Goal: Transaction & Acquisition: Book appointment/travel/reservation

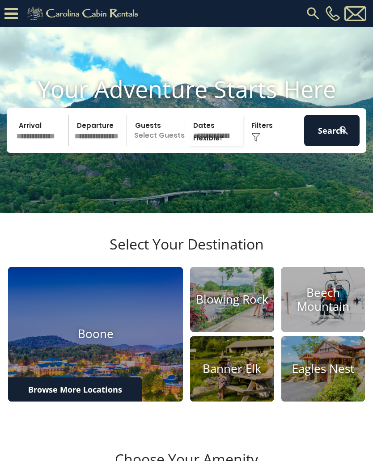
click at [331, 314] on h4 "Beech Mountain" at bounding box center [323, 300] width 84 height 28
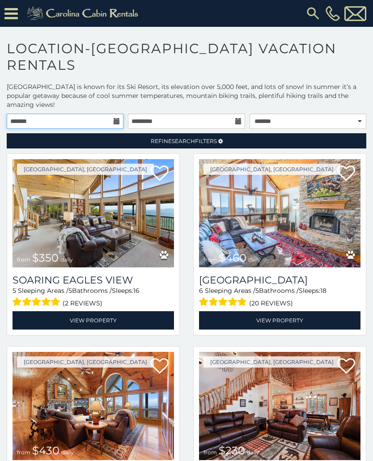
click at [113, 118] on input "text" at bounding box center [65, 121] width 117 height 15
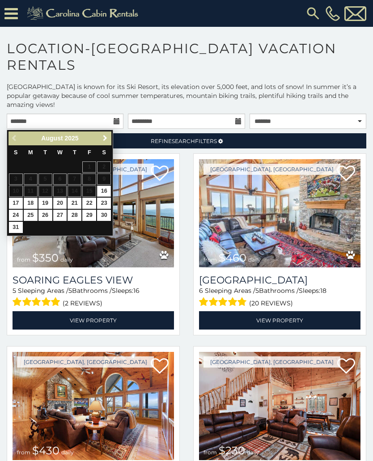
click at [106, 138] on span "Next" at bounding box center [105, 138] width 7 height 7
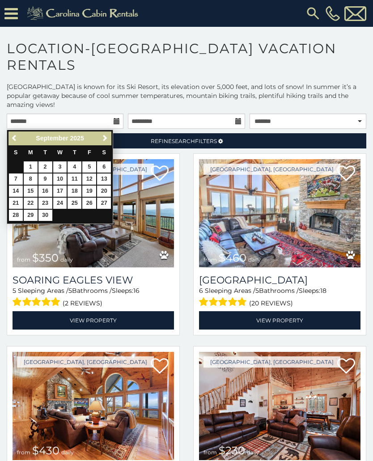
click at [105, 135] on span "Next" at bounding box center [105, 138] width 7 height 7
click at [75, 186] on link "16" at bounding box center [75, 191] width 14 height 11
type input "**********"
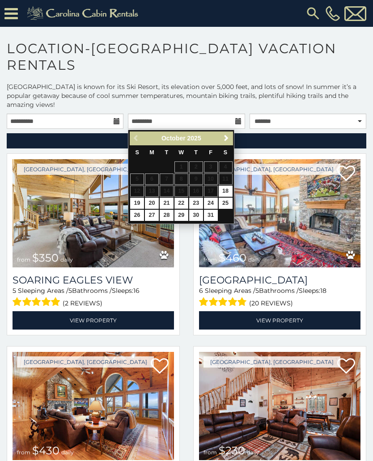
click at [180, 199] on link "22" at bounding box center [182, 203] width 14 height 11
type input "**********"
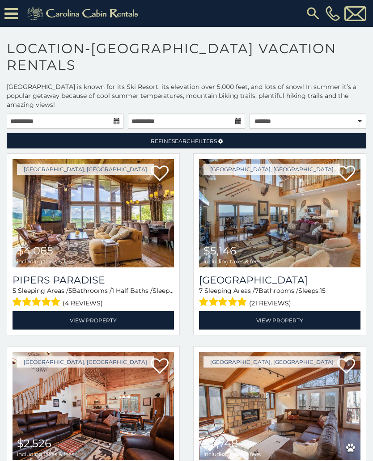
click at [173, 141] on span "Search" at bounding box center [183, 141] width 23 height 7
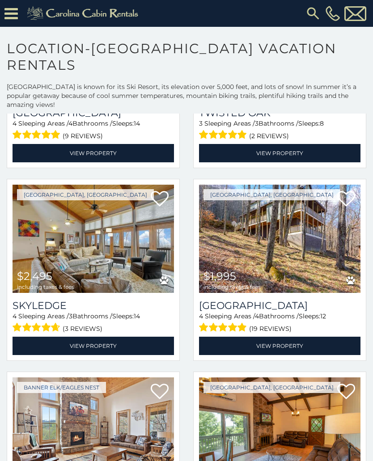
scroll to position [507, 0]
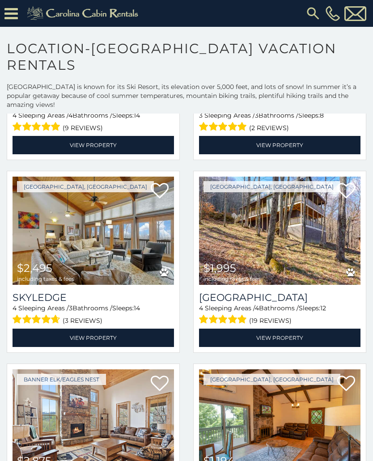
click at [67, 224] on img at bounding box center [94, 231] width 162 height 108
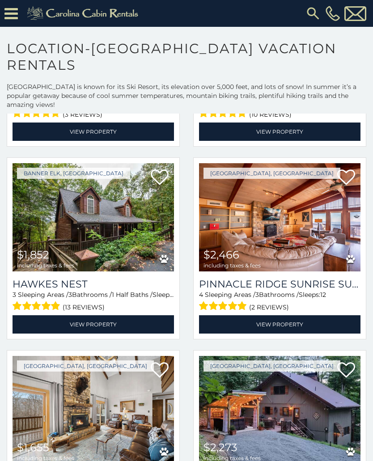
scroll to position [907, 0]
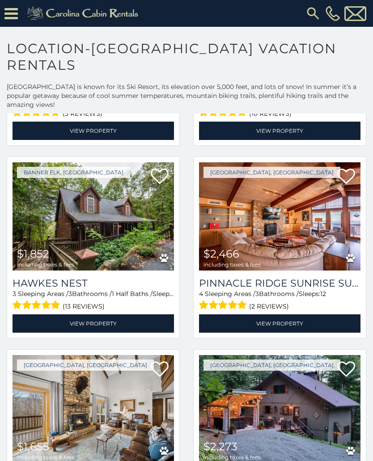
click at [294, 213] on img at bounding box center [280, 216] width 162 height 108
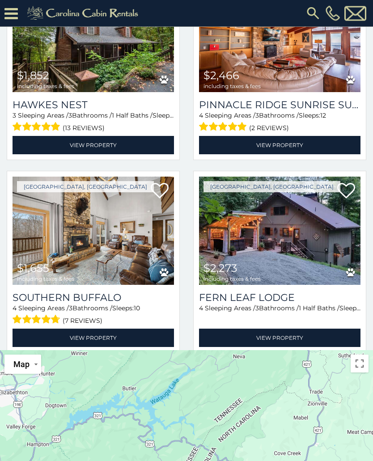
scroll to position [146, 0]
click at [128, 230] on img at bounding box center [94, 231] width 162 height 108
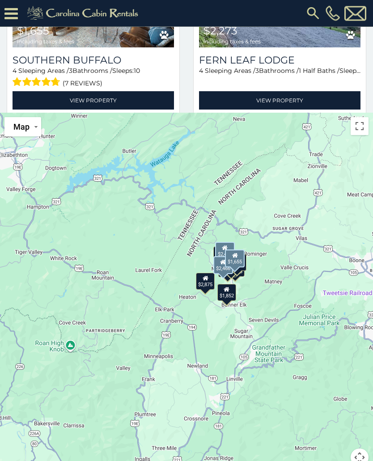
scroll to position [383, 0]
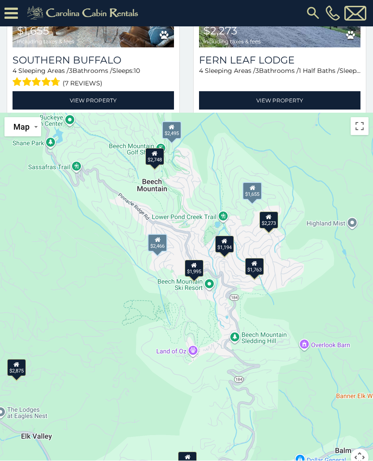
click at [198, 270] on div "$1,995" at bounding box center [194, 268] width 19 height 17
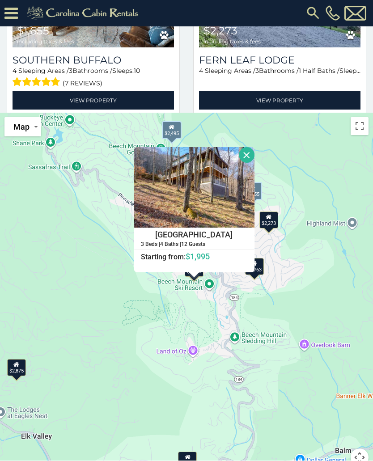
click at [213, 234] on h4 "Slopeside Lodge" at bounding box center [194, 234] width 120 height 13
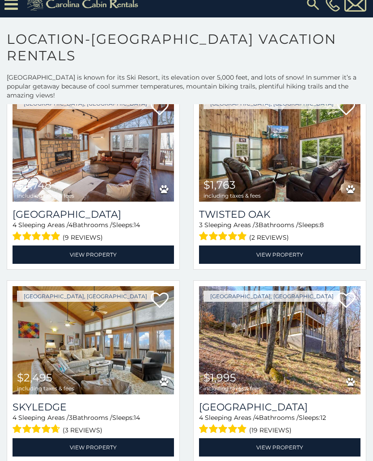
scroll to position [387, 0]
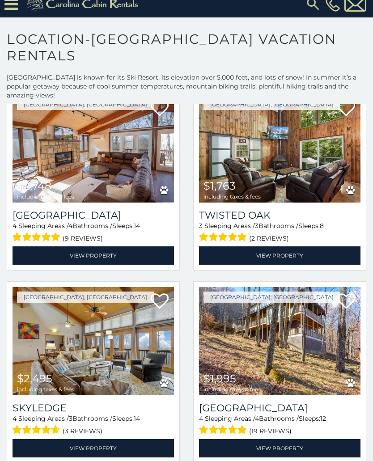
click at [132, 336] on img at bounding box center [94, 341] width 162 height 108
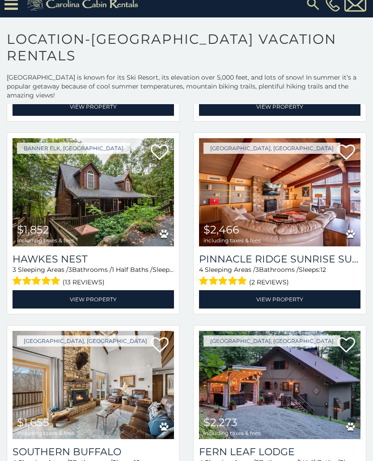
scroll to position [924, 0]
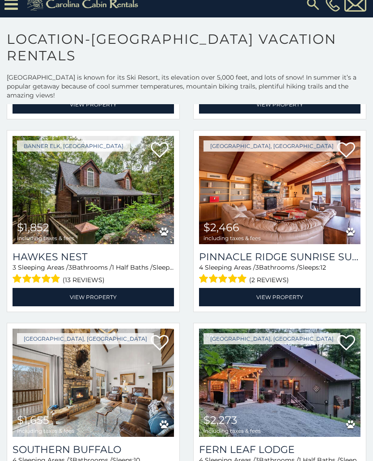
click at [272, 205] on img at bounding box center [280, 190] width 162 height 108
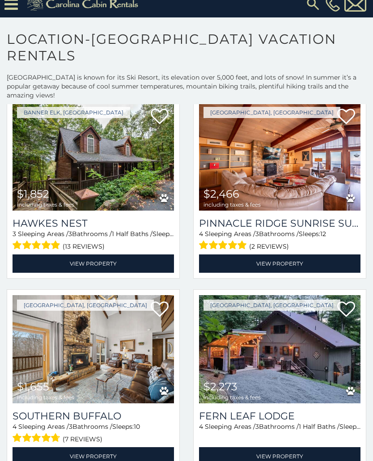
scroll to position [958, 0]
click at [97, 339] on img at bounding box center [94, 349] width 162 height 108
click at [243, 334] on img at bounding box center [280, 349] width 162 height 108
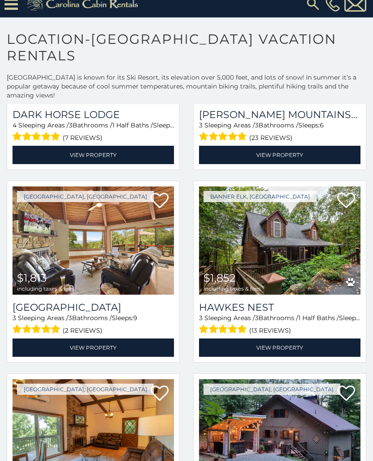
scroll to position [1261, 0]
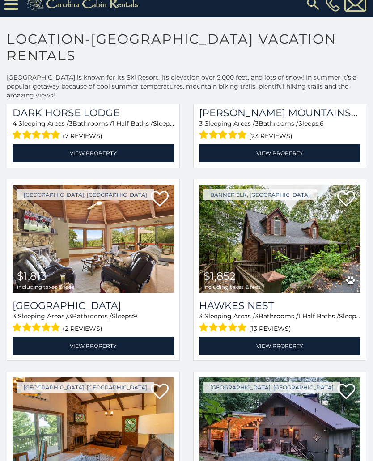
click at [67, 210] on img at bounding box center [94, 239] width 162 height 108
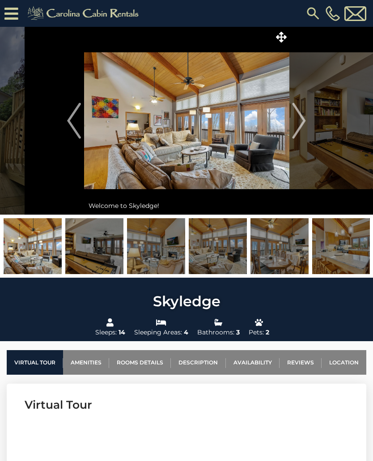
click at [304, 125] on img "Next" at bounding box center [299, 121] width 13 height 36
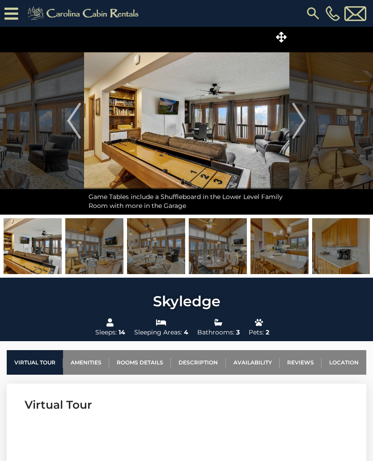
click at [302, 123] on img "Next" at bounding box center [299, 121] width 13 height 36
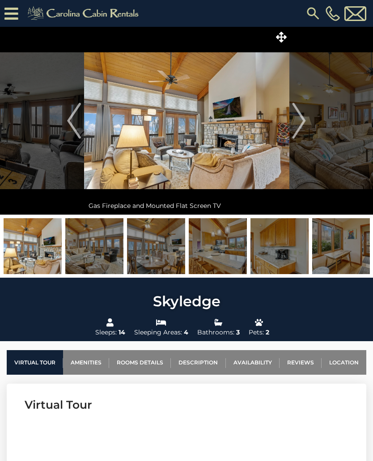
click at [304, 122] on img "Next" at bounding box center [299, 121] width 13 height 36
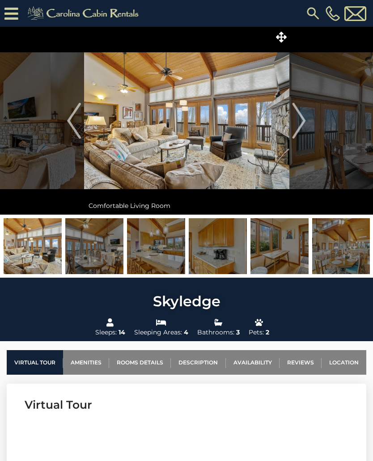
click at [303, 122] on img "Next" at bounding box center [299, 121] width 13 height 36
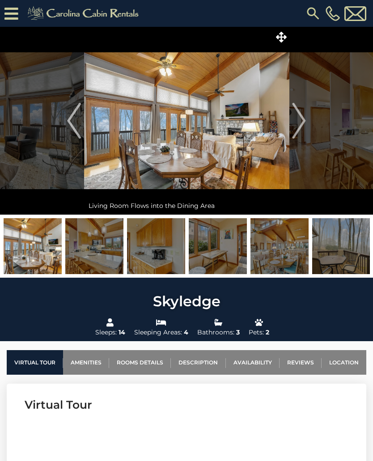
click at [302, 120] on img "Next" at bounding box center [299, 121] width 13 height 36
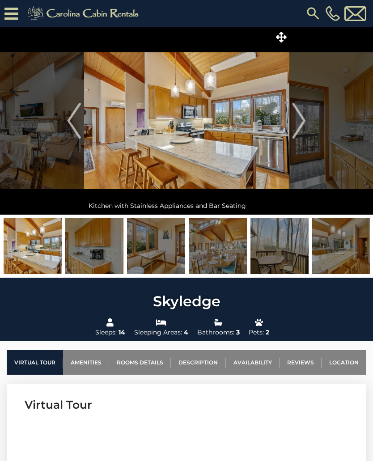
click at [301, 119] on img "Next" at bounding box center [299, 121] width 13 height 36
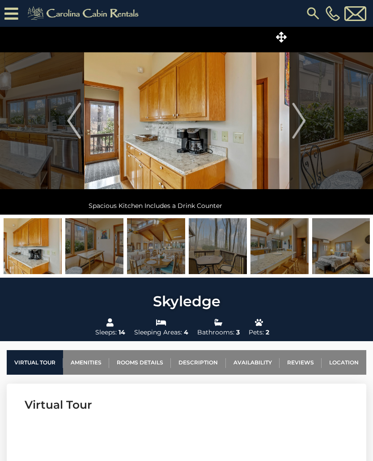
click at [303, 123] on img "Next" at bounding box center [299, 121] width 13 height 36
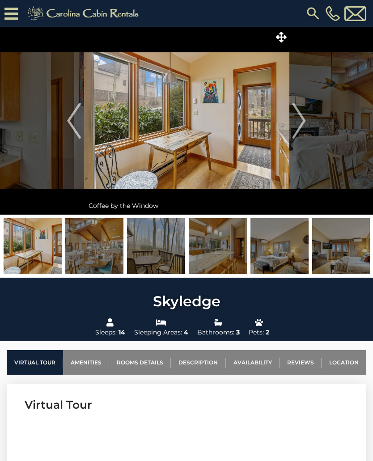
click at [298, 122] on img "Next" at bounding box center [299, 121] width 13 height 36
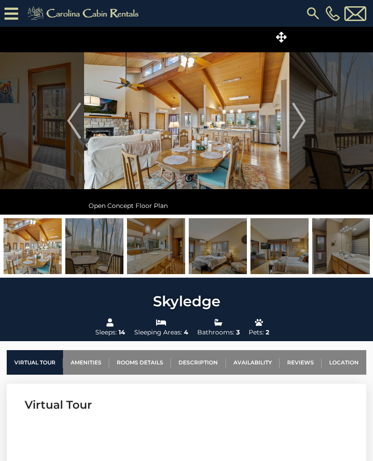
click at [300, 124] on img "Next" at bounding box center [299, 121] width 13 height 36
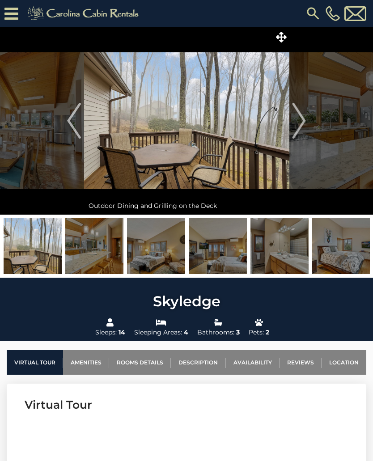
click at [300, 125] on img "Next" at bounding box center [299, 121] width 13 height 36
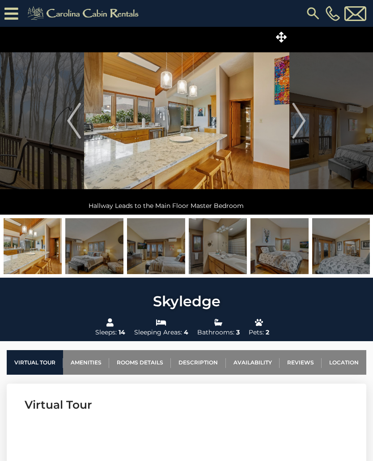
click at [302, 127] on img "Next" at bounding box center [299, 121] width 13 height 36
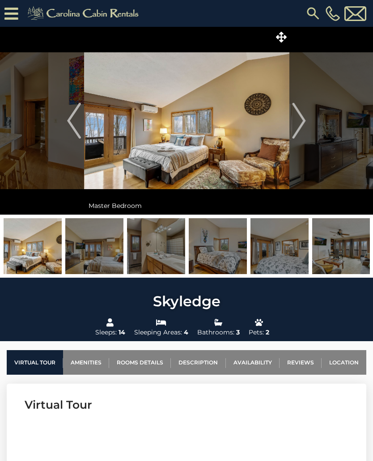
click at [303, 127] on img "Next" at bounding box center [299, 121] width 13 height 36
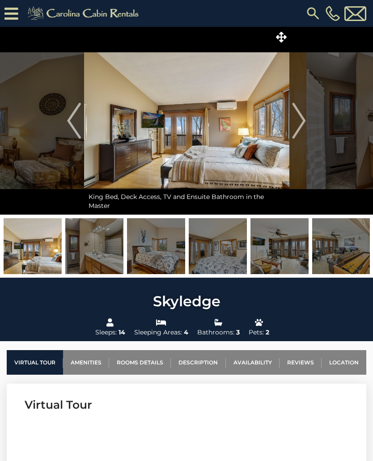
click at [301, 124] on img "Next" at bounding box center [299, 121] width 13 height 36
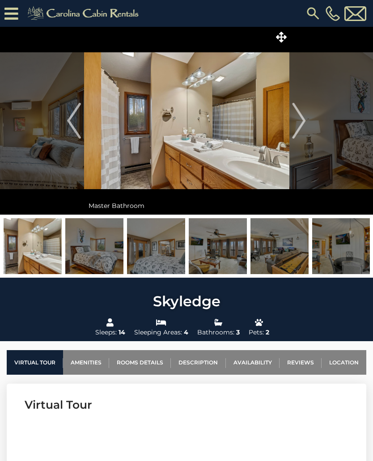
click at [304, 127] on img "Next" at bounding box center [299, 121] width 13 height 36
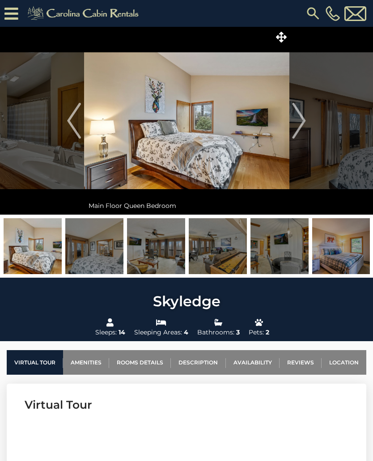
click at [303, 121] on img "Next" at bounding box center [299, 121] width 13 height 36
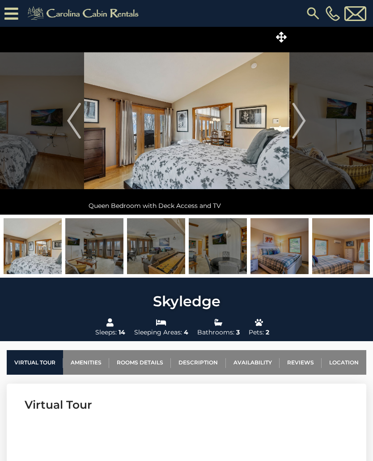
click at [302, 123] on img "Next" at bounding box center [299, 121] width 13 height 36
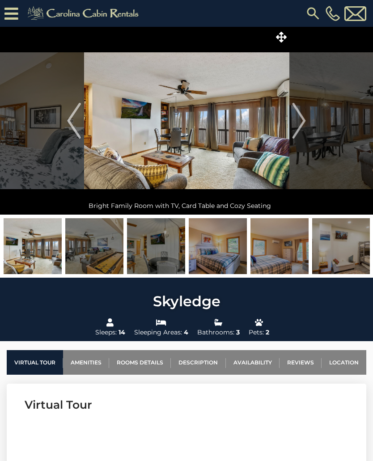
click at [301, 122] on img "Next" at bounding box center [299, 121] width 13 height 36
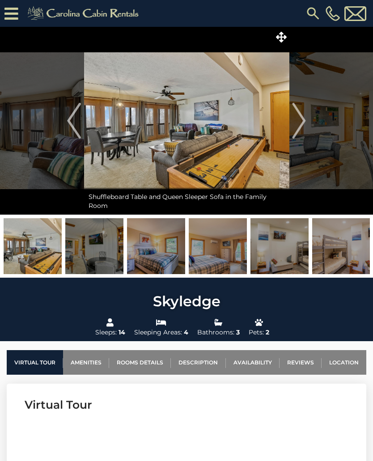
click at [300, 124] on img "Next" at bounding box center [299, 121] width 13 height 36
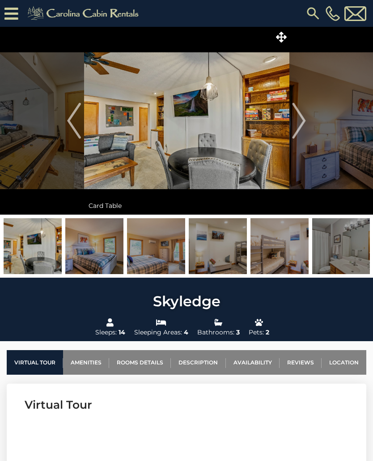
click at [302, 122] on img "Next" at bounding box center [299, 121] width 13 height 36
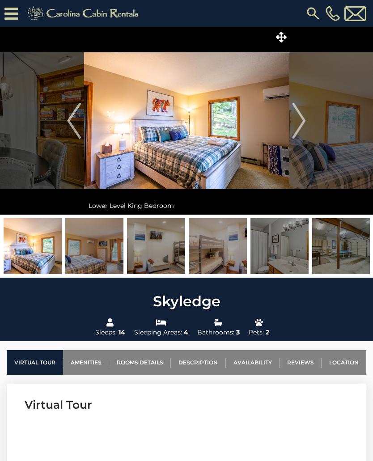
click at [299, 123] on img "Next" at bounding box center [299, 121] width 13 height 36
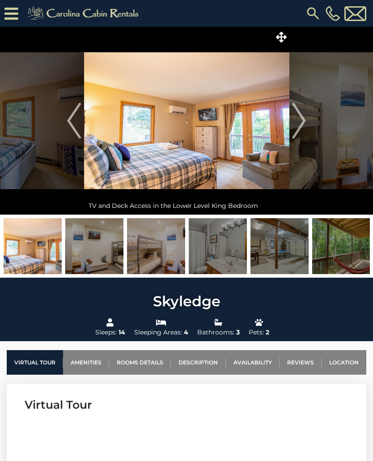
click at [300, 127] on img "Next" at bounding box center [299, 121] width 13 height 36
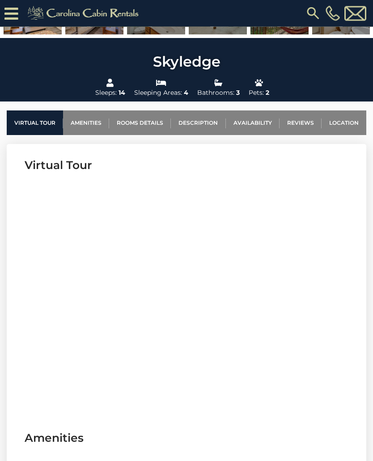
scroll to position [259, 0]
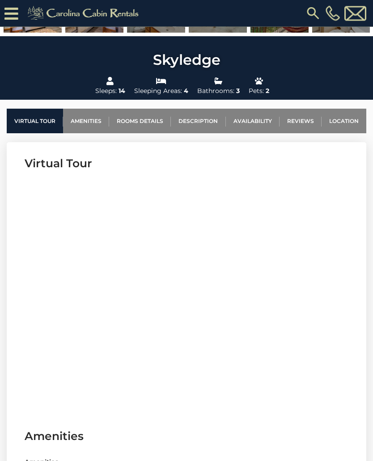
click at [142, 123] on link "Rooms Details" at bounding box center [140, 121] width 62 height 25
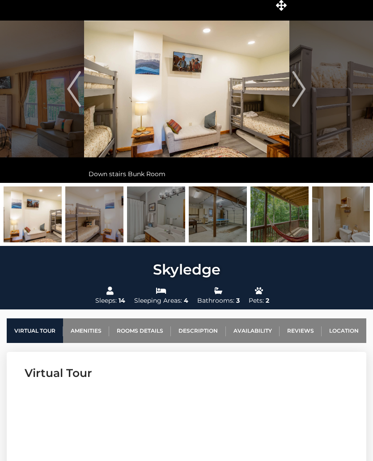
scroll to position [0, 0]
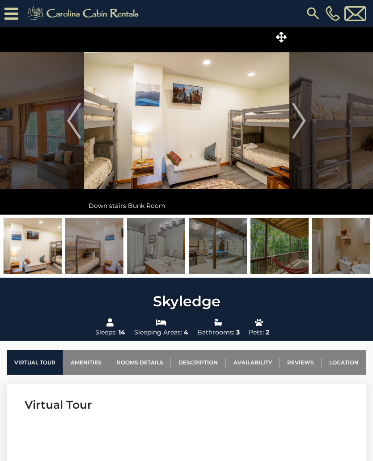
click at [304, 123] on img "Next" at bounding box center [299, 121] width 13 height 36
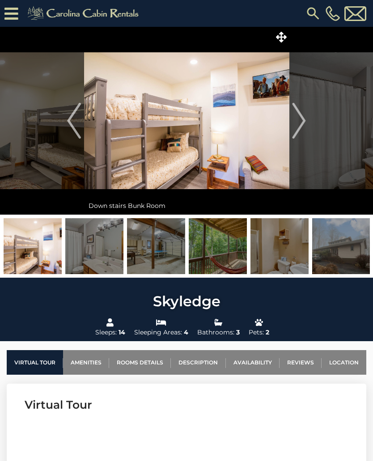
click at [297, 122] on img "Next" at bounding box center [299, 121] width 13 height 36
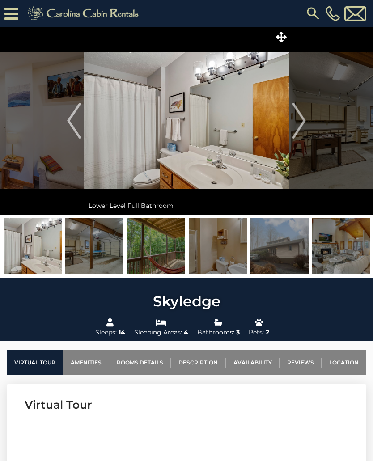
click at [298, 122] on img "Next" at bounding box center [299, 121] width 13 height 36
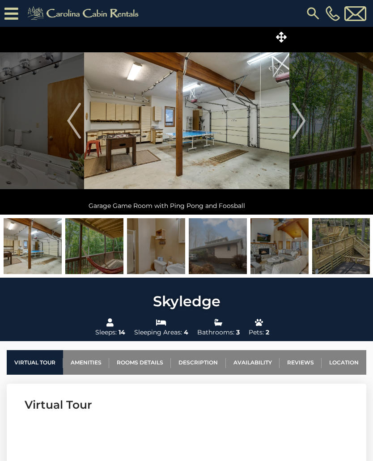
click at [76, 128] on img "Previous" at bounding box center [73, 121] width 13 height 36
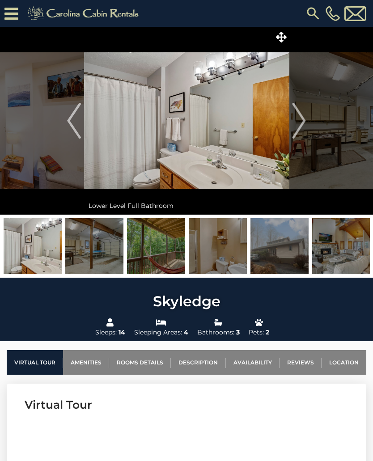
click at [77, 125] on img "Previous" at bounding box center [73, 121] width 13 height 36
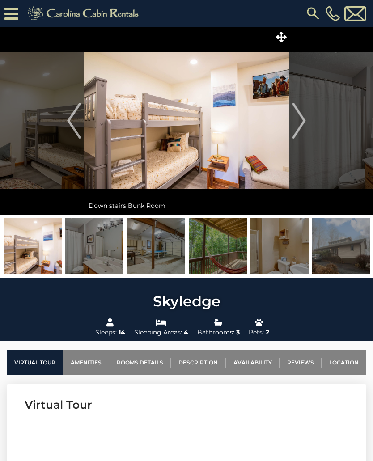
click at [79, 128] on img "Previous" at bounding box center [73, 121] width 13 height 36
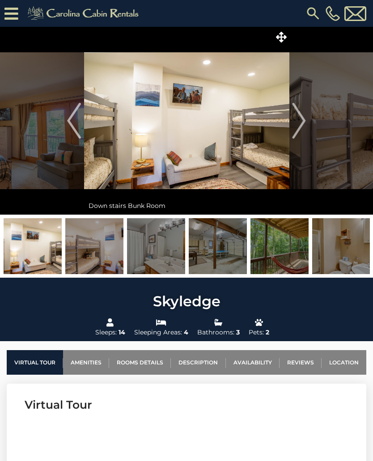
click at [75, 128] on img "Previous" at bounding box center [73, 121] width 13 height 36
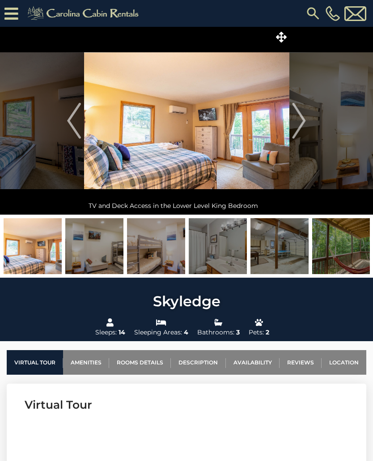
click at [304, 126] on img "Next" at bounding box center [299, 121] width 13 height 36
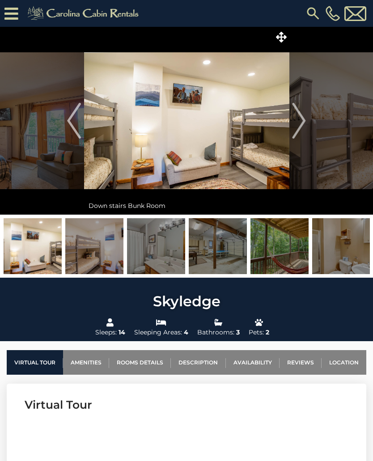
click at [297, 123] on img "Next" at bounding box center [299, 121] width 13 height 36
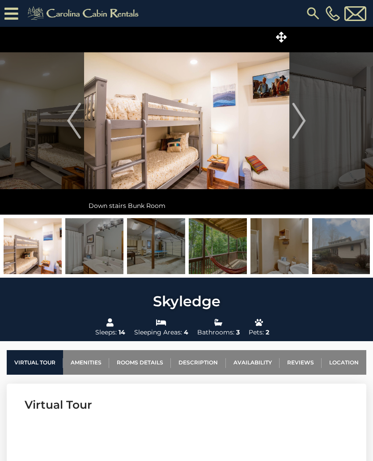
click at [302, 124] on img "Next" at bounding box center [299, 121] width 13 height 36
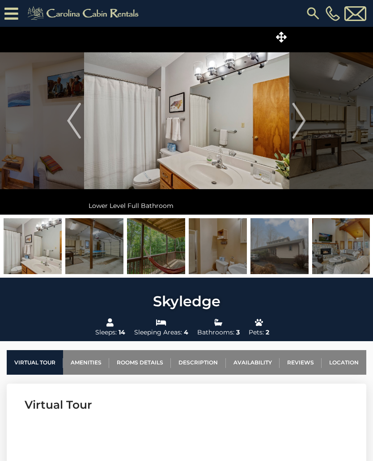
click at [303, 125] on img "Next" at bounding box center [299, 121] width 13 height 36
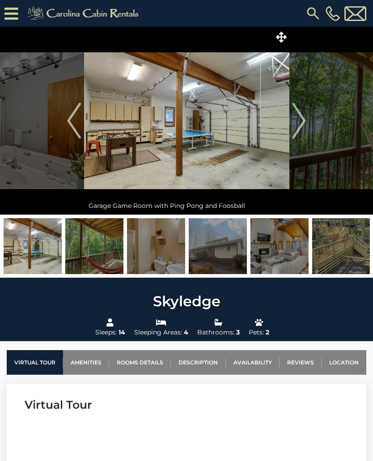
click at [303, 125] on img "Next" at bounding box center [299, 121] width 13 height 36
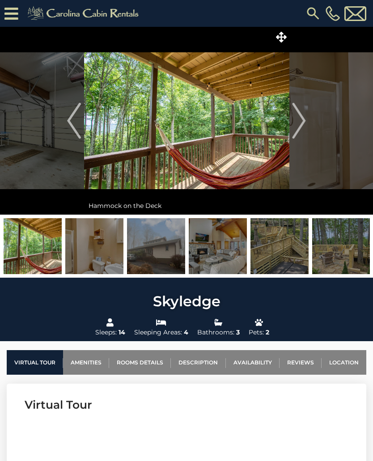
click at [307, 126] on button "Next" at bounding box center [299, 121] width 20 height 188
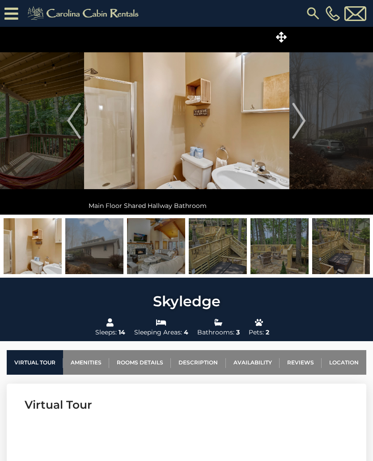
click at [301, 129] on img "Next" at bounding box center [299, 121] width 13 height 36
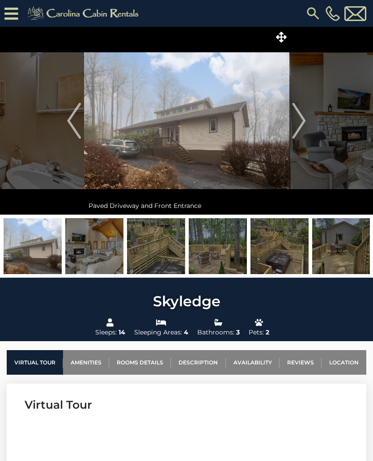
click at [303, 129] on img "Next" at bounding box center [299, 121] width 13 height 36
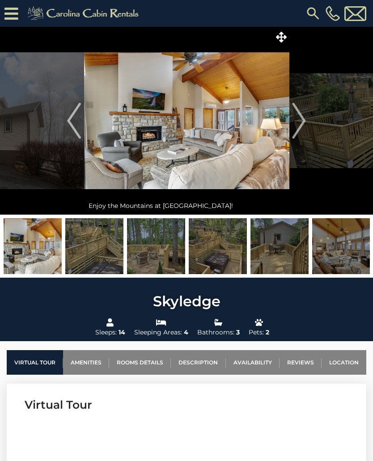
click at [303, 127] on img "Next" at bounding box center [299, 121] width 13 height 36
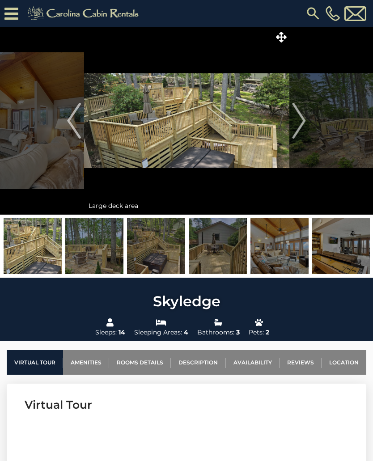
click at [299, 128] on img "Next" at bounding box center [299, 121] width 13 height 36
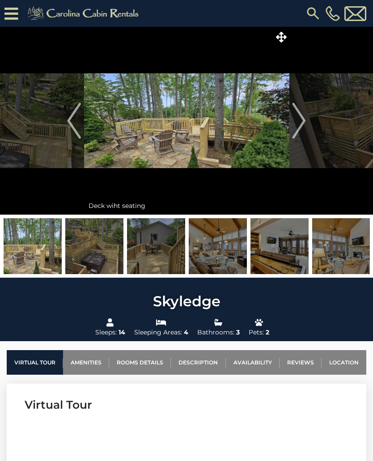
click at [303, 128] on img "Next" at bounding box center [299, 121] width 13 height 36
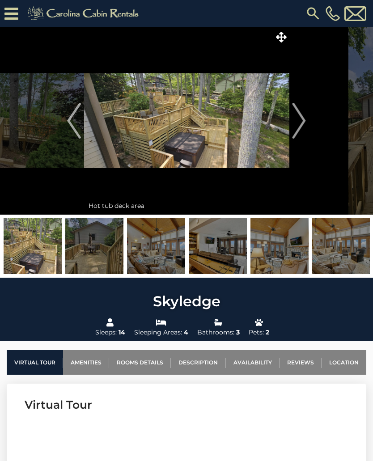
click at [308, 128] on button "Next" at bounding box center [299, 121] width 20 height 188
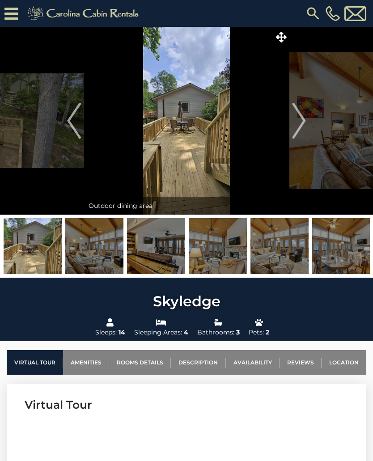
click at [307, 130] on button "Next" at bounding box center [299, 121] width 20 height 188
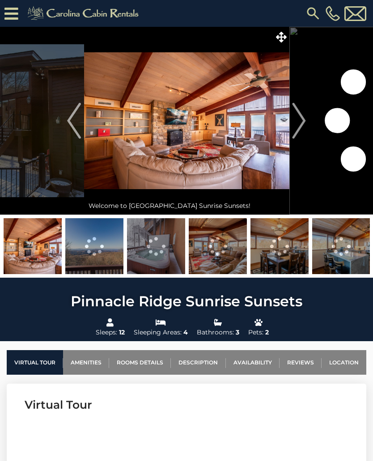
click at [303, 123] on img "Next" at bounding box center [299, 121] width 13 height 36
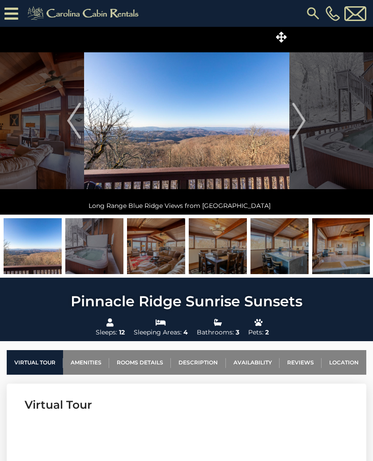
click at [306, 122] on img "Next" at bounding box center [299, 121] width 13 height 36
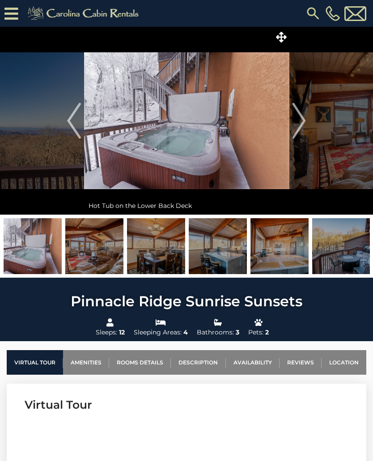
click at [306, 119] on img "Next" at bounding box center [299, 121] width 13 height 36
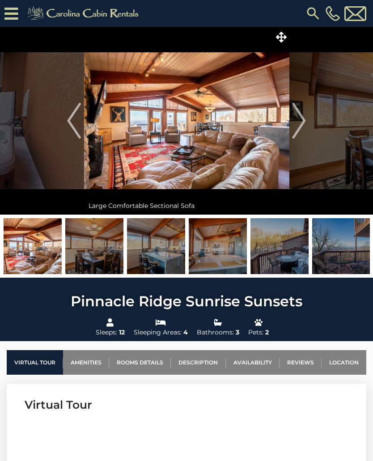
click at [299, 118] on img "Next" at bounding box center [299, 121] width 13 height 36
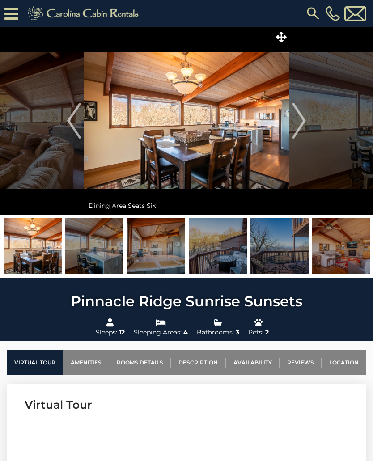
click at [297, 119] on img "Next" at bounding box center [299, 121] width 13 height 36
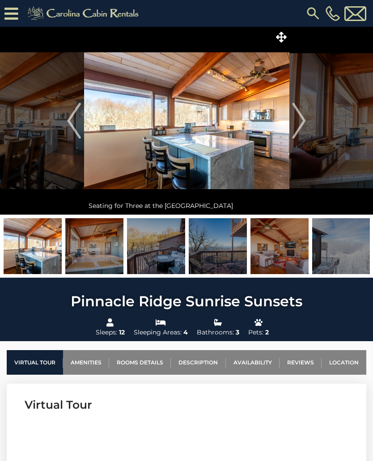
click at [299, 127] on img "Next" at bounding box center [299, 121] width 13 height 36
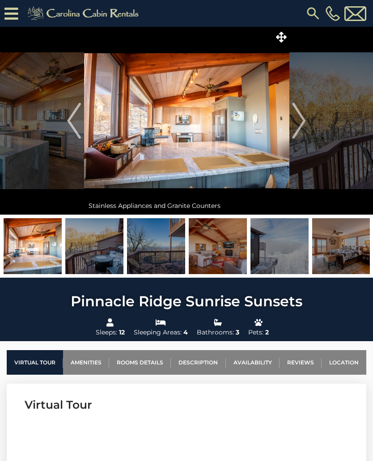
click at [296, 127] on img "Next" at bounding box center [299, 121] width 13 height 36
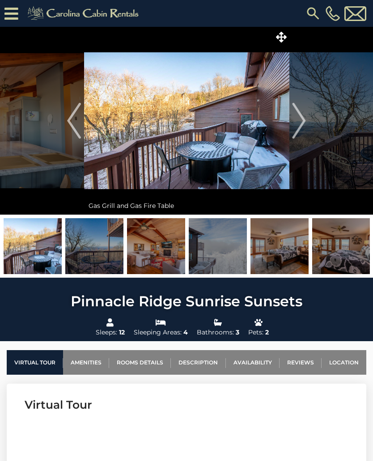
click at [298, 125] on img "Next" at bounding box center [299, 121] width 13 height 36
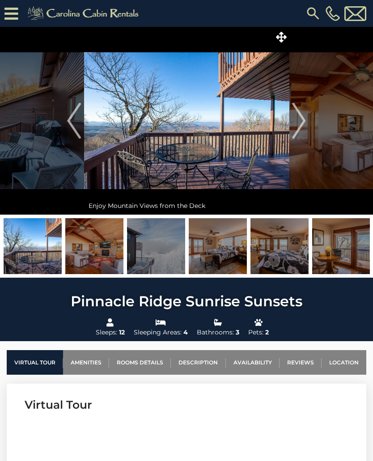
click at [300, 127] on img "Next" at bounding box center [299, 121] width 13 height 36
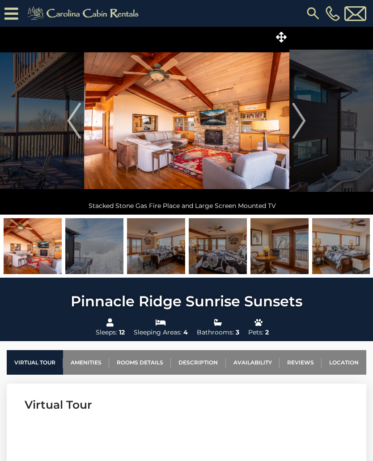
click at [297, 123] on img "Next" at bounding box center [299, 121] width 13 height 36
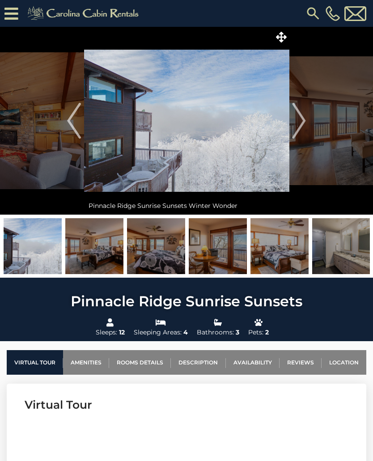
click at [299, 130] on img "Next" at bounding box center [299, 121] width 13 height 36
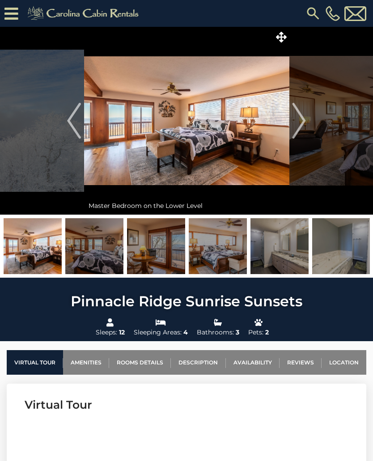
click at [301, 136] on img "Next" at bounding box center [299, 121] width 13 height 36
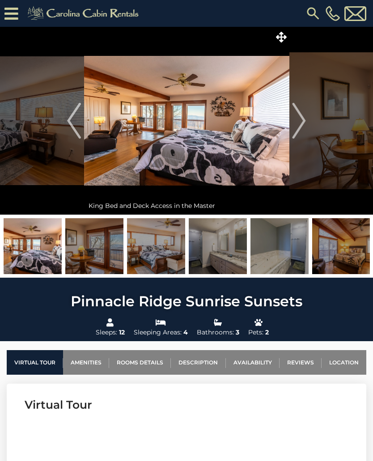
click at [295, 134] on img "Next" at bounding box center [299, 121] width 13 height 36
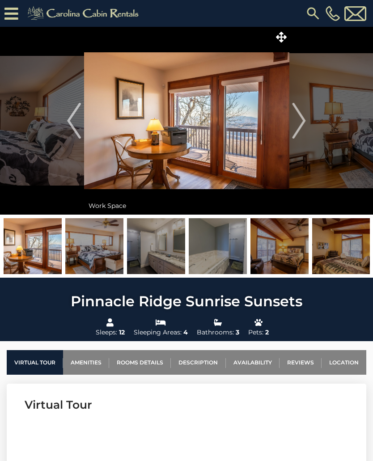
click at [303, 129] on img "Next" at bounding box center [299, 121] width 13 height 36
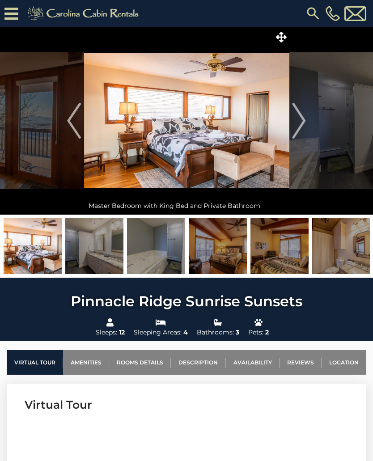
click at [298, 123] on img "Next" at bounding box center [299, 121] width 13 height 36
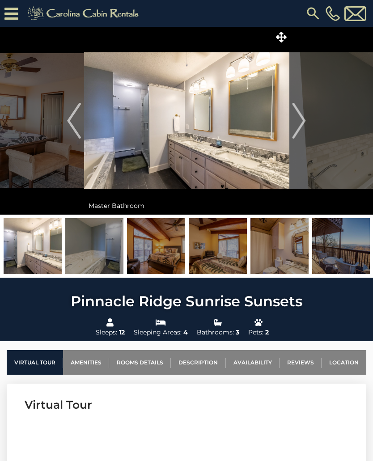
click at [294, 132] on img "Next" at bounding box center [299, 121] width 13 height 36
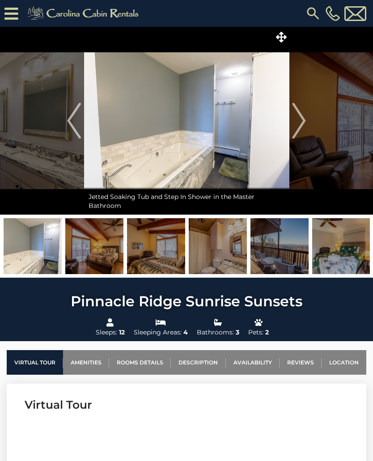
click at [297, 129] on img "Next" at bounding box center [299, 121] width 13 height 36
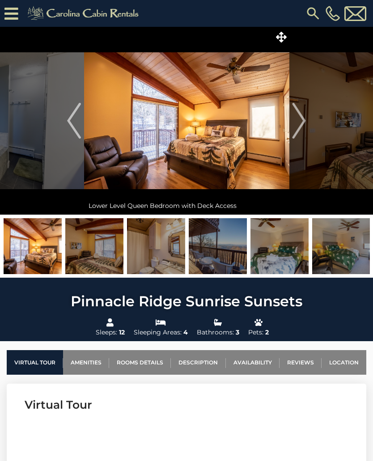
click at [296, 124] on img "Next" at bounding box center [299, 121] width 13 height 36
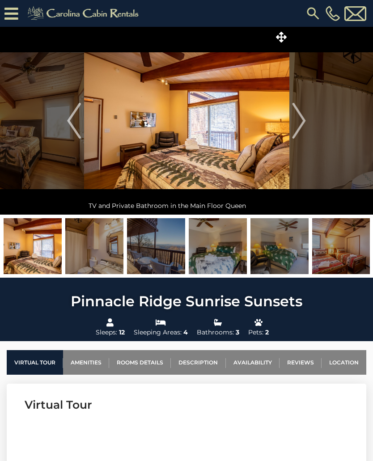
click at [293, 127] on img "Next" at bounding box center [299, 121] width 13 height 36
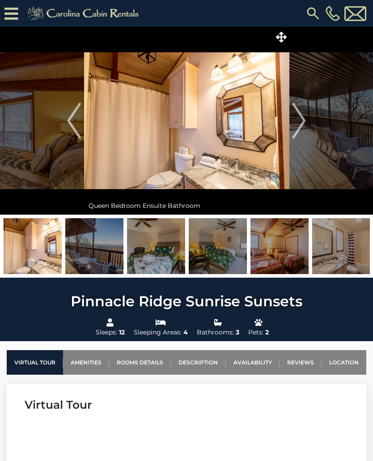
click at [297, 126] on img "Next" at bounding box center [299, 121] width 13 height 36
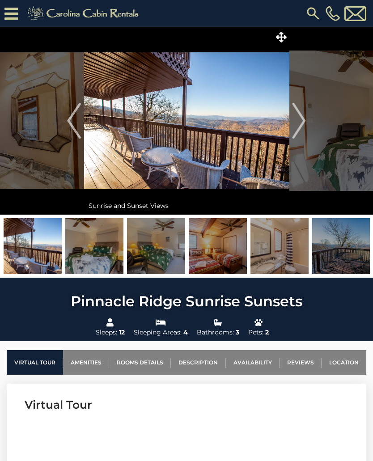
click at [297, 134] on img "Next" at bounding box center [299, 121] width 13 height 36
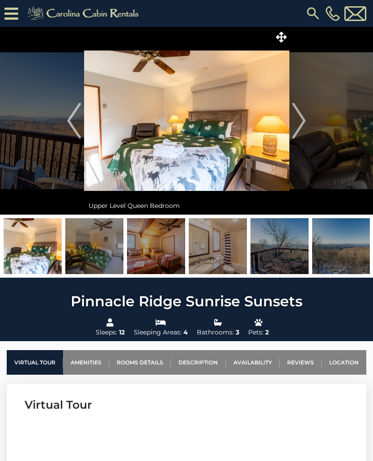
click at [298, 128] on img "Next" at bounding box center [299, 121] width 13 height 36
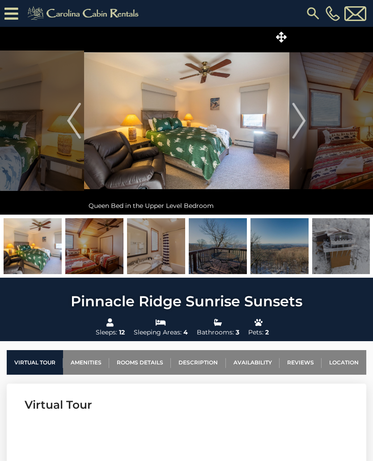
click at [300, 127] on img "Next" at bounding box center [299, 121] width 13 height 36
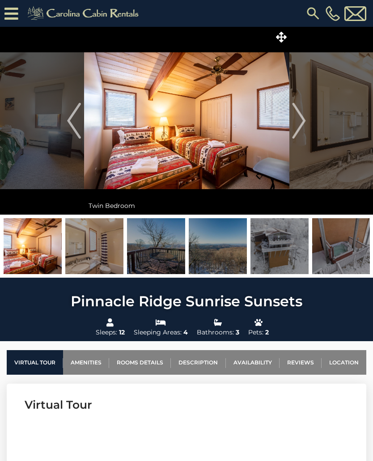
click at [302, 130] on img "Next" at bounding box center [299, 121] width 13 height 36
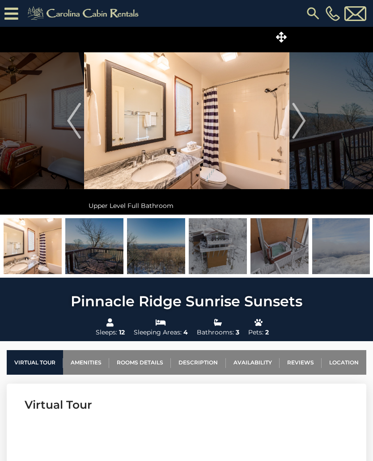
click at [299, 130] on img "Next" at bounding box center [299, 121] width 13 height 36
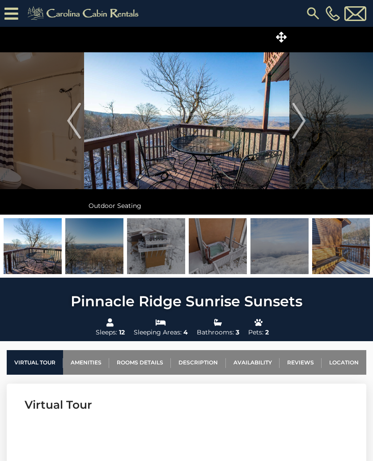
click at [299, 127] on img "Next" at bounding box center [299, 121] width 13 height 36
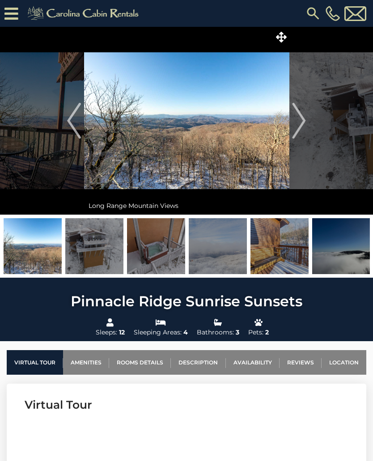
click at [302, 127] on img "Next" at bounding box center [299, 121] width 13 height 36
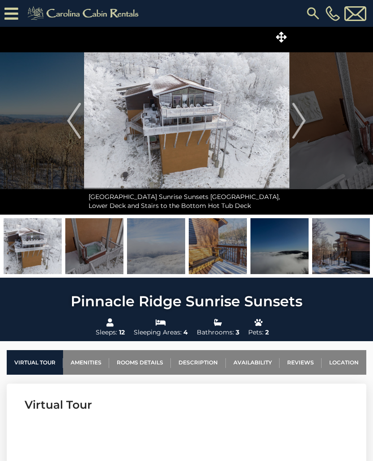
click at [305, 130] on img "Next" at bounding box center [299, 121] width 13 height 36
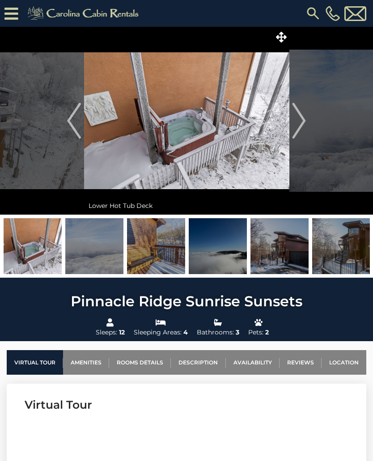
click at [300, 127] on img "Next" at bounding box center [299, 121] width 13 height 36
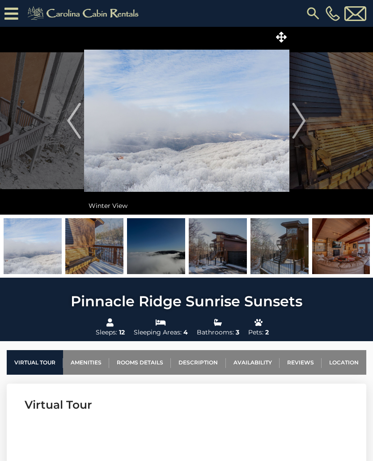
click at [300, 128] on img "Next" at bounding box center [299, 121] width 13 height 36
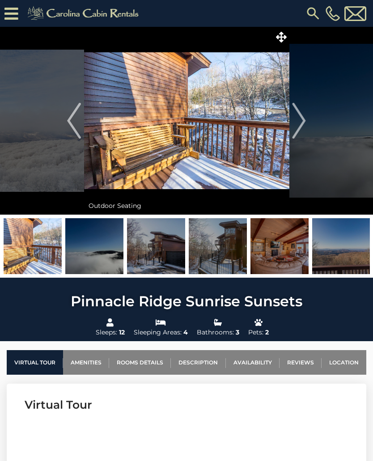
click at [296, 123] on img "Next" at bounding box center [299, 121] width 13 height 36
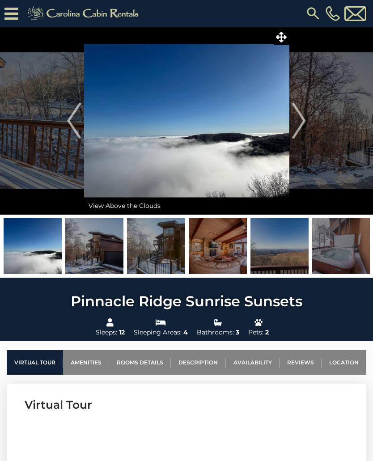
click at [303, 133] on img "Next" at bounding box center [299, 121] width 13 height 36
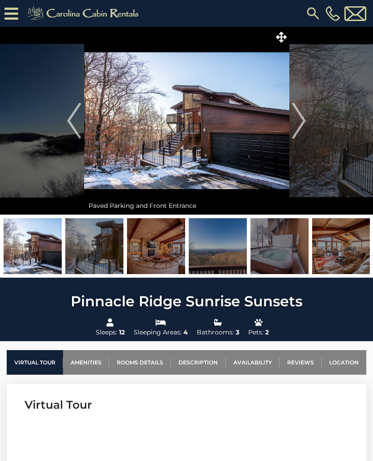
click at [297, 128] on img "Next" at bounding box center [299, 121] width 13 height 36
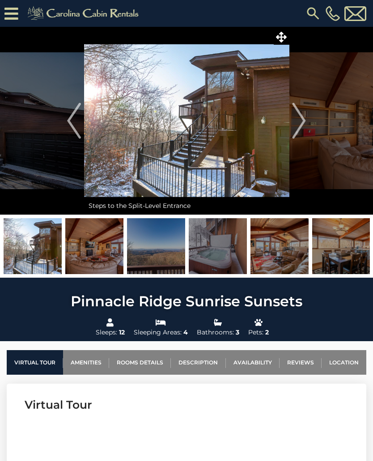
click at [297, 130] on img "Next" at bounding box center [299, 121] width 13 height 36
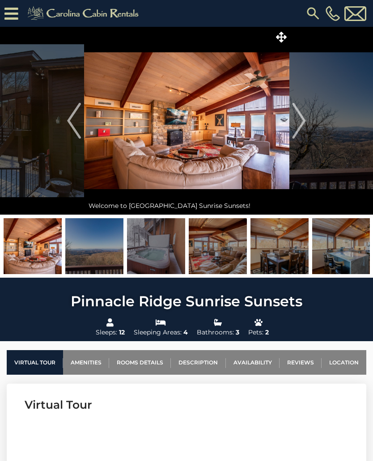
click at [295, 141] on button "Next" at bounding box center [299, 121] width 20 height 188
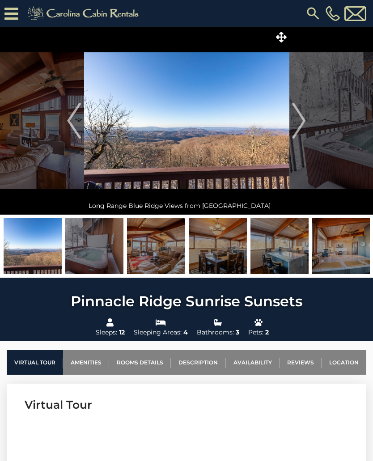
click at [141, 364] on link "Rooms Details" at bounding box center [140, 362] width 62 height 25
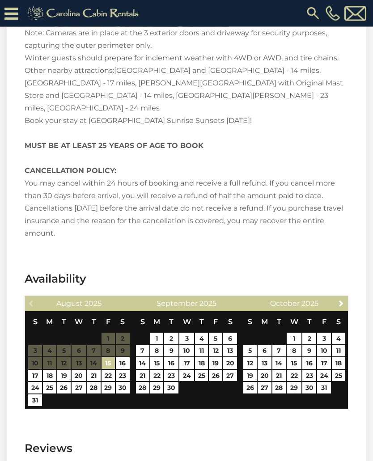
scroll to position [1649, 0]
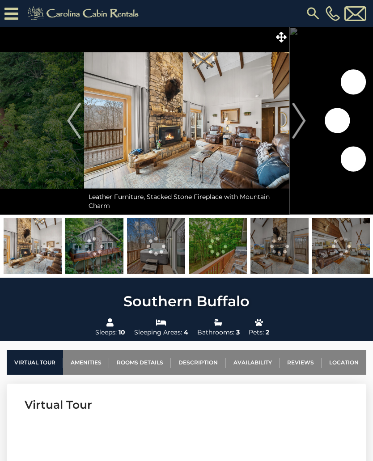
click at [303, 126] on img "Next" at bounding box center [299, 121] width 13 height 36
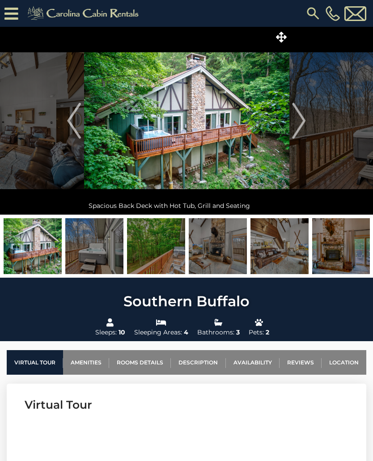
click at [299, 123] on img "Next" at bounding box center [299, 121] width 13 height 36
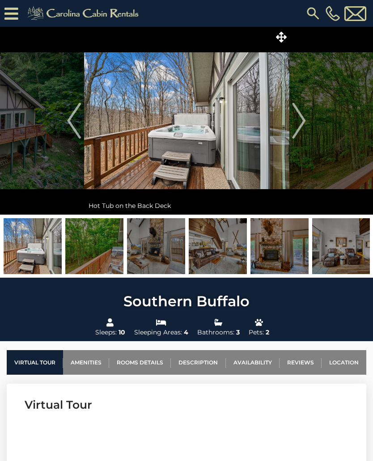
click at [302, 125] on img "Next" at bounding box center [299, 121] width 13 height 36
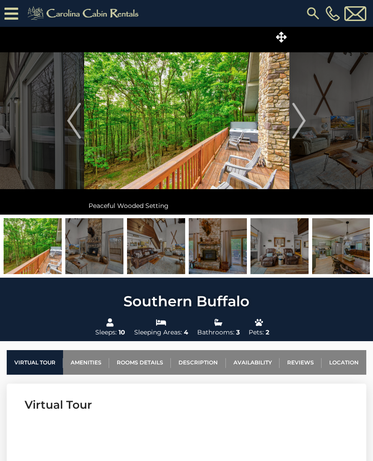
click at [300, 125] on img "Next" at bounding box center [299, 121] width 13 height 36
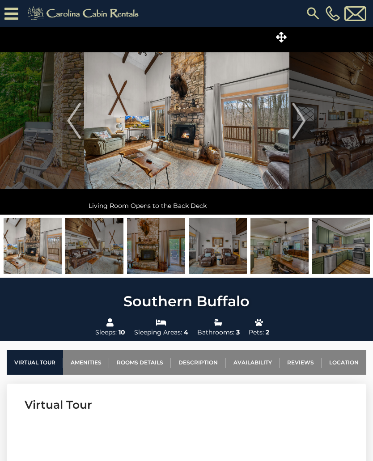
click at [298, 126] on img "Next" at bounding box center [299, 121] width 13 height 36
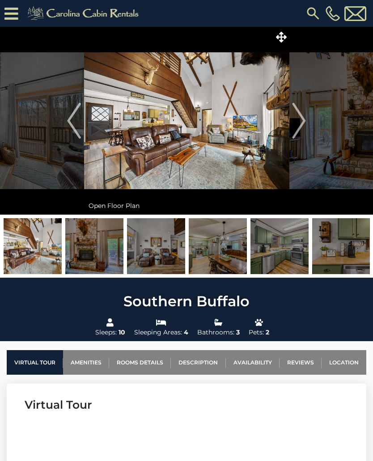
click at [297, 124] on img "Next" at bounding box center [299, 121] width 13 height 36
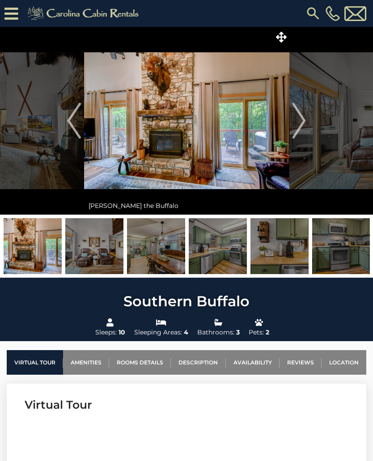
click at [298, 126] on img "Next" at bounding box center [299, 121] width 13 height 36
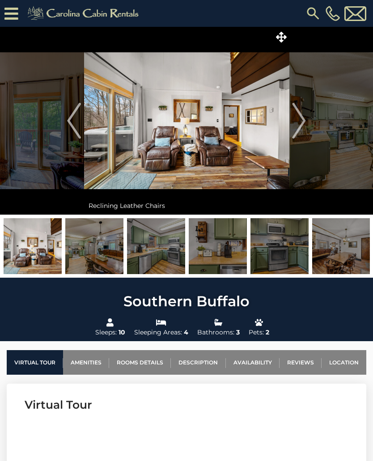
click at [299, 125] on img "Next" at bounding box center [299, 121] width 13 height 36
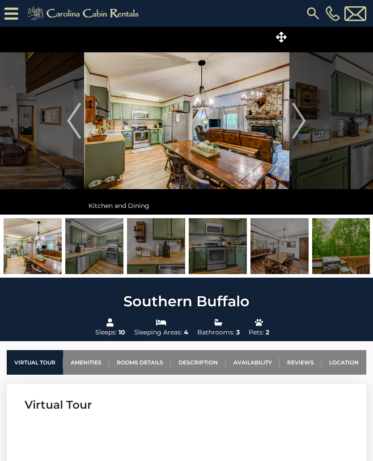
click at [298, 126] on img "Next" at bounding box center [299, 121] width 13 height 36
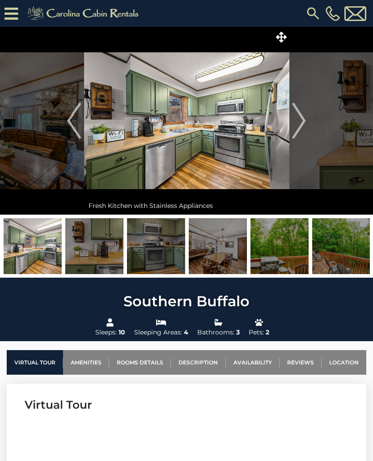
click at [300, 123] on img "Next" at bounding box center [299, 121] width 13 height 36
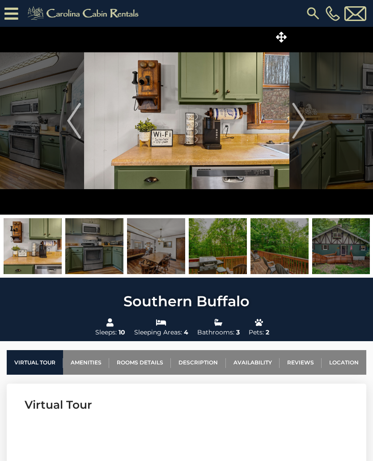
click at [297, 132] on img "Next" at bounding box center [299, 121] width 13 height 36
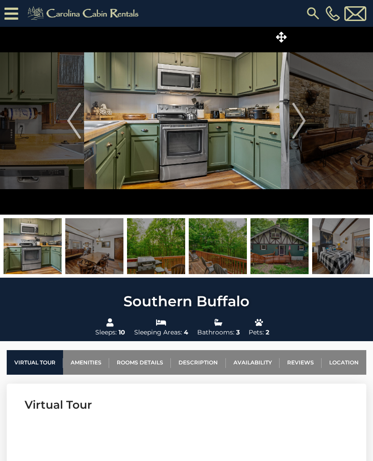
click at [300, 127] on img "Next" at bounding box center [299, 121] width 13 height 36
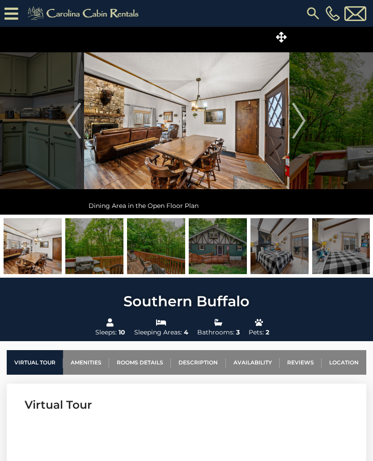
click at [299, 127] on img "Next" at bounding box center [299, 121] width 13 height 36
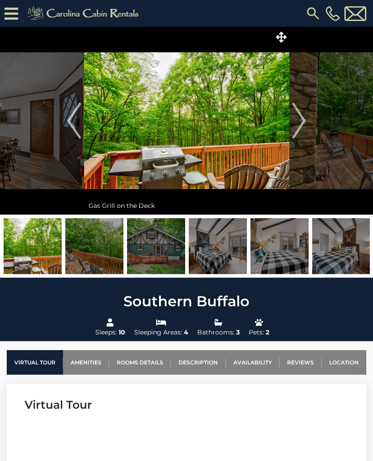
click at [303, 125] on img "Next" at bounding box center [299, 121] width 13 height 36
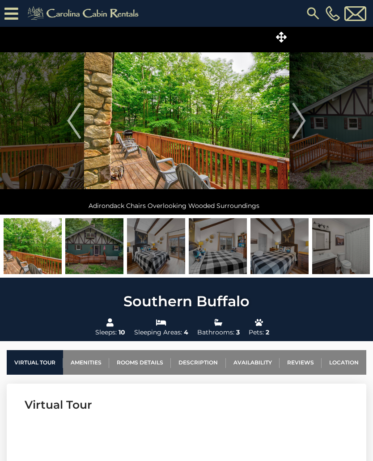
click at [298, 123] on img "Next" at bounding box center [299, 121] width 13 height 36
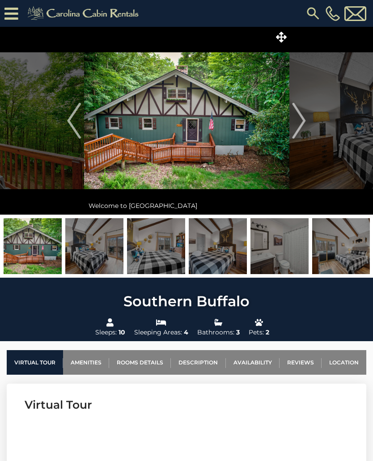
click at [294, 130] on img "Next" at bounding box center [299, 121] width 13 height 36
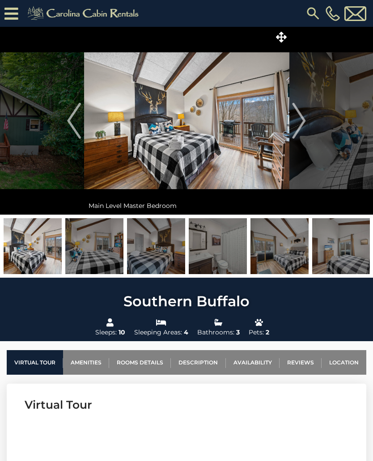
click at [298, 126] on img "Next" at bounding box center [299, 121] width 13 height 36
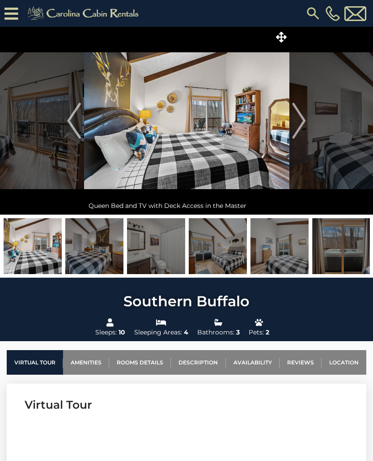
click at [294, 122] on img "Next" at bounding box center [299, 121] width 13 height 36
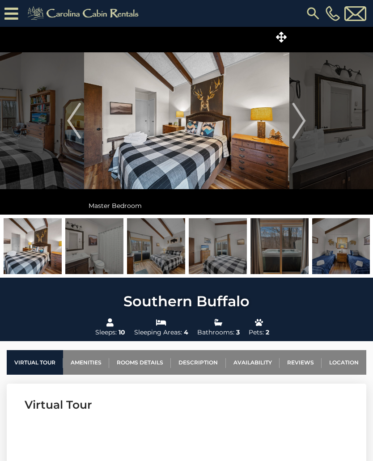
click at [301, 122] on img "Next" at bounding box center [299, 121] width 13 height 36
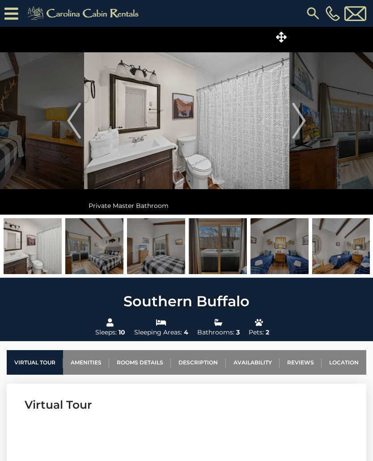
click at [298, 124] on img "Next" at bounding box center [299, 121] width 13 height 36
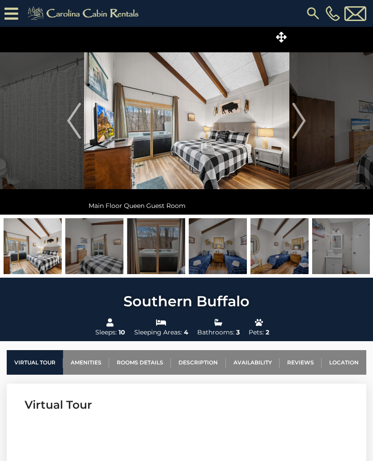
click at [297, 125] on img "Next" at bounding box center [299, 121] width 13 height 36
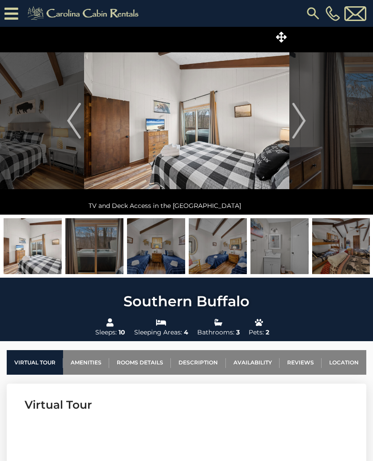
click at [295, 128] on img "Next" at bounding box center [299, 121] width 13 height 36
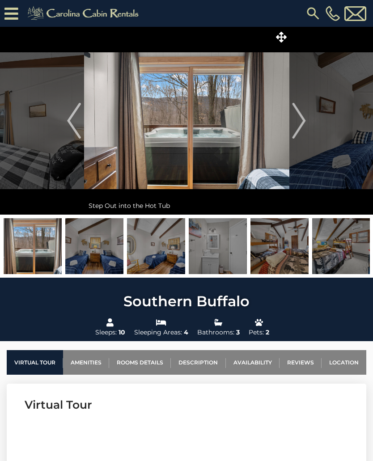
click at [298, 127] on img "Next" at bounding box center [299, 121] width 13 height 36
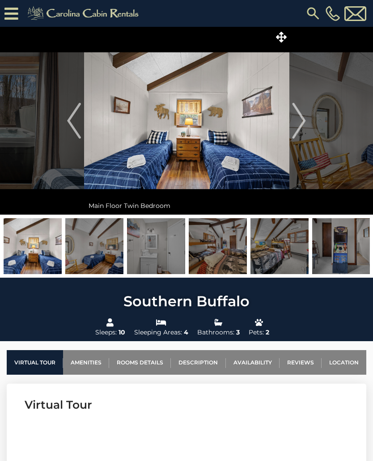
click at [298, 128] on img "Next" at bounding box center [299, 121] width 13 height 36
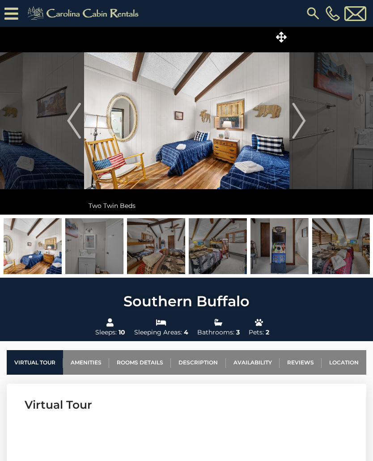
click at [297, 128] on img "Next" at bounding box center [299, 121] width 13 height 36
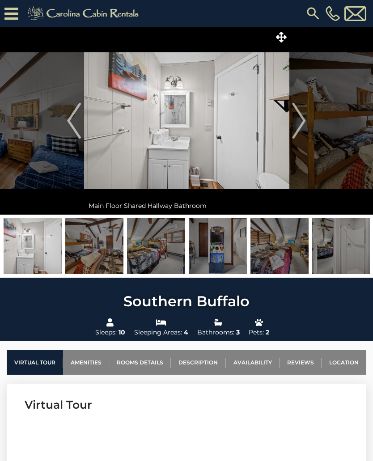
click at [298, 129] on img "Next" at bounding box center [299, 121] width 13 height 36
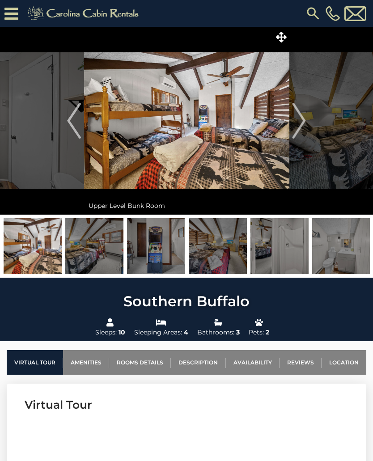
click at [297, 130] on img "Next" at bounding box center [299, 121] width 13 height 36
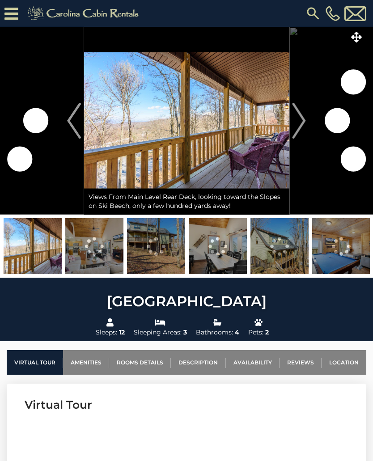
click at [302, 124] on img "Next" at bounding box center [299, 121] width 13 height 36
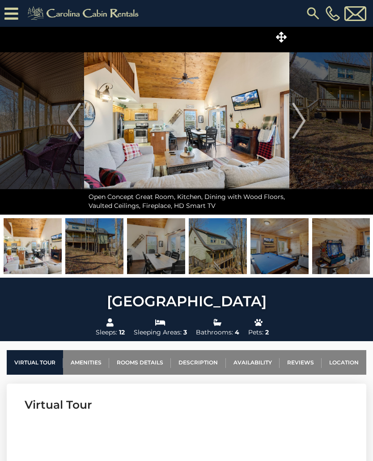
click at [302, 120] on img "Next" at bounding box center [299, 121] width 13 height 36
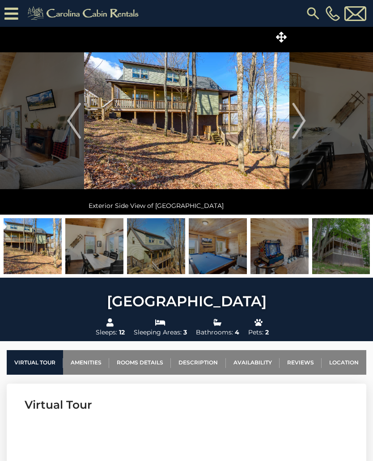
click at [302, 122] on img "Next" at bounding box center [299, 121] width 13 height 36
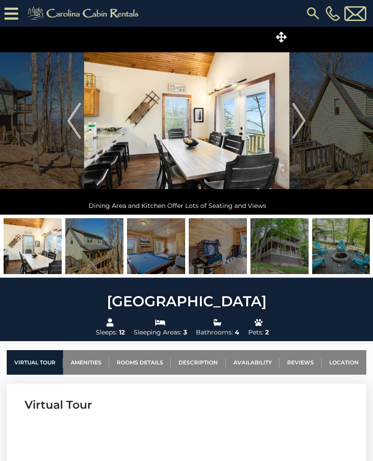
click at [300, 122] on img "Next" at bounding box center [299, 121] width 13 height 36
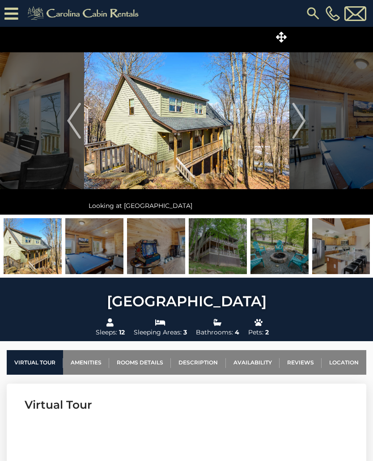
click at [305, 120] on img "Next" at bounding box center [299, 121] width 13 height 36
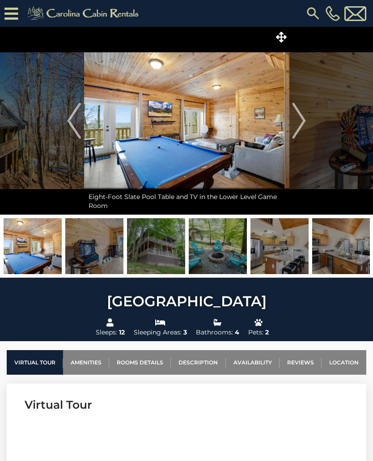
click at [302, 130] on img "Next" at bounding box center [299, 121] width 13 height 36
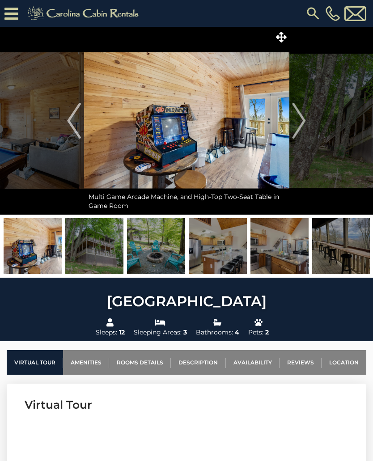
click at [306, 129] on img "Next" at bounding box center [299, 121] width 13 height 36
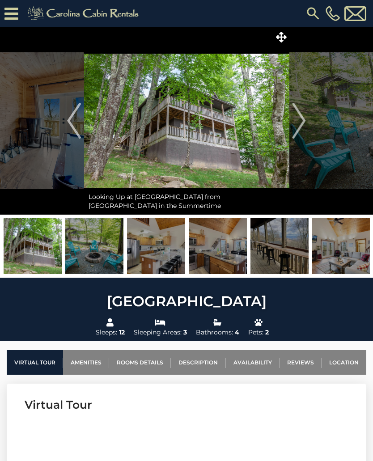
click at [302, 127] on img "Next" at bounding box center [299, 121] width 13 height 36
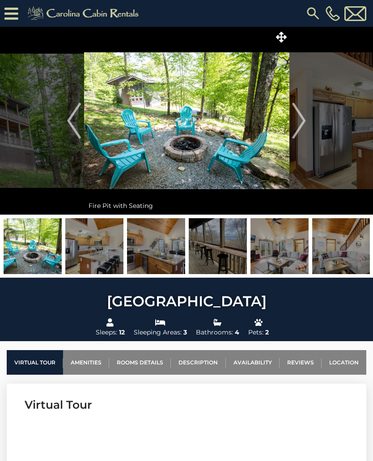
click at [300, 124] on img "Next" at bounding box center [299, 121] width 13 height 36
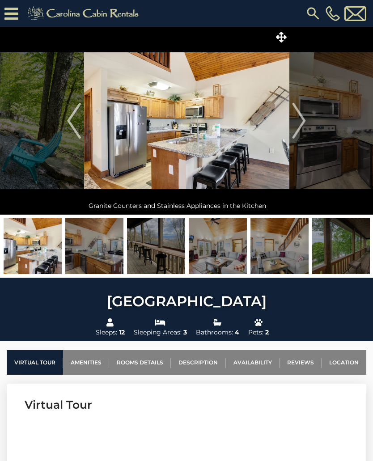
click at [303, 125] on img "Next" at bounding box center [299, 121] width 13 height 36
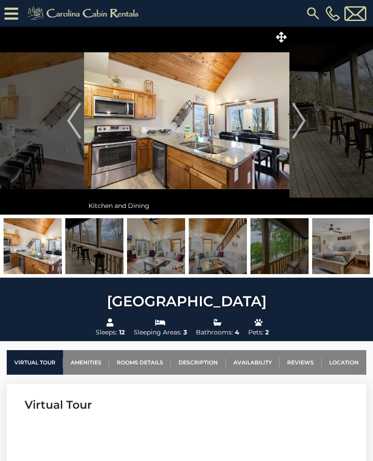
click at [300, 126] on img "Next" at bounding box center [299, 121] width 13 height 36
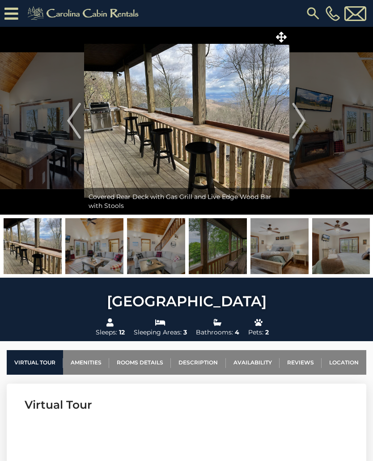
click at [299, 127] on img "Next" at bounding box center [299, 121] width 13 height 36
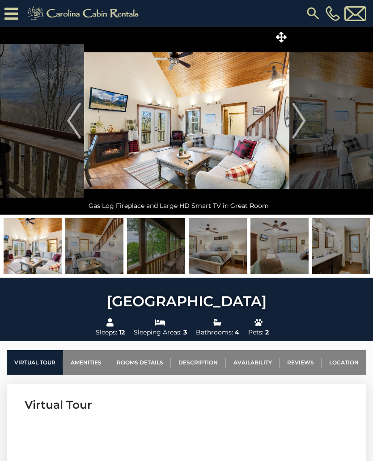
click at [301, 127] on img "Next" at bounding box center [299, 121] width 13 height 36
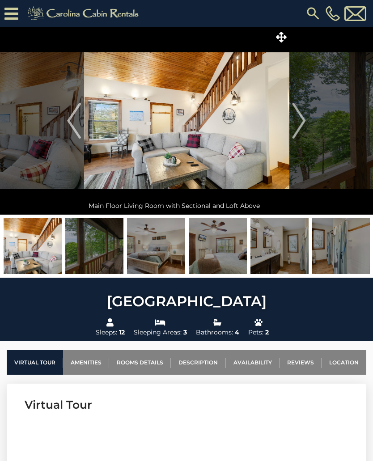
click at [299, 126] on img "Next" at bounding box center [299, 121] width 13 height 36
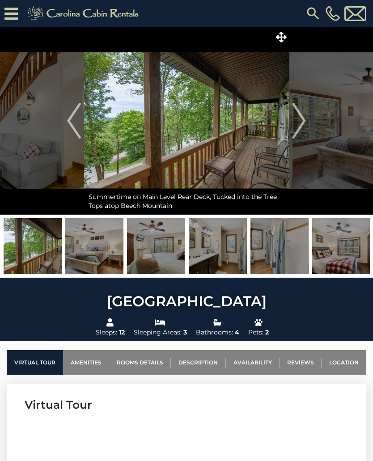
click at [304, 126] on img "Next" at bounding box center [299, 121] width 13 height 36
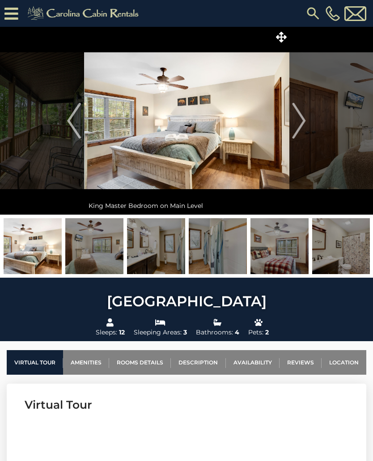
click at [299, 124] on img "Next" at bounding box center [299, 121] width 13 height 36
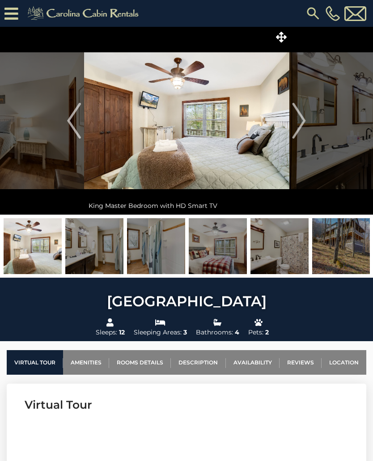
click at [300, 124] on img "Next" at bounding box center [299, 121] width 13 height 36
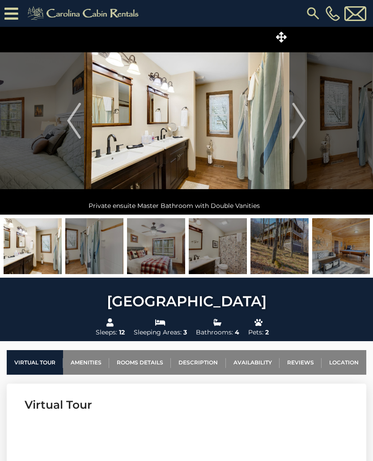
click at [301, 123] on img "Next" at bounding box center [299, 121] width 13 height 36
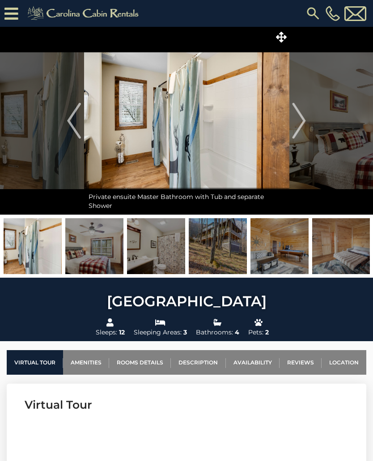
click at [299, 123] on img "Next" at bounding box center [299, 121] width 13 height 36
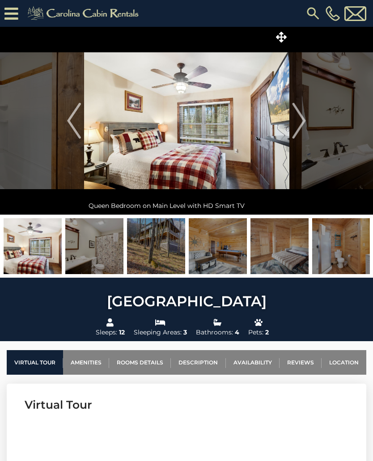
click at [301, 126] on img "Next" at bounding box center [299, 121] width 13 height 36
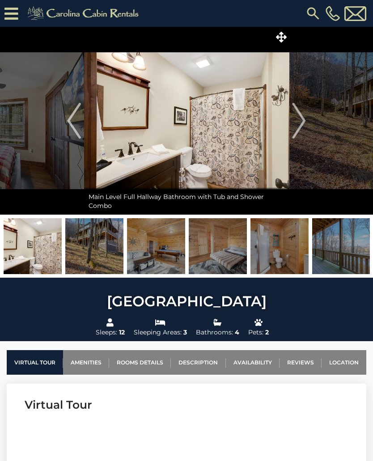
click at [301, 123] on img "Next" at bounding box center [299, 121] width 13 height 36
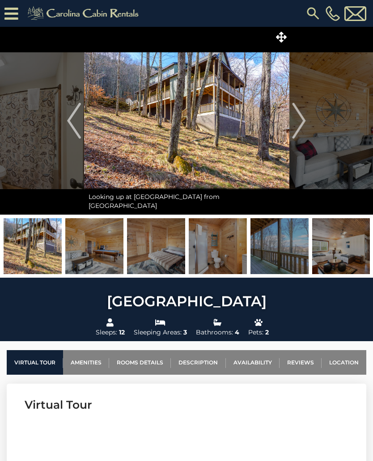
click at [300, 124] on img "Next" at bounding box center [299, 121] width 13 height 36
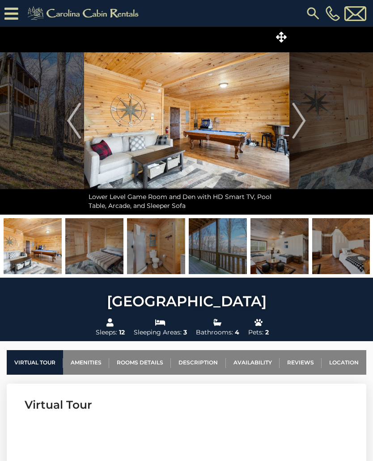
click at [298, 124] on img "Next" at bounding box center [299, 121] width 13 height 36
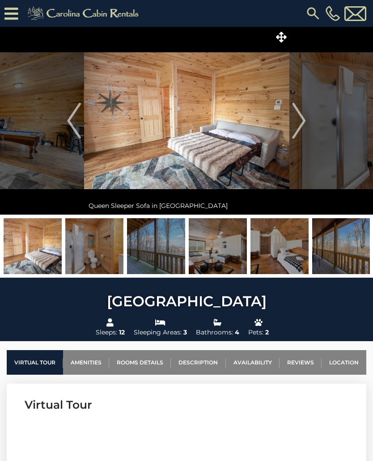
click at [301, 123] on img "Next" at bounding box center [299, 121] width 13 height 36
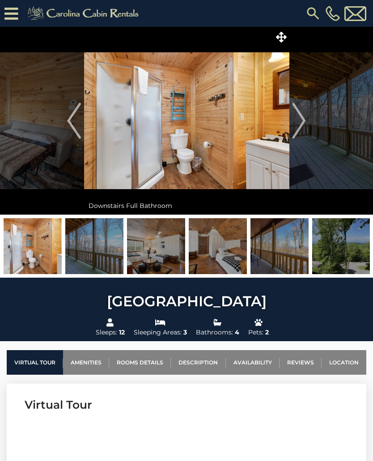
click at [298, 124] on img "Next" at bounding box center [299, 121] width 13 height 36
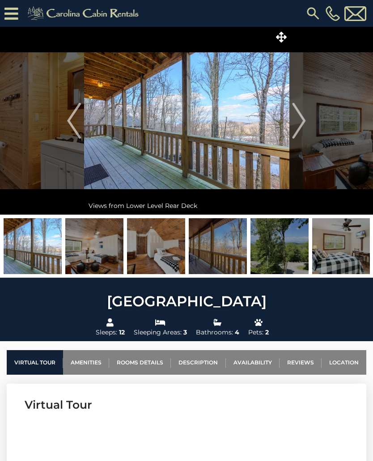
click at [298, 125] on img "Next" at bounding box center [299, 121] width 13 height 36
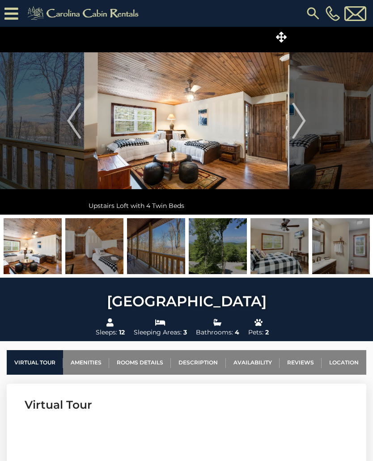
click at [148, 360] on link "Rooms Details" at bounding box center [140, 362] width 62 height 25
click at [302, 123] on img "Next" at bounding box center [299, 121] width 13 height 36
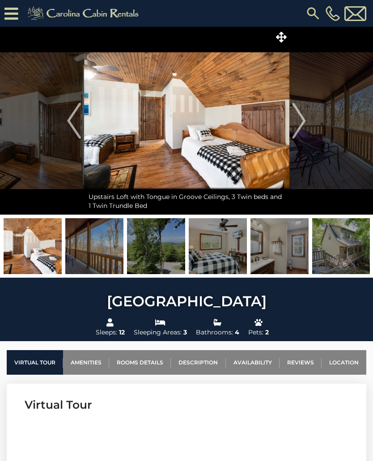
click at [294, 130] on img "Next" at bounding box center [299, 121] width 13 height 36
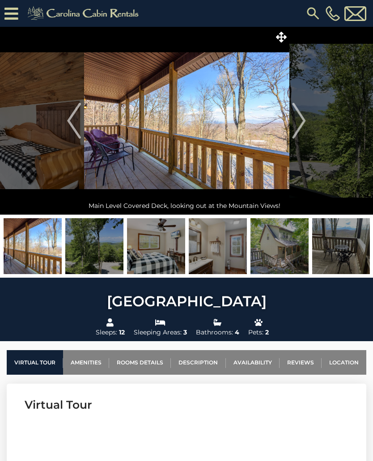
click at [300, 131] on img "Next" at bounding box center [299, 121] width 13 height 36
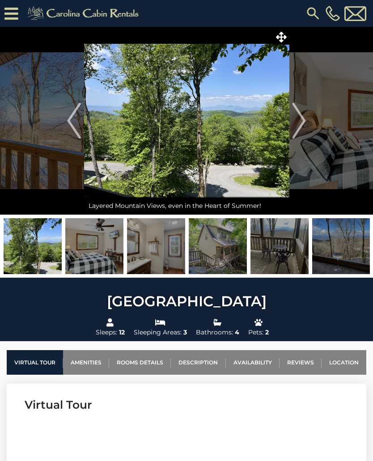
click at [301, 132] on img "Next" at bounding box center [299, 121] width 13 height 36
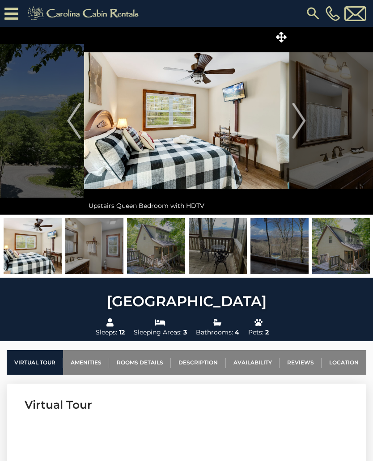
click at [296, 128] on img "Next" at bounding box center [299, 121] width 13 height 36
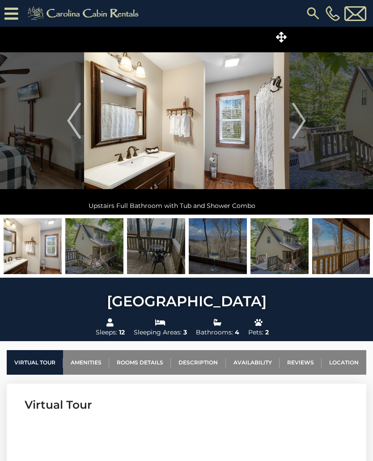
click at [295, 128] on img "Next" at bounding box center [299, 121] width 13 height 36
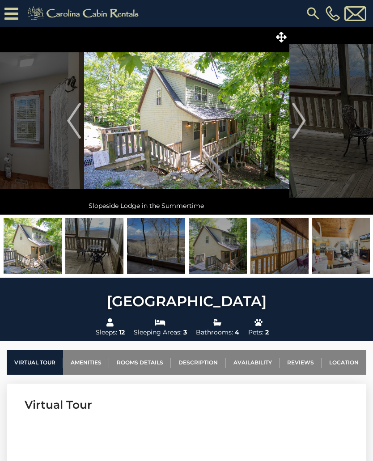
click at [298, 126] on img "Next" at bounding box center [299, 121] width 13 height 36
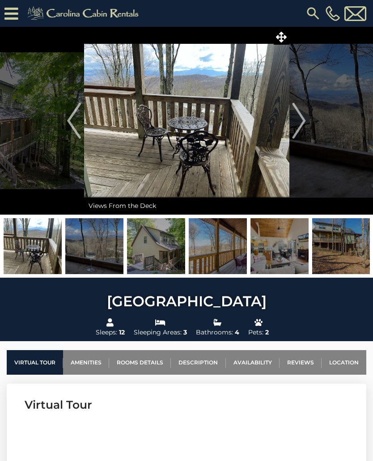
click at [298, 125] on img "Next" at bounding box center [299, 121] width 13 height 36
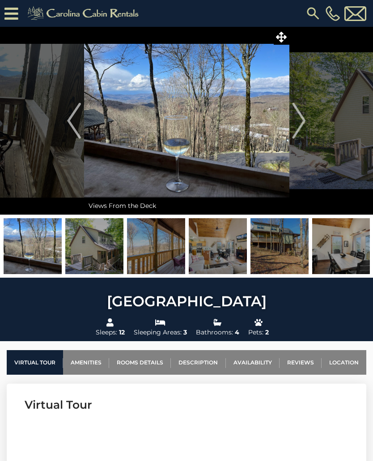
click at [301, 125] on img "Next" at bounding box center [299, 121] width 13 height 36
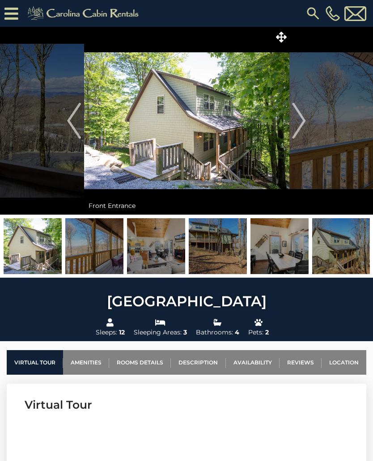
click at [298, 127] on img "Next" at bounding box center [299, 121] width 13 height 36
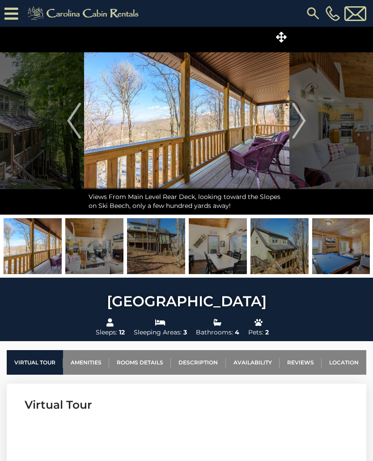
click at [297, 125] on img "Next" at bounding box center [299, 121] width 13 height 36
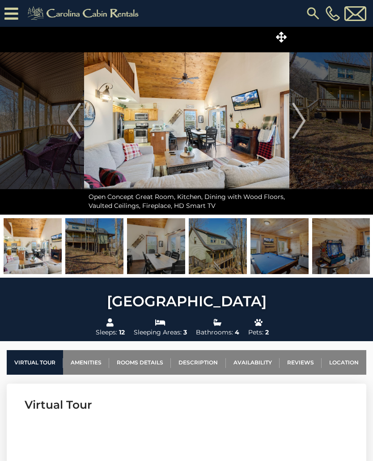
click at [295, 124] on img "Next" at bounding box center [299, 121] width 13 height 36
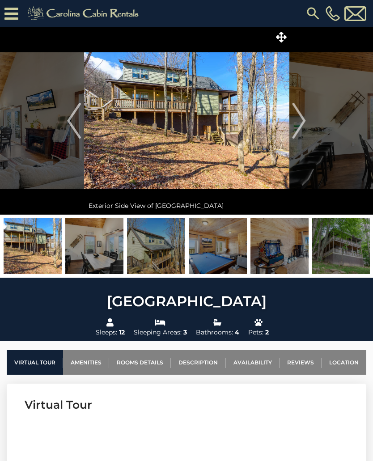
click at [297, 123] on img "Next" at bounding box center [299, 121] width 13 height 36
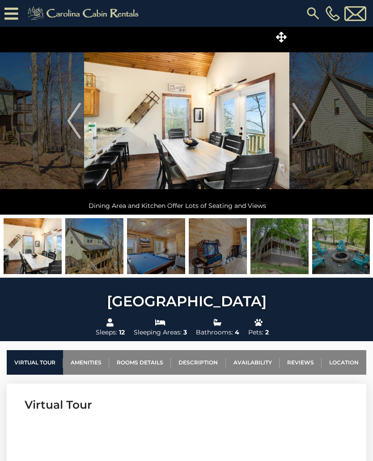
click at [293, 124] on img "Next" at bounding box center [299, 121] width 13 height 36
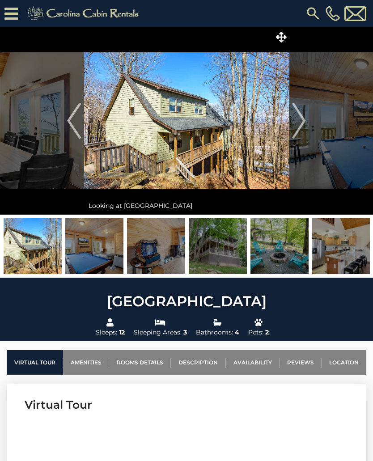
click at [295, 123] on img "Next" at bounding box center [299, 121] width 13 height 36
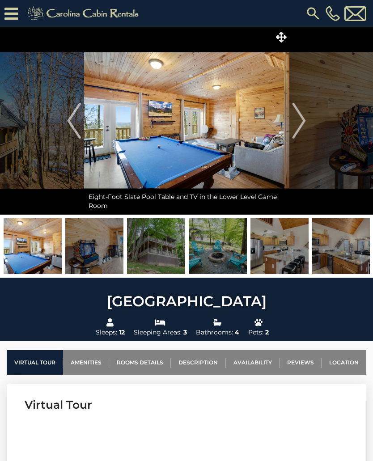
click at [295, 123] on img "Next" at bounding box center [299, 121] width 13 height 36
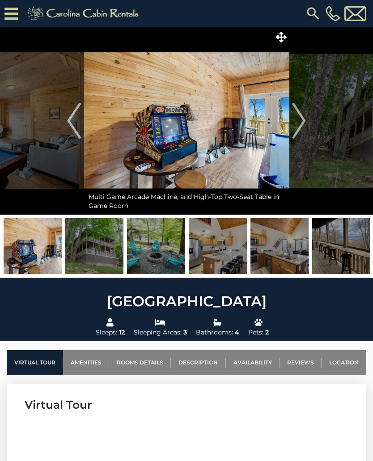
click at [293, 125] on img "Next" at bounding box center [299, 121] width 13 height 36
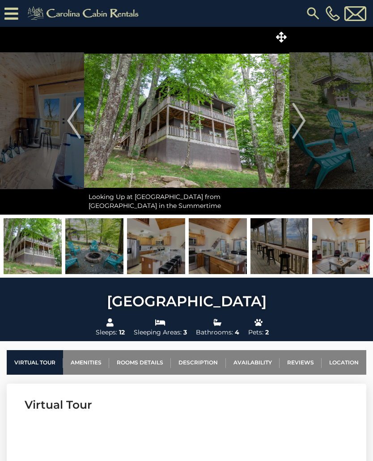
click at [292, 127] on button "Next" at bounding box center [299, 121] width 20 height 188
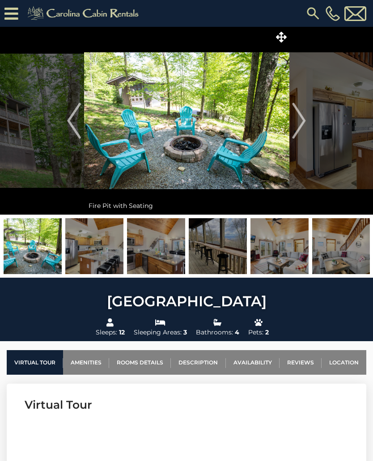
click at [297, 123] on img "Next" at bounding box center [299, 121] width 13 height 36
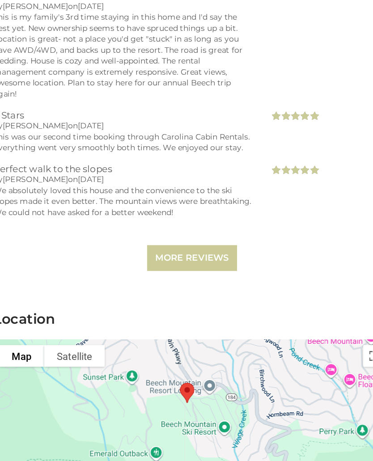
scroll to position [3052, 0]
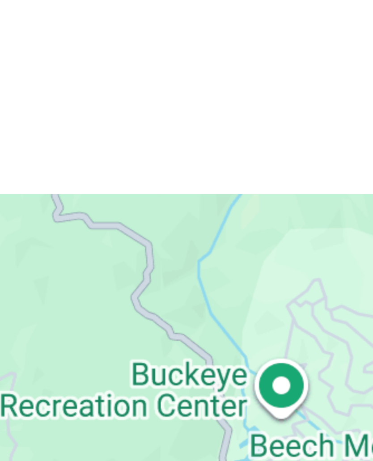
click at [55, 329] on div at bounding box center [187, 396] width 324 height 134
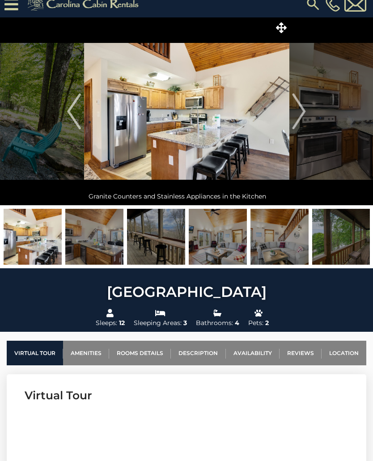
scroll to position [0, 0]
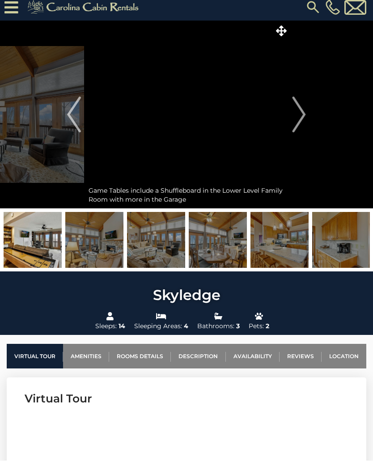
scroll to position [6, 0]
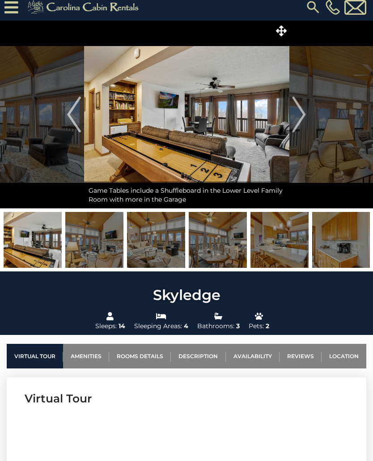
click at [300, 115] on img "Next" at bounding box center [299, 115] width 13 height 36
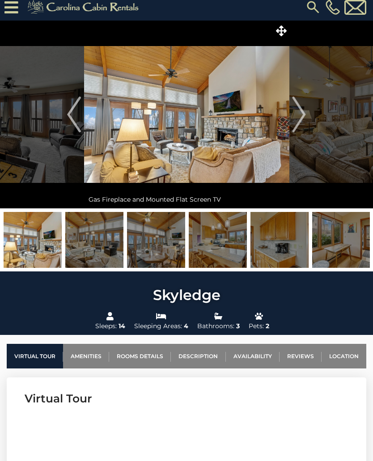
click at [294, 123] on img "Next" at bounding box center [299, 115] width 13 height 36
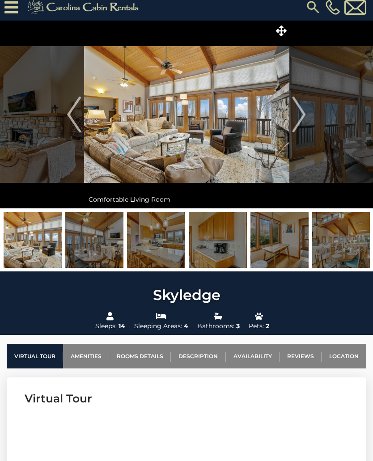
click at [300, 126] on img "Next" at bounding box center [299, 115] width 13 height 36
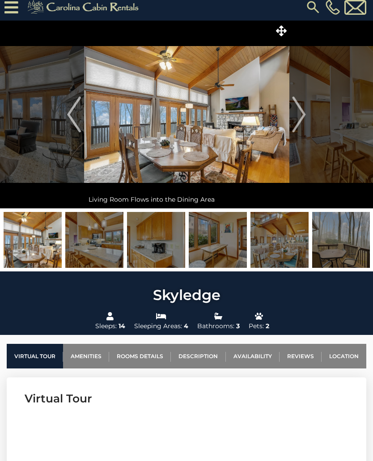
click at [298, 123] on img "Next" at bounding box center [299, 115] width 13 height 36
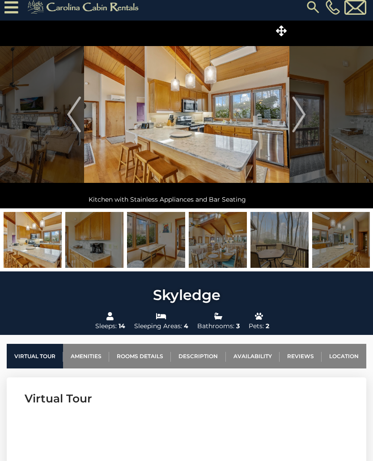
click at [299, 115] on img "Next" at bounding box center [299, 115] width 13 height 36
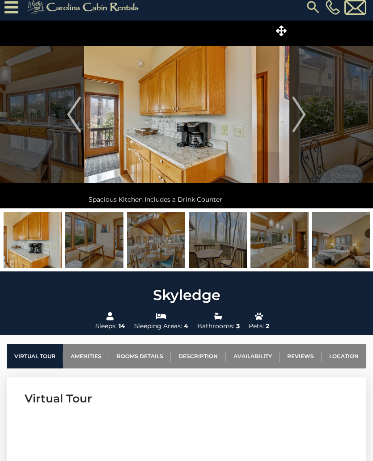
click at [301, 118] on img "Next" at bounding box center [299, 115] width 13 height 36
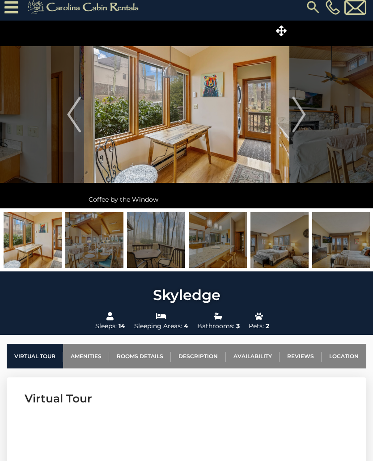
click at [296, 119] on img "Next" at bounding box center [299, 115] width 13 height 36
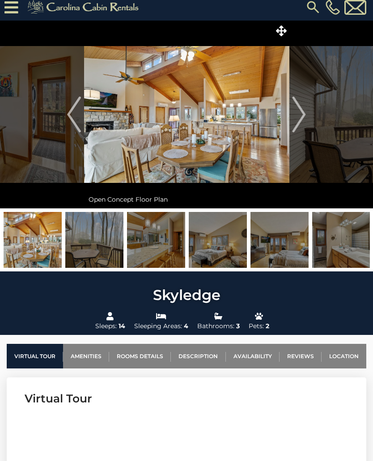
click at [302, 115] on img "Next" at bounding box center [299, 115] width 13 height 36
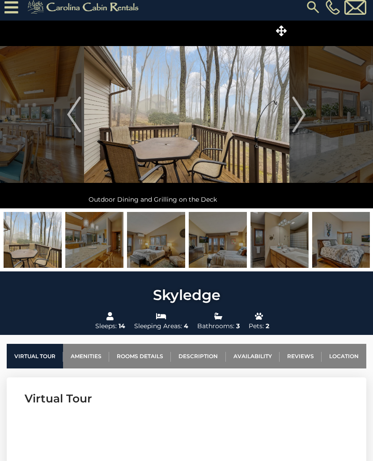
click at [299, 121] on img "Next" at bounding box center [299, 115] width 13 height 36
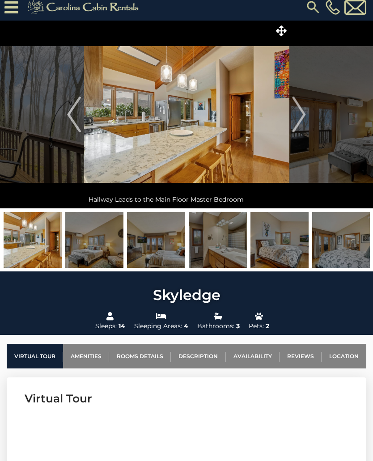
click at [300, 119] on img "Next" at bounding box center [299, 115] width 13 height 36
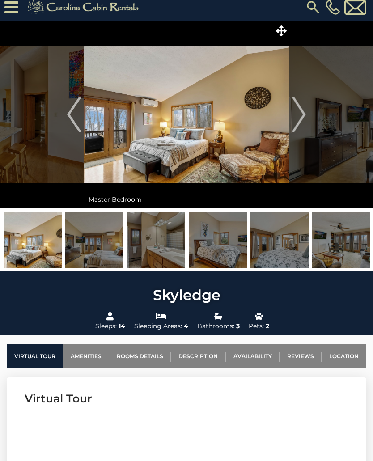
click at [301, 118] on img "Next" at bounding box center [299, 115] width 13 height 36
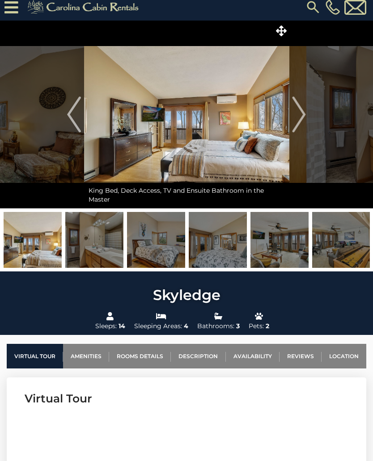
click at [304, 119] on img "Next" at bounding box center [299, 115] width 13 height 36
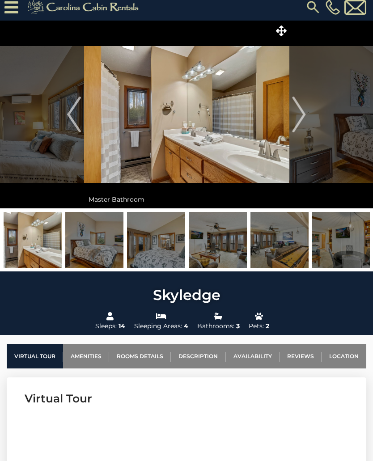
click at [299, 122] on img "Next" at bounding box center [299, 115] width 13 height 36
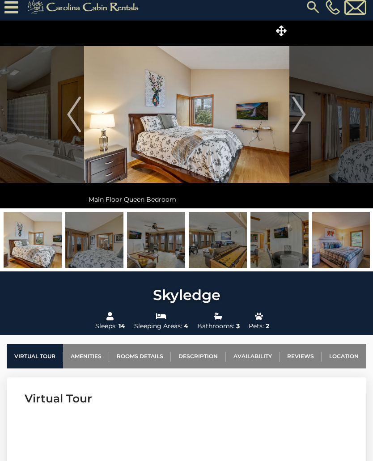
click at [304, 118] on img "Next" at bounding box center [299, 115] width 13 height 36
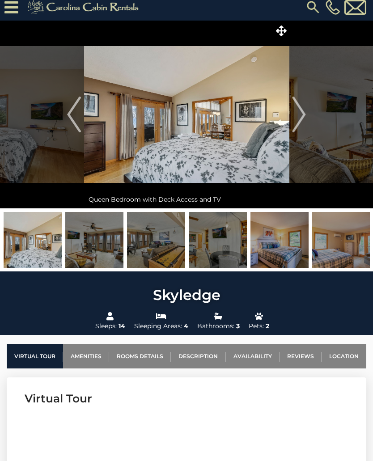
click at [302, 121] on img "Next" at bounding box center [299, 115] width 13 height 36
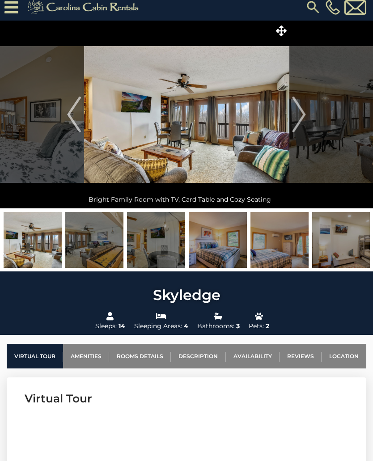
click at [302, 119] on img "Next" at bounding box center [299, 115] width 13 height 36
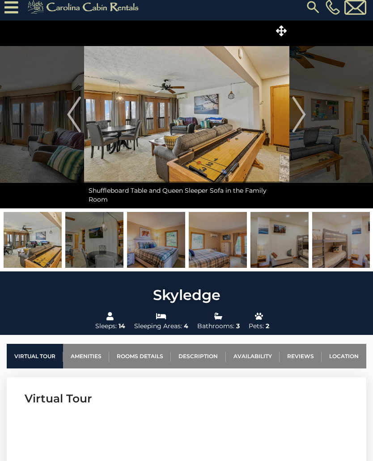
click at [304, 119] on img "Next" at bounding box center [299, 115] width 13 height 36
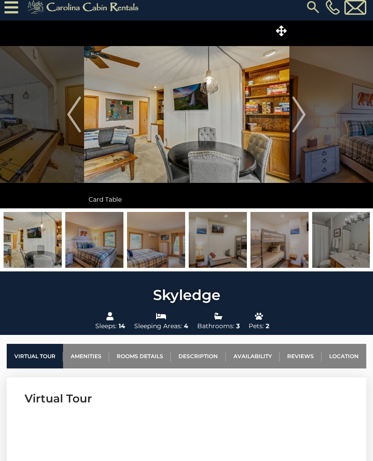
click at [300, 118] on img "Next" at bounding box center [299, 115] width 13 height 36
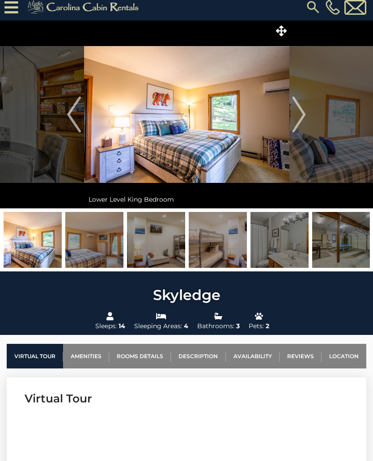
click at [300, 117] on img "Next" at bounding box center [299, 115] width 13 height 36
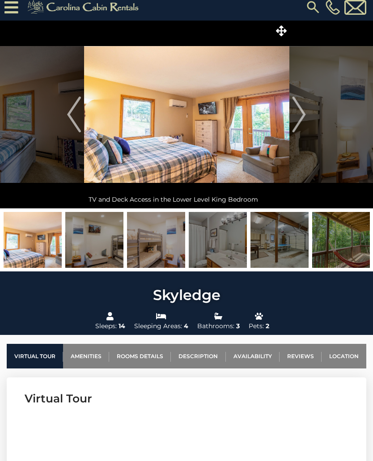
click at [302, 121] on img "Next" at bounding box center [299, 115] width 13 height 36
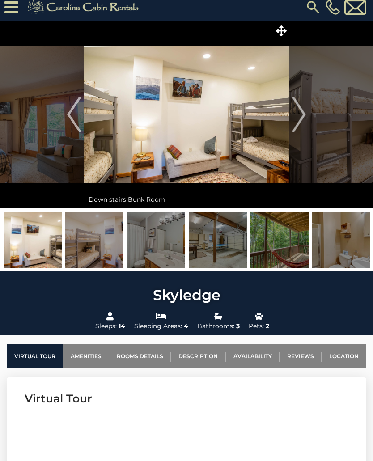
click at [299, 123] on img "Next" at bounding box center [299, 115] width 13 height 36
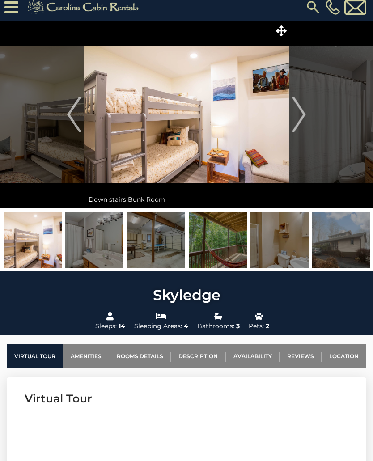
click at [302, 117] on img "Next" at bounding box center [299, 115] width 13 height 36
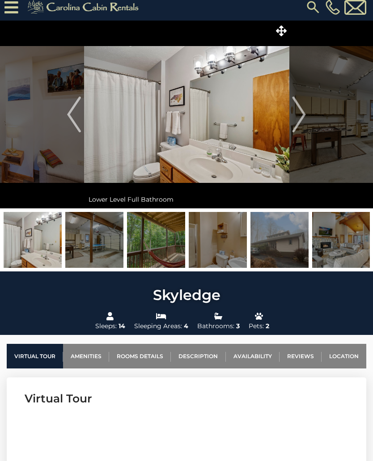
click at [302, 120] on img "Next" at bounding box center [299, 115] width 13 height 36
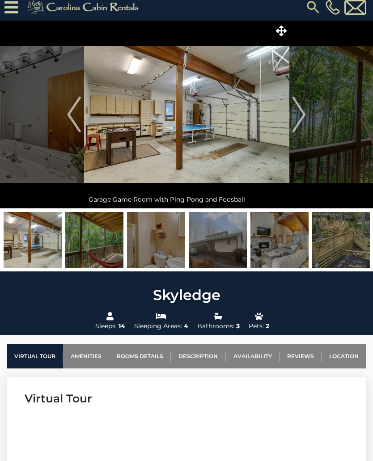
click at [298, 114] on img "Next" at bounding box center [299, 115] width 13 height 36
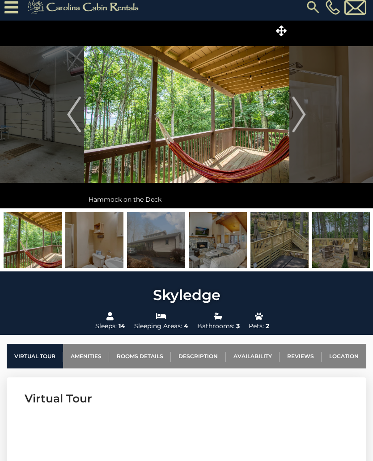
click at [300, 120] on img "Next" at bounding box center [299, 115] width 13 height 36
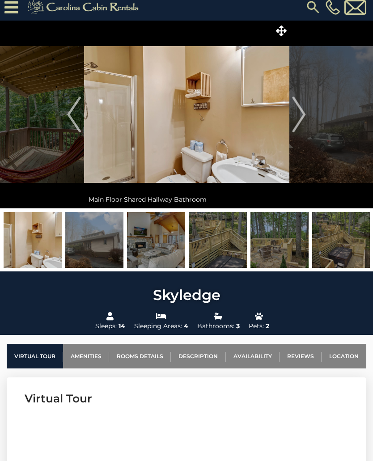
click at [301, 118] on img "Next" at bounding box center [299, 115] width 13 height 36
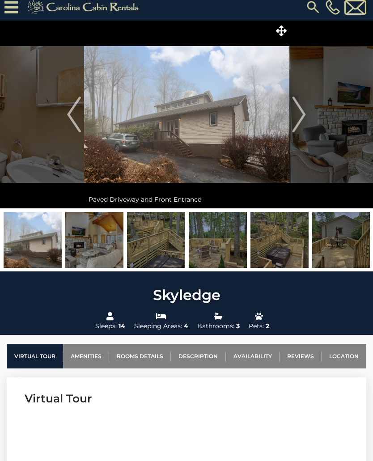
click at [302, 116] on img "Next" at bounding box center [299, 115] width 13 height 36
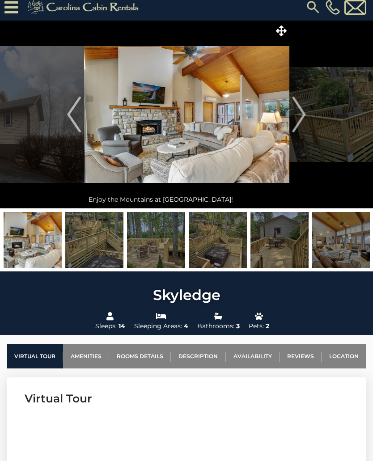
click at [305, 122] on img "Next" at bounding box center [299, 115] width 13 height 36
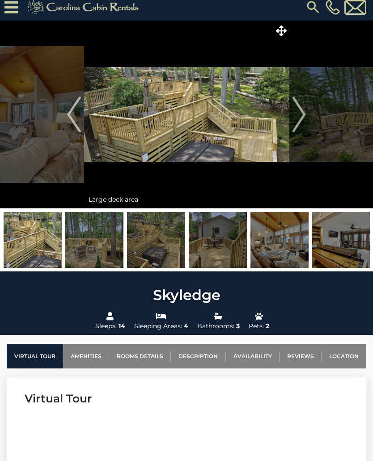
click at [304, 116] on img "Next" at bounding box center [299, 115] width 13 height 36
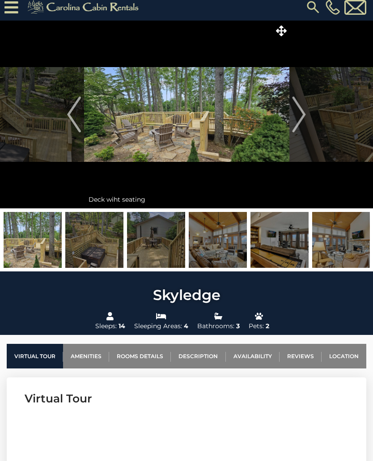
click at [302, 117] on img "Next" at bounding box center [299, 115] width 13 height 36
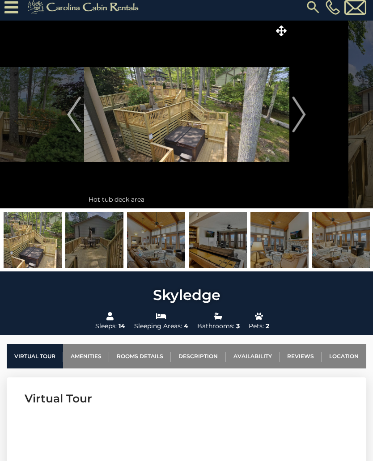
click at [302, 118] on img "Next" at bounding box center [299, 115] width 13 height 36
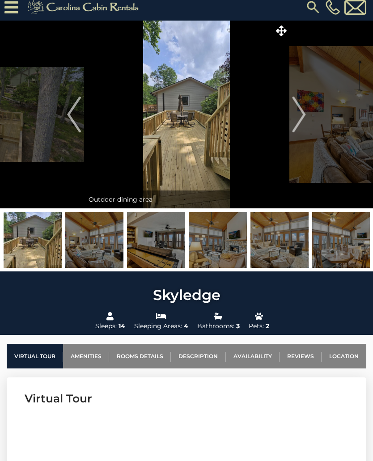
click at [298, 116] on img "Next" at bounding box center [299, 115] width 13 height 36
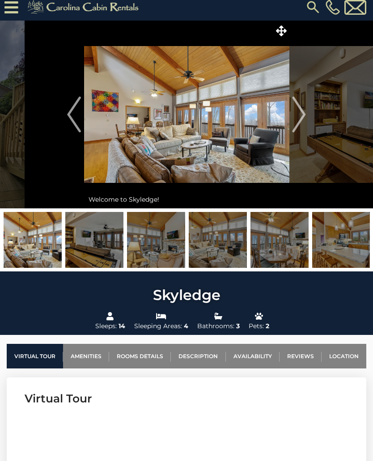
click at [299, 117] on img "Next" at bounding box center [299, 115] width 13 height 36
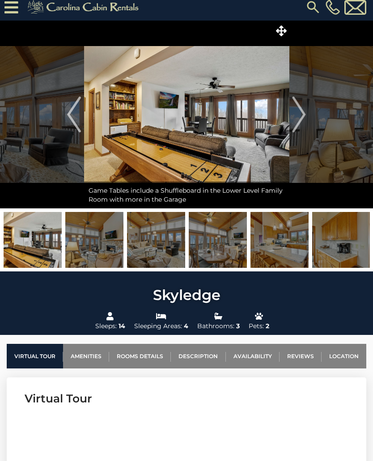
click at [302, 122] on img "Next" at bounding box center [299, 115] width 13 height 36
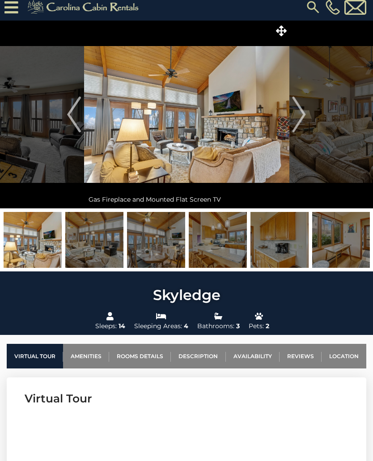
scroll to position [6, 0]
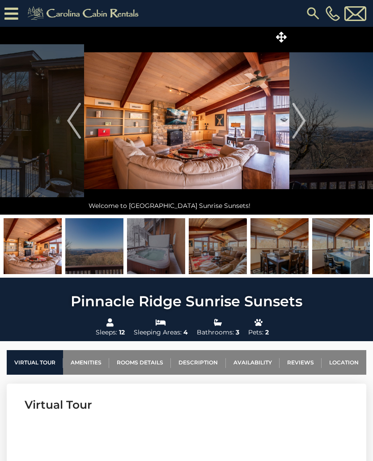
click at [299, 123] on img "Next" at bounding box center [299, 121] width 13 height 36
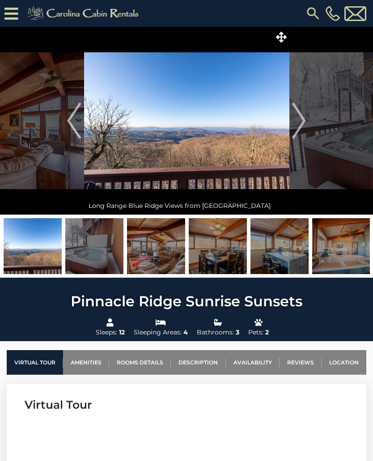
click at [298, 121] on img "Next" at bounding box center [299, 121] width 13 height 36
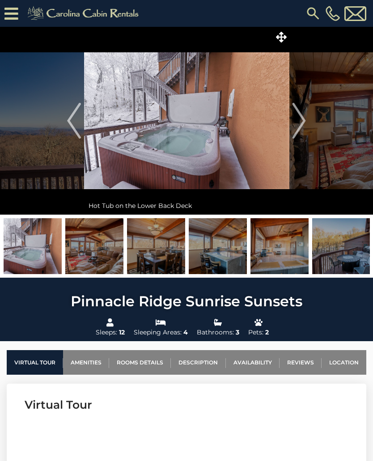
click at [298, 124] on img "Next" at bounding box center [299, 121] width 13 height 36
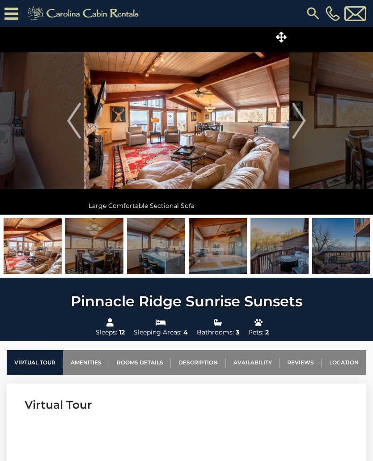
click at [298, 126] on img "Next" at bounding box center [299, 121] width 13 height 36
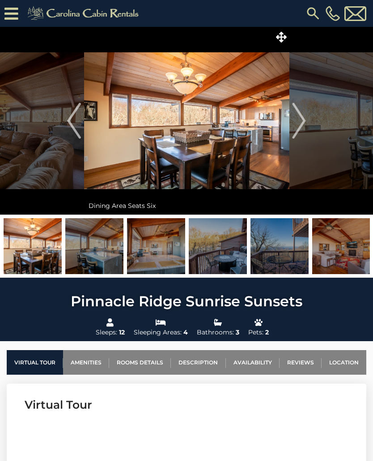
click at [297, 128] on img "Next" at bounding box center [299, 121] width 13 height 36
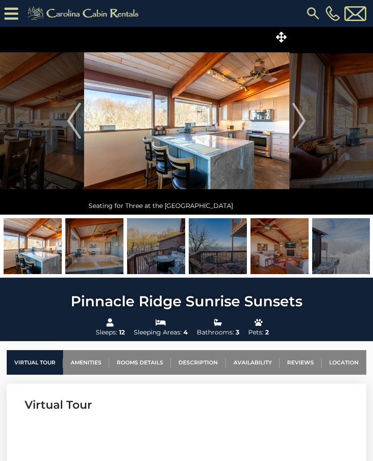
click at [300, 125] on img "Next" at bounding box center [299, 121] width 13 height 36
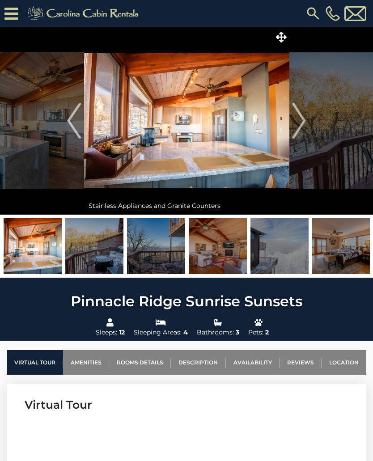
click at [299, 126] on img "Next" at bounding box center [299, 121] width 13 height 36
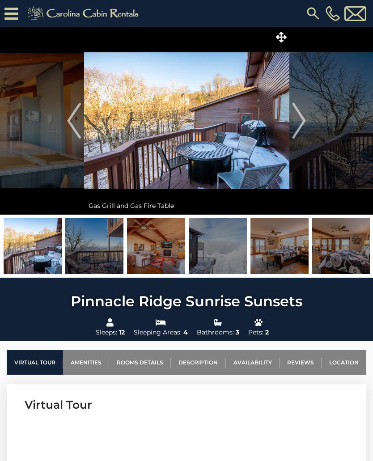
click at [298, 129] on img "Next" at bounding box center [299, 121] width 13 height 36
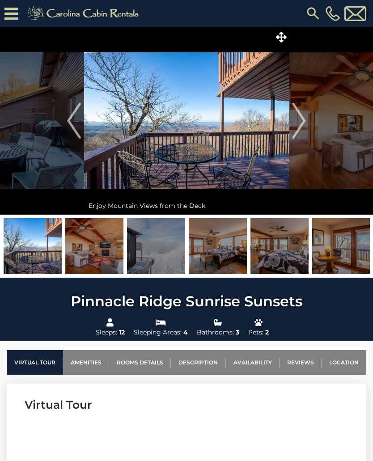
click at [300, 128] on img "Next" at bounding box center [299, 121] width 13 height 36
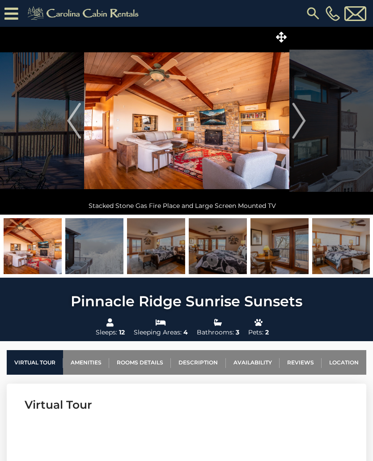
click at [301, 125] on img "Next" at bounding box center [299, 121] width 13 height 36
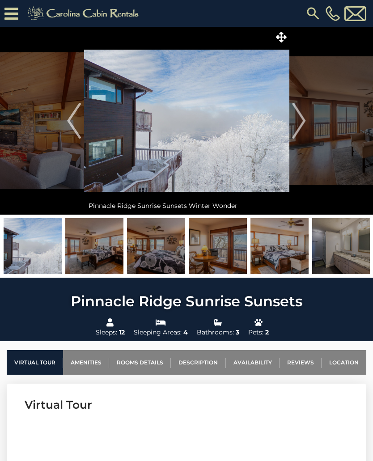
click at [304, 128] on img "Next" at bounding box center [299, 121] width 13 height 36
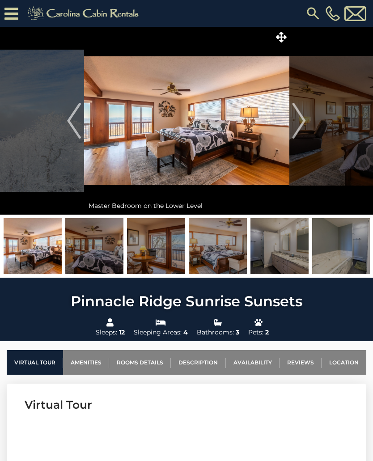
click at [302, 127] on img "Next" at bounding box center [299, 121] width 13 height 36
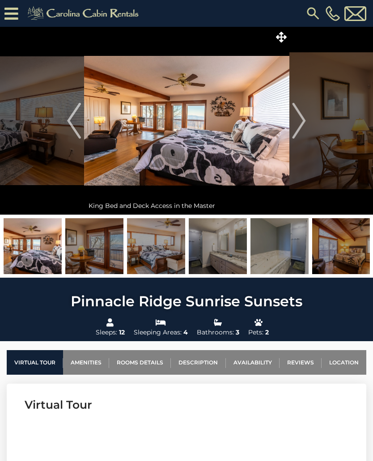
click at [300, 125] on img "Next" at bounding box center [299, 121] width 13 height 36
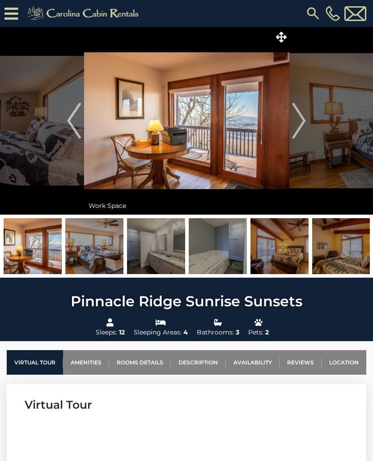
click at [300, 125] on img "Next" at bounding box center [299, 121] width 13 height 36
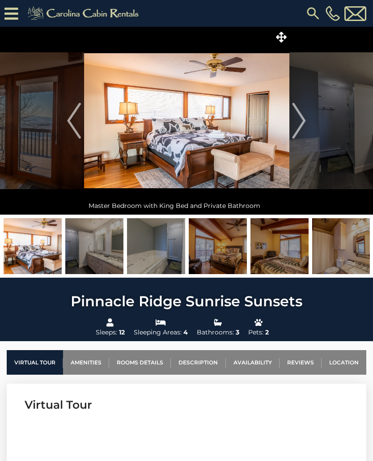
click at [301, 125] on img "Next" at bounding box center [299, 121] width 13 height 36
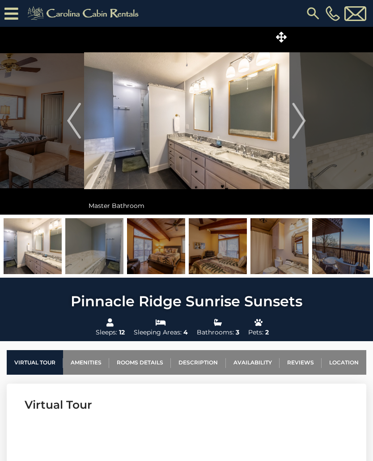
click at [302, 125] on img "Next" at bounding box center [299, 121] width 13 height 36
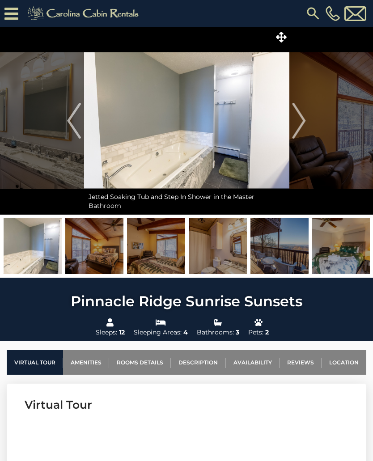
click at [299, 123] on img "Next" at bounding box center [299, 121] width 13 height 36
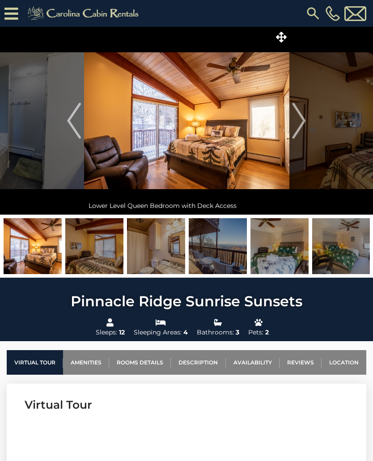
click at [302, 123] on img "Next" at bounding box center [299, 121] width 13 height 36
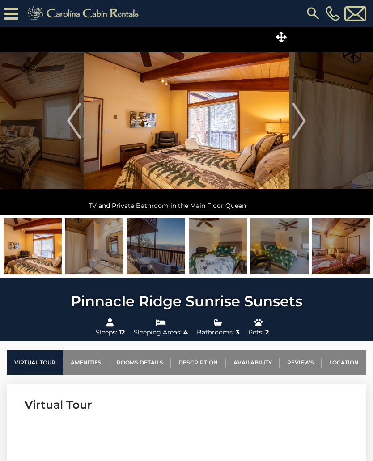
click at [301, 128] on img "Next" at bounding box center [299, 121] width 13 height 36
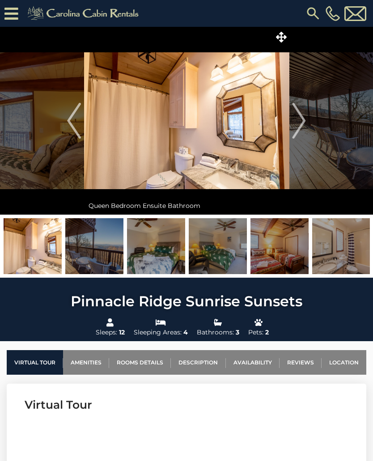
click at [300, 123] on img "Next" at bounding box center [299, 121] width 13 height 36
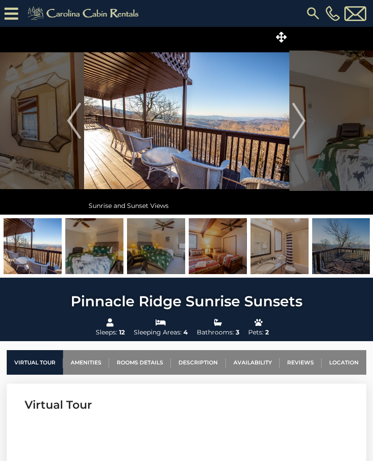
click at [300, 121] on img "Next" at bounding box center [299, 121] width 13 height 36
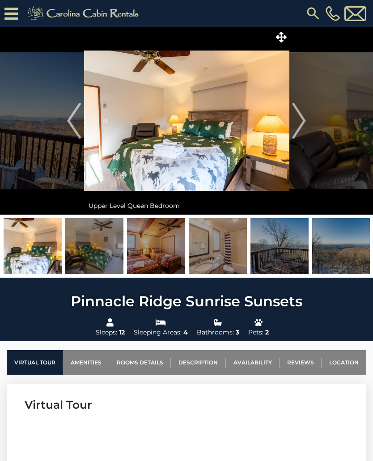
click at [298, 123] on img "Next" at bounding box center [299, 121] width 13 height 36
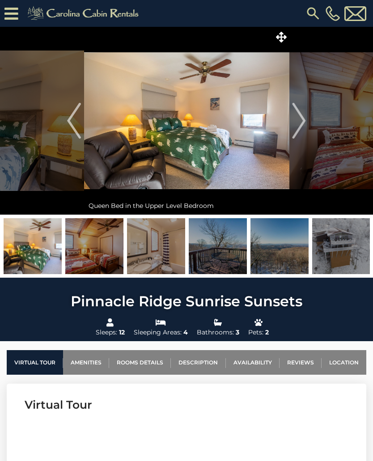
click at [301, 124] on img "Next" at bounding box center [299, 121] width 13 height 36
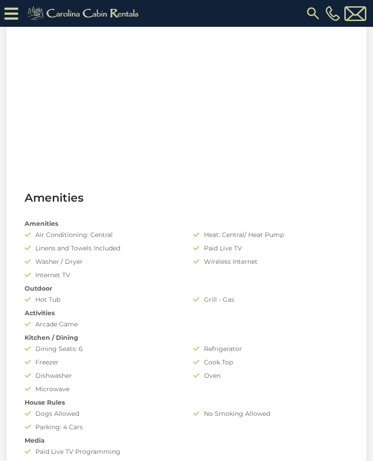
scroll to position [490, 0]
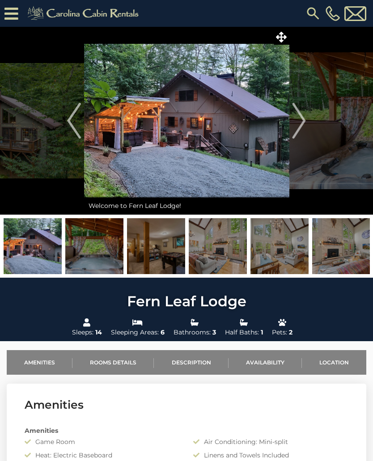
click at [300, 132] on img "Next" at bounding box center [299, 121] width 13 height 36
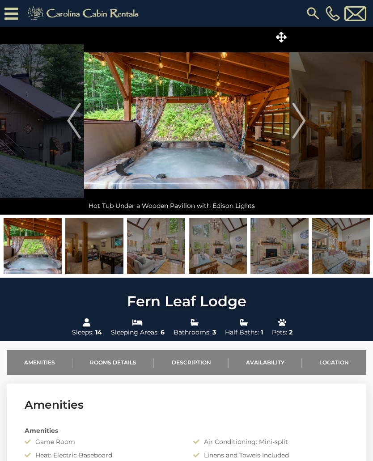
click at [303, 123] on img "Next" at bounding box center [299, 121] width 13 height 36
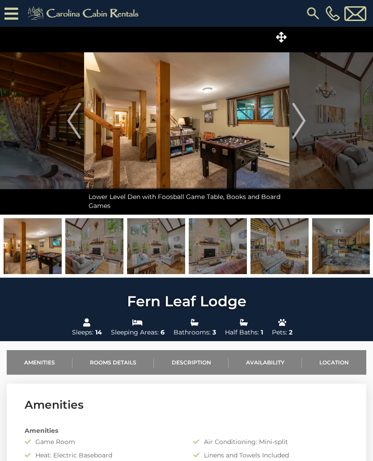
click at [301, 124] on img "Next" at bounding box center [299, 121] width 13 height 36
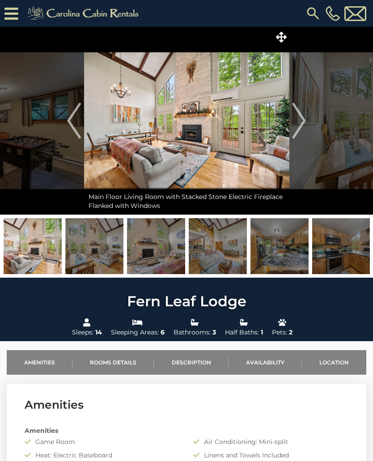
click at [300, 119] on img "Next" at bounding box center [299, 121] width 13 height 36
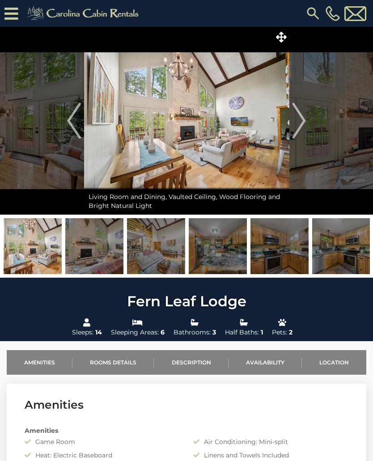
click at [296, 122] on img "Next" at bounding box center [299, 121] width 13 height 36
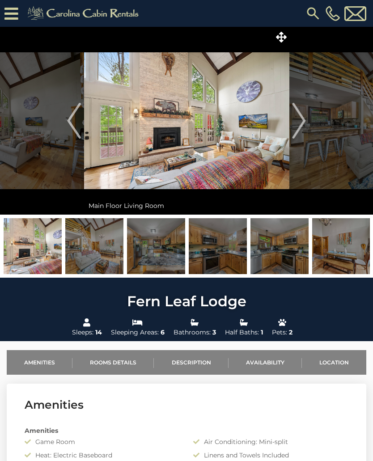
click at [298, 124] on img "Next" at bounding box center [299, 121] width 13 height 36
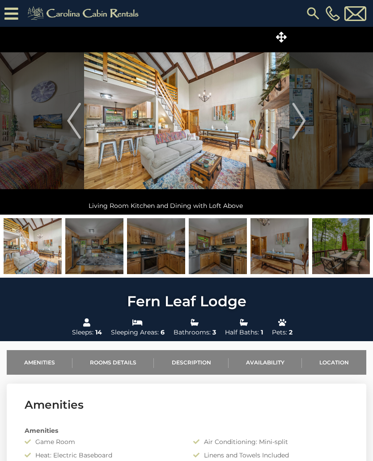
click at [298, 126] on img "Next" at bounding box center [299, 121] width 13 height 36
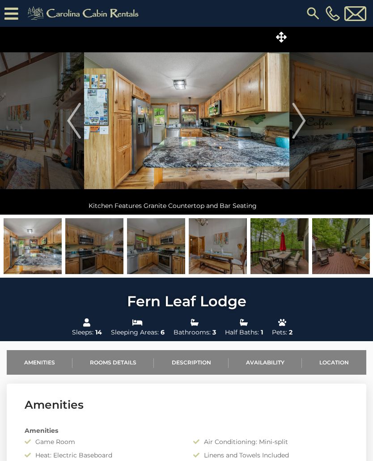
click at [298, 124] on img "Next" at bounding box center [299, 121] width 13 height 36
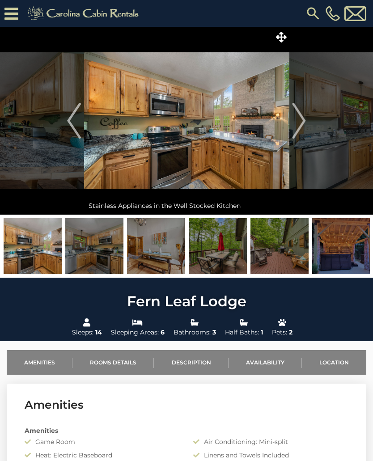
click at [300, 126] on img "Next" at bounding box center [299, 121] width 13 height 36
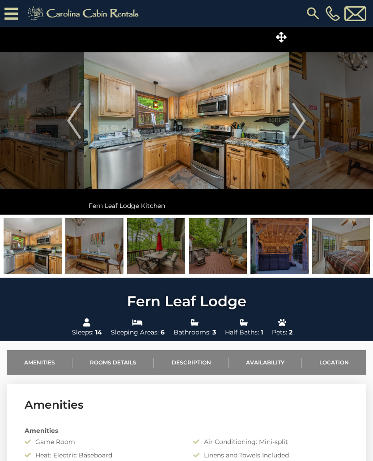
click at [299, 125] on img "Next" at bounding box center [299, 121] width 13 height 36
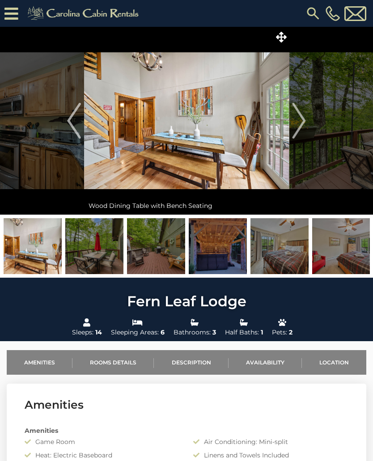
click at [302, 126] on img "Next" at bounding box center [299, 121] width 13 height 36
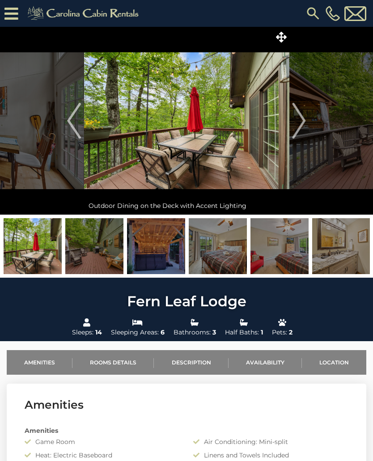
click at [302, 124] on img "Next" at bounding box center [299, 121] width 13 height 36
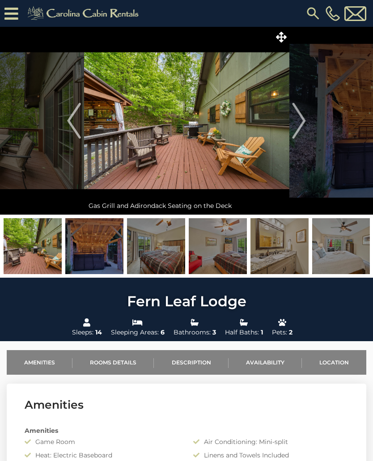
click at [299, 130] on img "Next" at bounding box center [299, 121] width 13 height 36
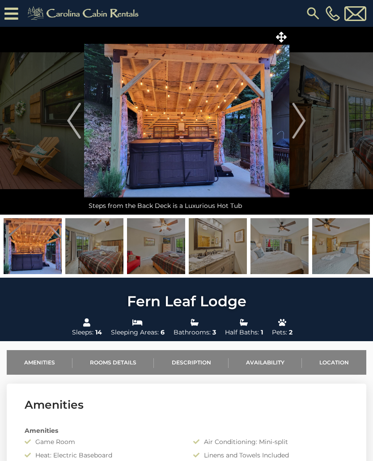
click at [301, 132] on img "Next" at bounding box center [299, 121] width 13 height 36
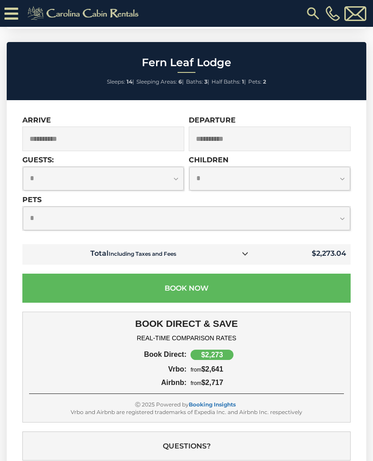
scroll to position [2546, 0]
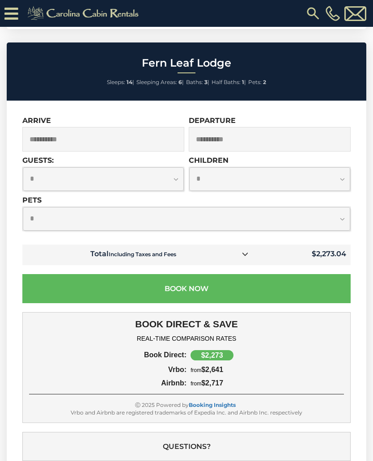
click at [170, 191] on select "**********" at bounding box center [103, 179] width 161 height 24
select select "*"
click at [346, 231] on select "**********" at bounding box center [187, 219] width 328 height 24
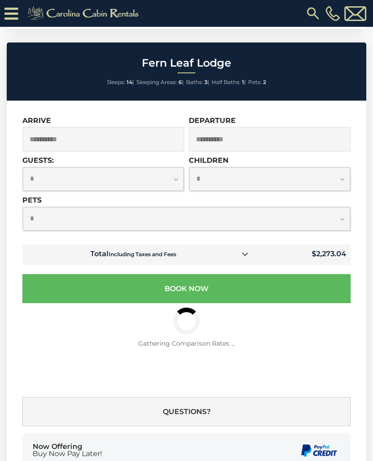
select select "*"
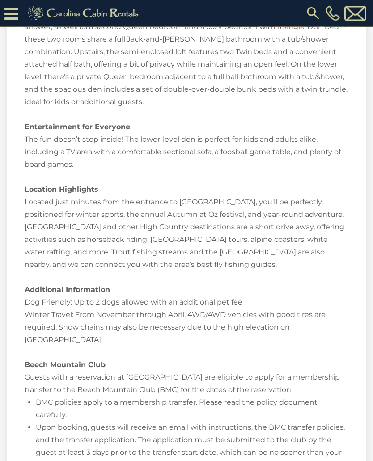
scroll to position [1350, 0]
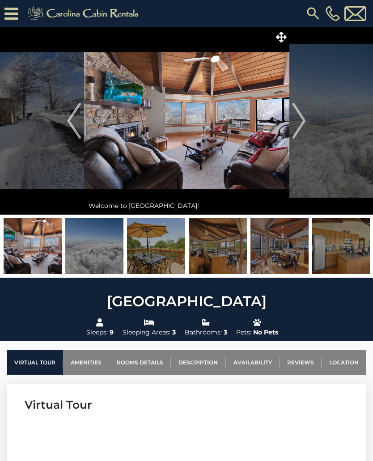
click at [301, 126] on img "Next" at bounding box center [299, 121] width 13 height 36
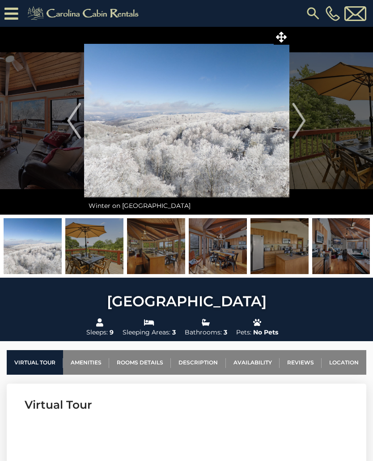
click at [308, 119] on button "Next" at bounding box center [299, 121] width 20 height 188
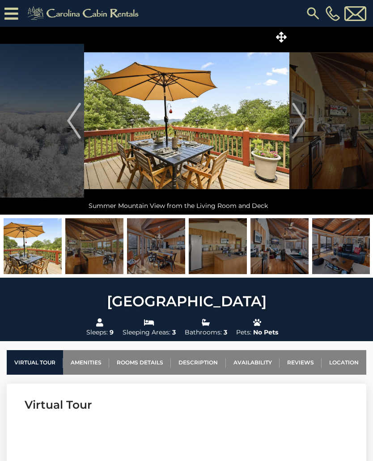
click at [302, 123] on img "Next" at bounding box center [299, 121] width 13 height 36
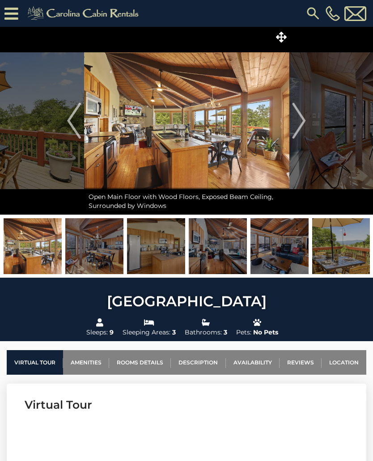
click at [300, 121] on img "Next" at bounding box center [299, 121] width 13 height 36
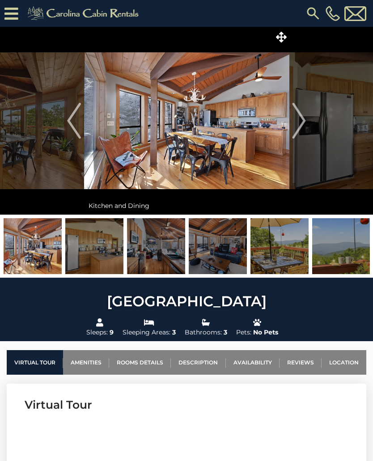
click at [302, 123] on img "Next" at bounding box center [299, 121] width 13 height 36
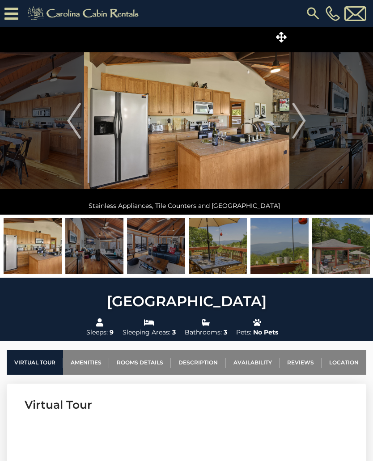
click at [305, 123] on img "Next" at bounding box center [299, 121] width 13 height 36
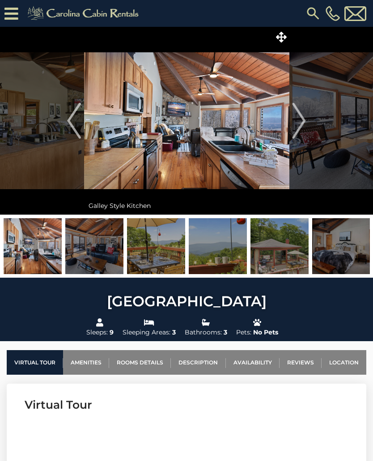
click at [301, 123] on img "Next" at bounding box center [299, 121] width 13 height 36
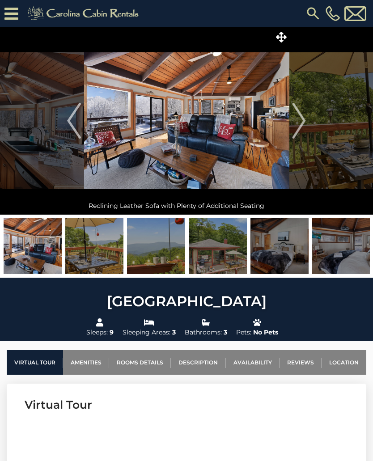
click at [299, 122] on img "Next" at bounding box center [299, 121] width 13 height 36
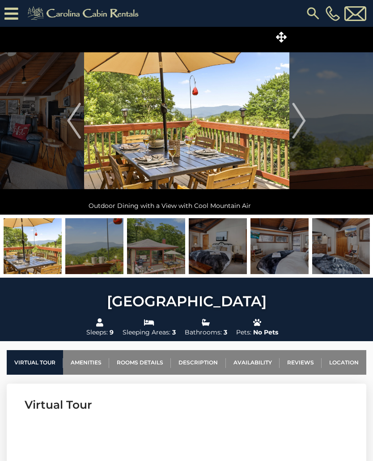
click at [299, 124] on img "Next" at bounding box center [299, 121] width 13 height 36
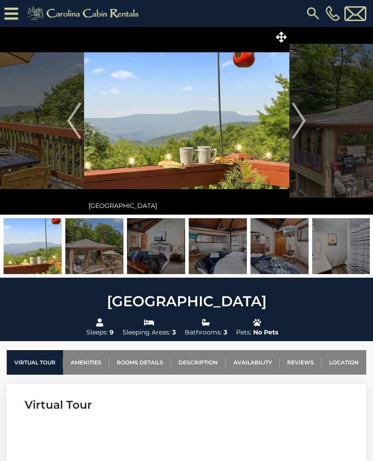
click at [299, 122] on img "Next" at bounding box center [299, 121] width 13 height 36
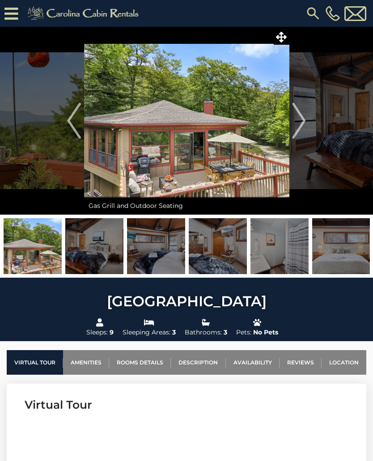
click at [299, 123] on img "Next" at bounding box center [299, 121] width 13 height 36
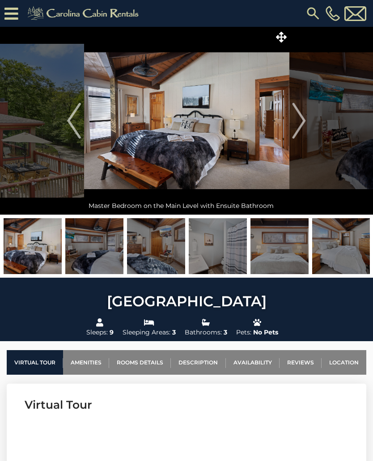
click at [302, 124] on img "Next" at bounding box center [299, 121] width 13 height 36
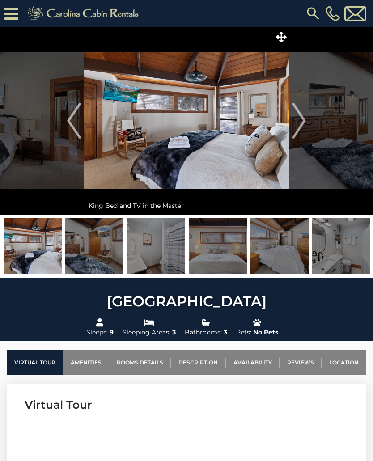
click at [300, 119] on img "Next" at bounding box center [299, 121] width 13 height 36
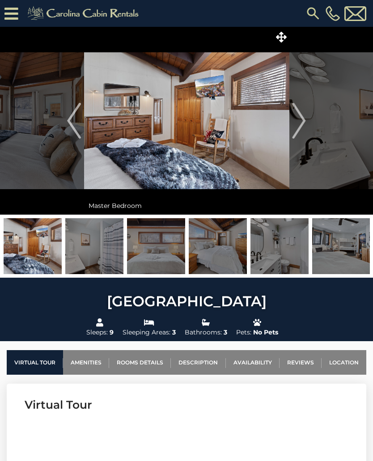
click at [298, 122] on img "Next" at bounding box center [299, 121] width 13 height 36
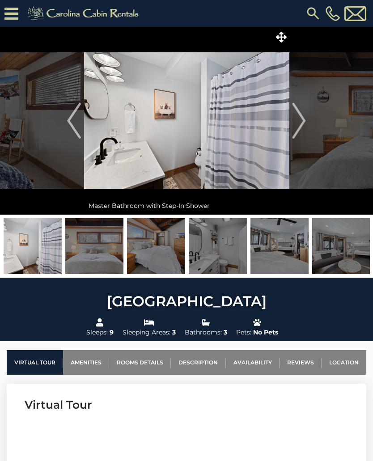
click at [300, 124] on img "Next" at bounding box center [299, 121] width 13 height 36
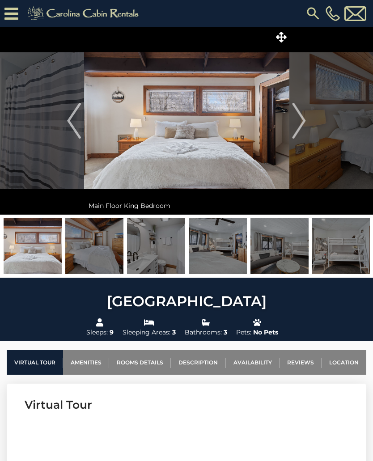
click at [306, 123] on img "Next" at bounding box center [299, 121] width 13 height 36
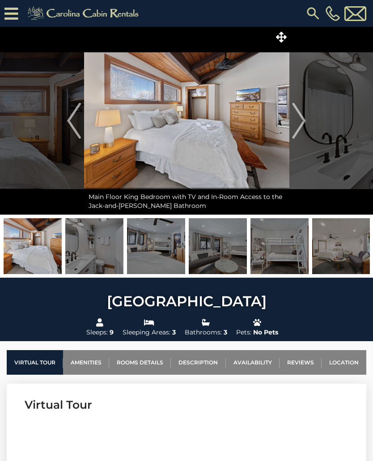
click at [302, 122] on img "Next" at bounding box center [299, 121] width 13 height 36
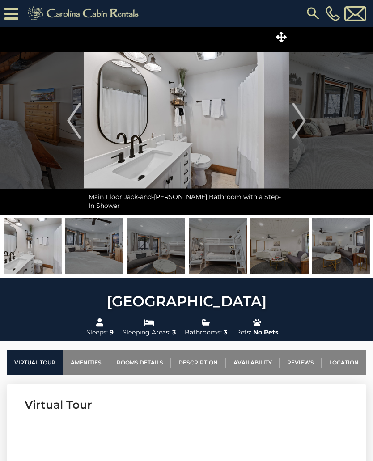
click at [307, 121] on button "Next" at bounding box center [299, 121] width 20 height 188
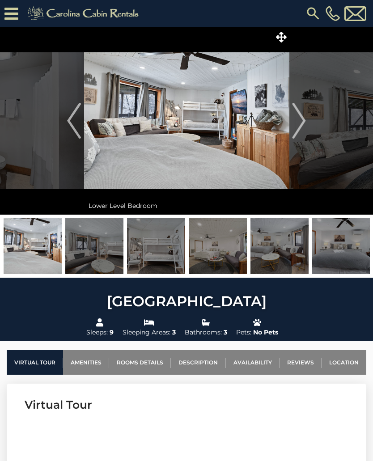
click at [297, 123] on img "Next" at bounding box center [299, 121] width 13 height 36
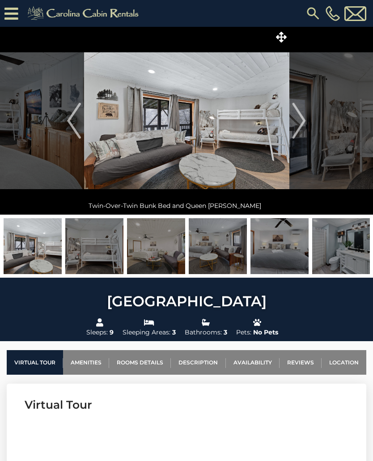
click at [304, 119] on img "Next" at bounding box center [299, 121] width 13 height 36
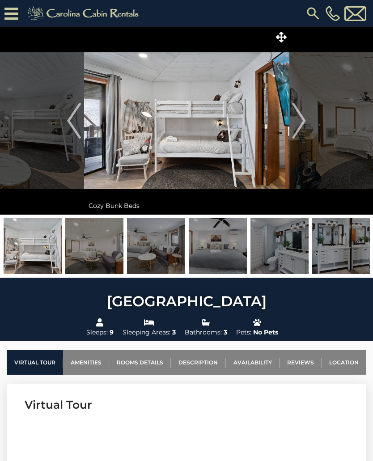
click at [298, 119] on img "Next" at bounding box center [299, 121] width 13 height 36
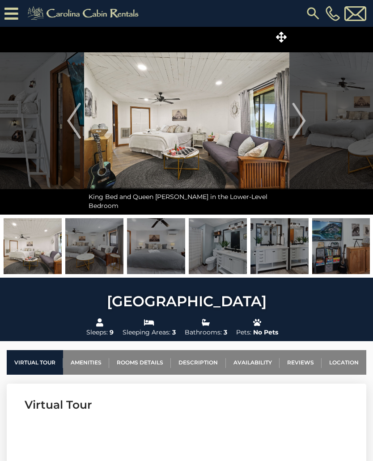
click at [298, 114] on img "Next" at bounding box center [299, 121] width 13 height 36
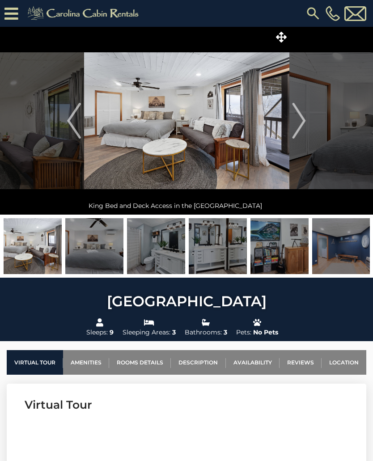
click at [301, 114] on img "Next" at bounding box center [299, 121] width 13 height 36
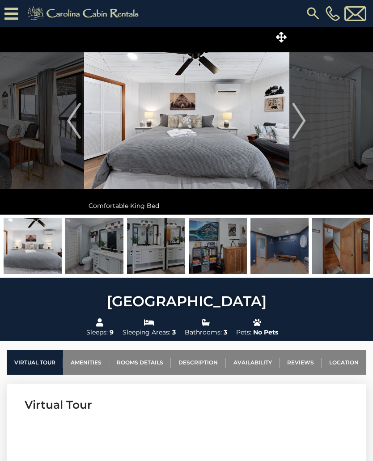
click at [299, 114] on img "Next" at bounding box center [299, 121] width 13 height 36
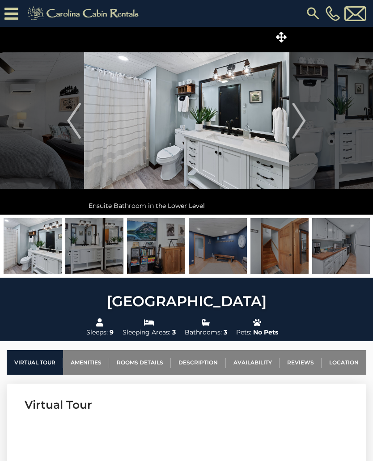
click at [302, 113] on img "Next" at bounding box center [299, 121] width 13 height 36
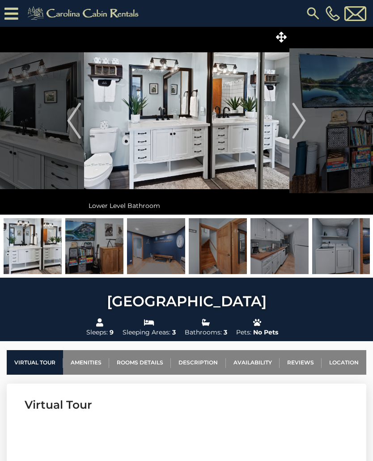
click at [301, 114] on img "Next" at bounding box center [299, 121] width 13 height 36
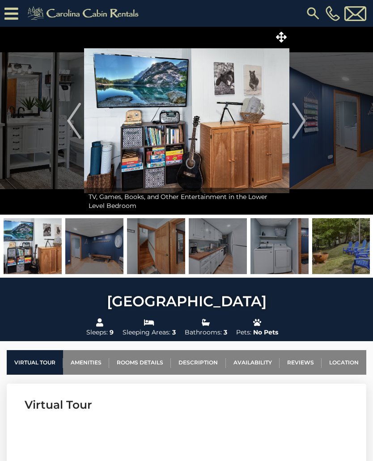
click at [302, 120] on img "Next" at bounding box center [299, 121] width 13 height 36
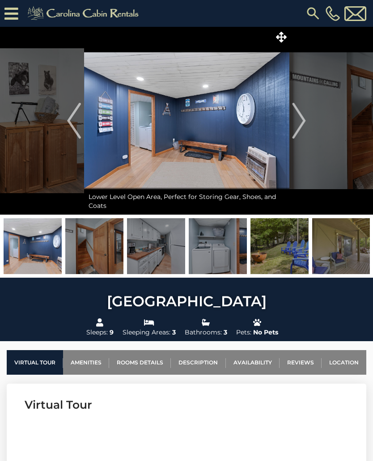
click at [306, 122] on button "Next" at bounding box center [299, 121] width 20 height 188
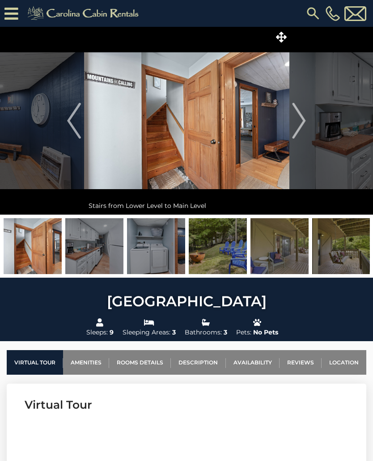
click at [303, 121] on img "Next" at bounding box center [299, 121] width 13 height 36
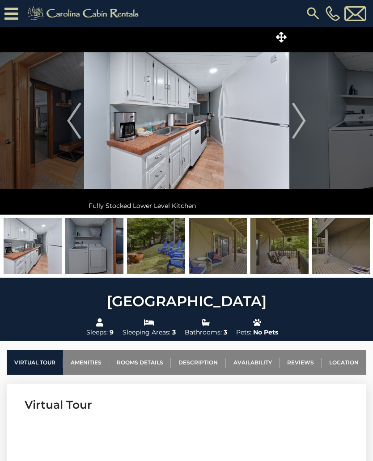
click at [302, 119] on img "Next" at bounding box center [299, 121] width 13 height 36
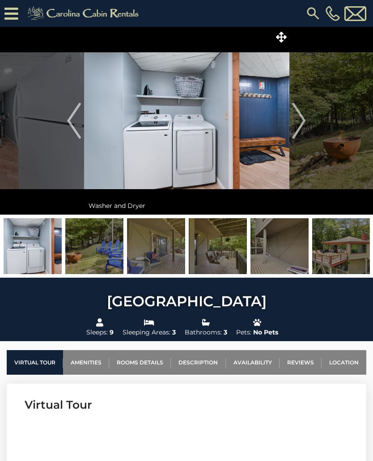
click at [307, 119] on button "Next" at bounding box center [299, 121] width 20 height 188
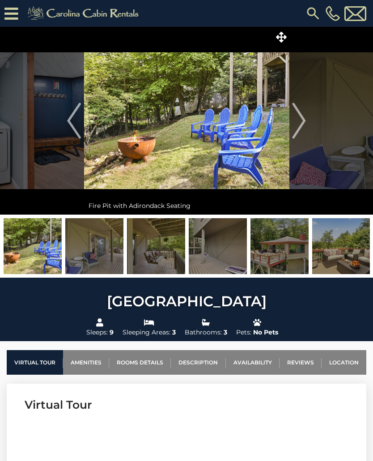
click at [302, 121] on img "Next" at bounding box center [299, 121] width 13 height 36
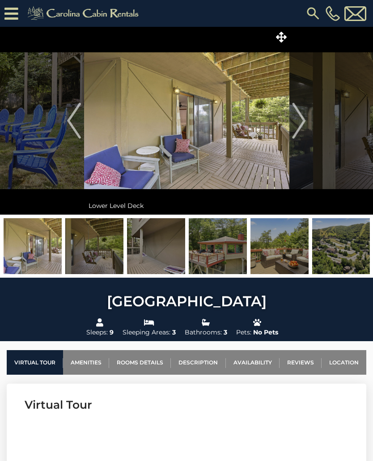
click at [303, 122] on img "Next" at bounding box center [299, 121] width 13 height 36
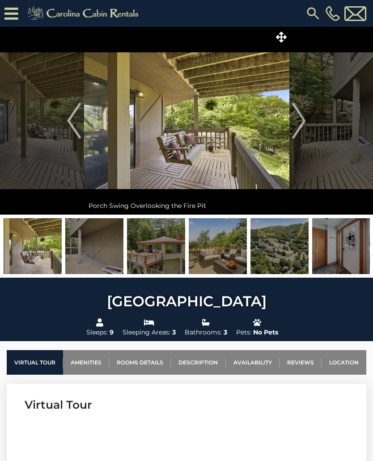
click at [306, 116] on img "Next" at bounding box center [299, 121] width 13 height 36
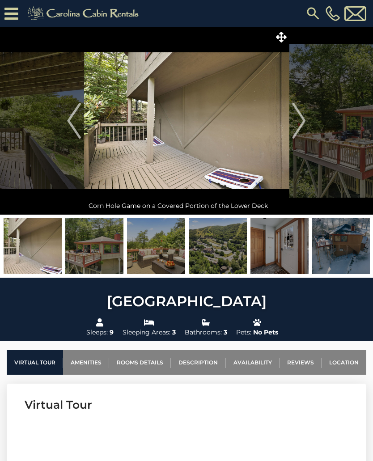
click at [303, 119] on img "Next" at bounding box center [299, 121] width 13 height 36
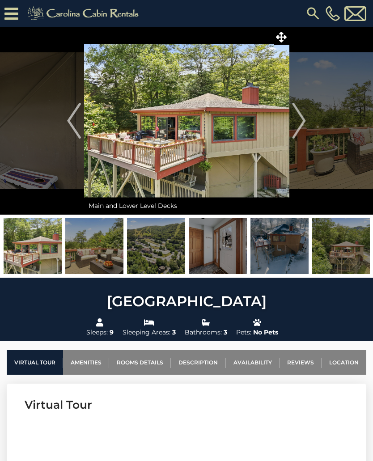
click at [298, 119] on img "Next" at bounding box center [299, 121] width 13 height 36
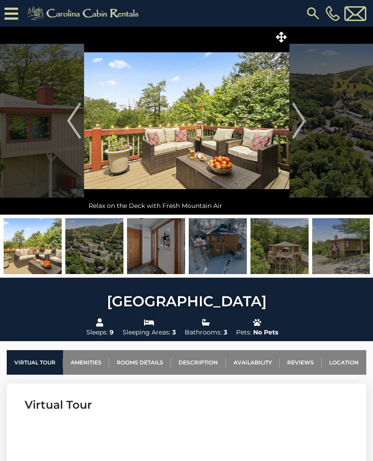
click at [298, 121] on img "Next" at bounding box center [299, 121] width 13 height 36
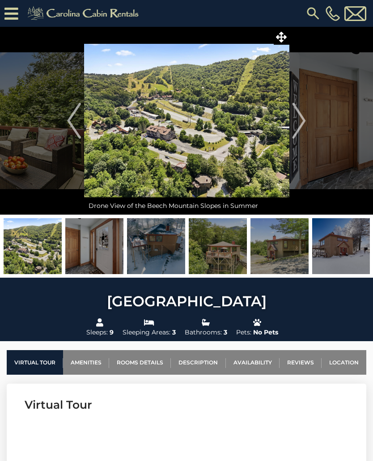
click at [305, 121] on img "Next" at bounding box center [299, 121] width 13 height 36
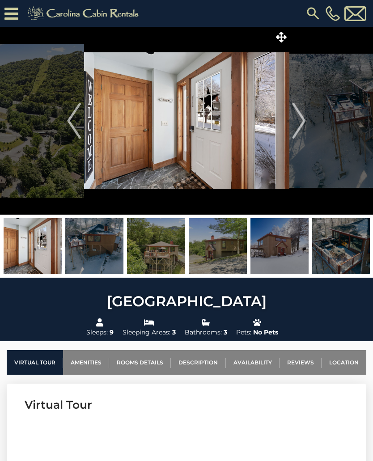
click at [297, 122] on img "Next" at bounding box center [299, 121] width 13 height 36
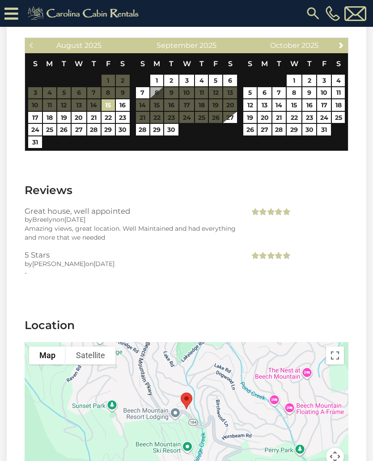
scroll to position [2122, 0]
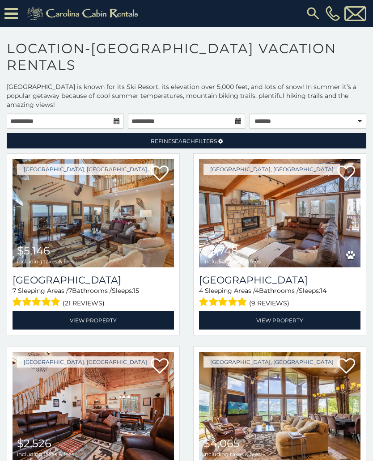
click at [213, 141] on span "Refine Search Filters" at bounding box center [184, 141] width 66 height 7
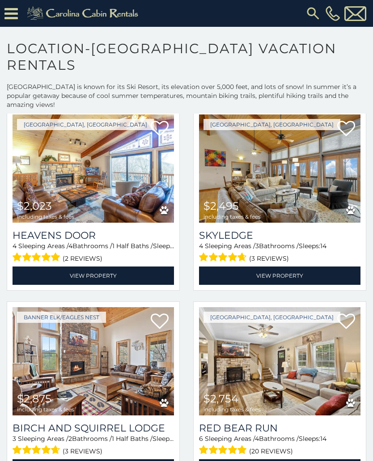
scroll to position [956, 0]
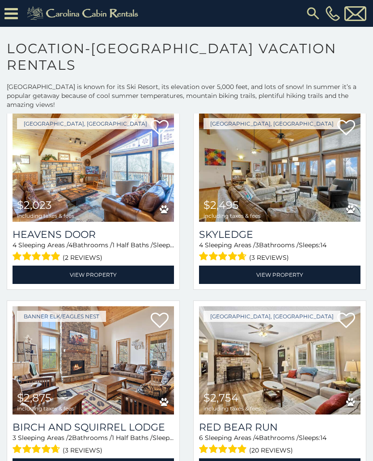
click at [284, 351] on img at bounding box center [280, 361] width 162 height 108
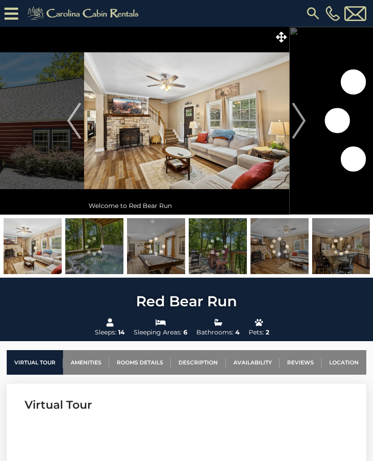
click at [301, 123] on img "Next" at bounding box center [299, 121] width 13 height 36
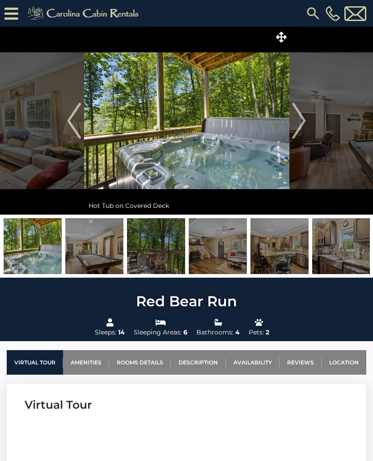
click at [302, 123] on img "Next" at bounding box center [299, 121] width 13 height 36
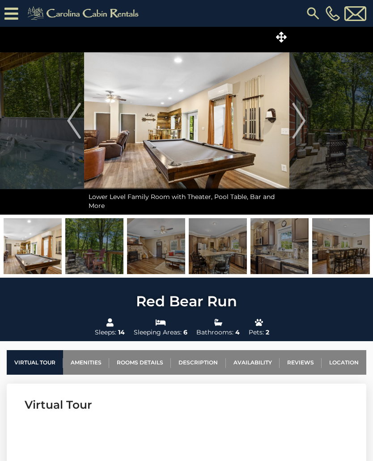
click at [302, 122] on img "Next" at bounding box center [299, 121] width 13 height 36
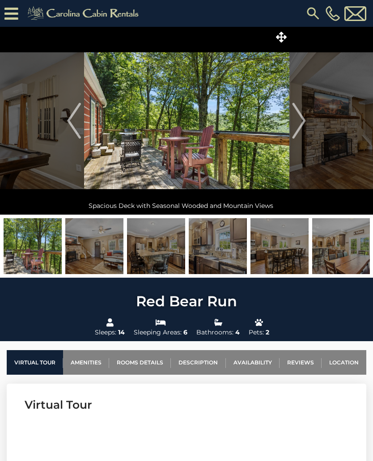
click at [302, 124] on img "Next" at bounding box center [299, 121] width 13 height 36
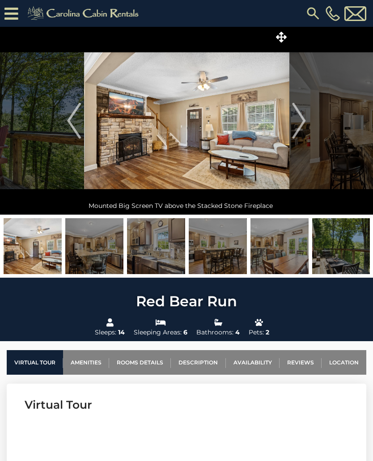
click at [303, 126] on img "Next" at bounding box center [299, 121] width 13 height 36
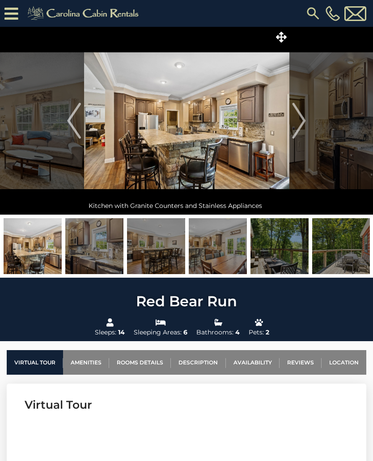
click at [300, 126] on img "Next" at bounding box center [299, 121] width 13 height 36
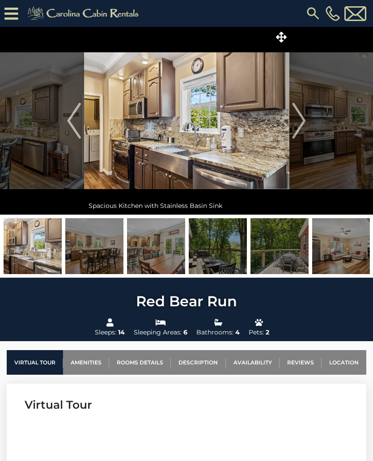
click at [301, 128] on img "Next" at bounding box center [299, 121] width 13 height 36
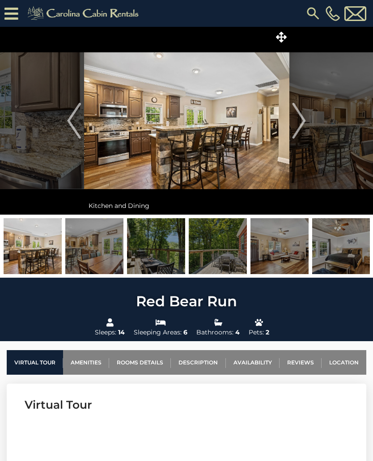
click at [299, 126] on img "Next" at bounding box center [299, 121] width 13 height 36
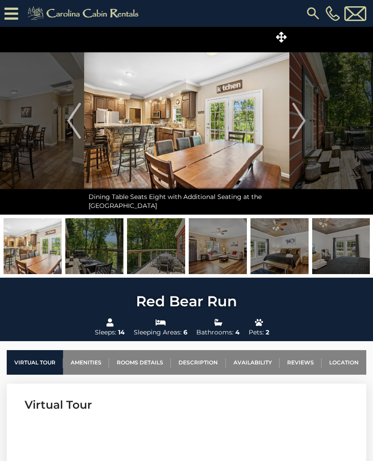
click at [304, 122] on img "Next" at bounding box center [299, 121] width 13 height 36
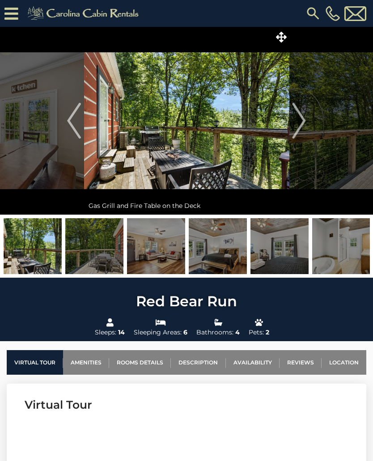
click at [304, 127] on img "Next" at bounding box center [299, 121] width 13 height 36
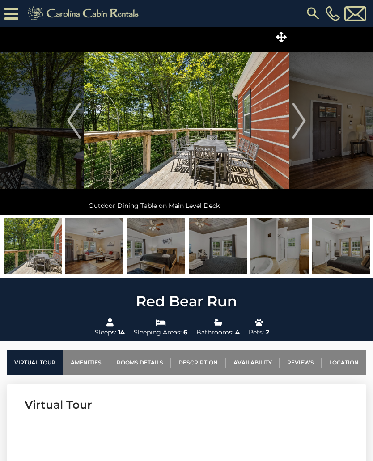
click at [306, 124] on button "Next" at bounding box center [299, 121] width 20 height 188
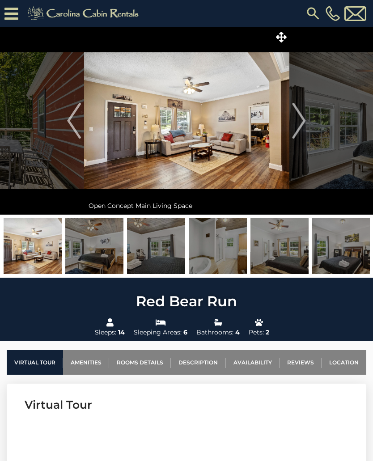
click at [303, 124] on img "Next" at bounding box center [299, 121] width 13 height 36
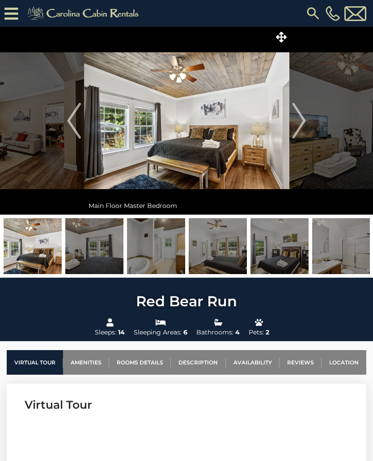
click at [304, 126] on img "Next" at bounding box center [299, 121] width 13 height 36
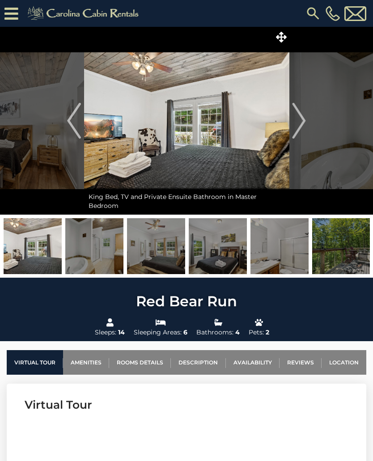
click at [301, 128] on img "Next" at bounding box center [299, 121] width 13 height 36
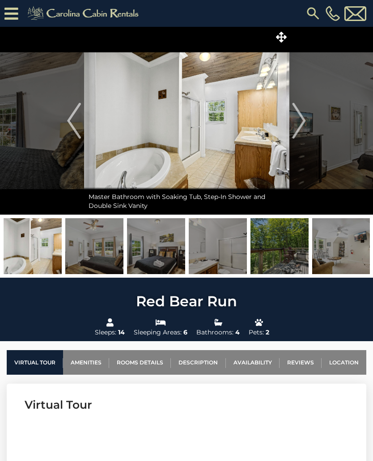
click at [300, 130] on img "Next" at bounding box center [299, 121] width 13 height 36
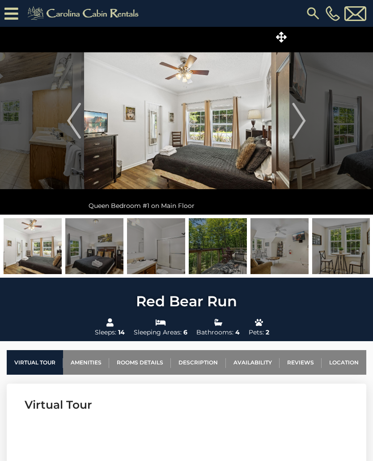
click at [301, 128] on img "Next" at bounding box center [299, 121] width 13 height 36
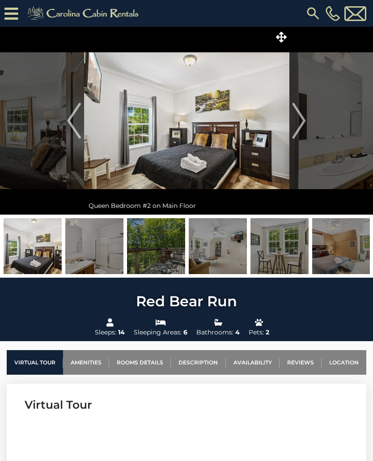
click at [301, 125] on img "Next" at bounding box center [299, 121] width 13 height 36
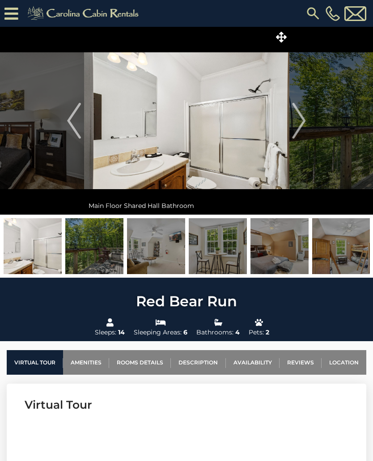
click at [302, 125] on img "Next" at bounding box center [299, 121] width 13 height 36
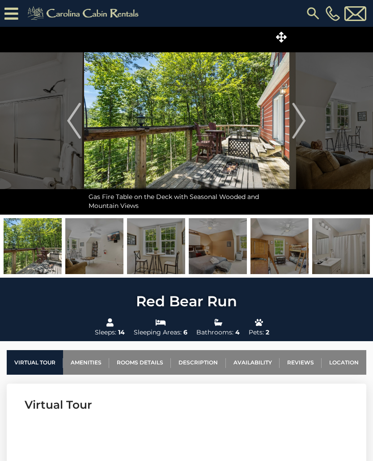
click at [303, 123] on img "Next" at bounding box center [299, 121] width 13 height 36
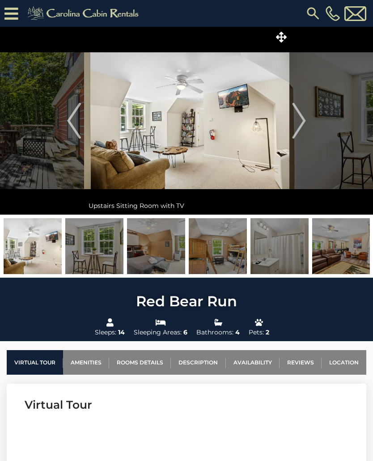
click at [300, 126] on img "Next" at bounding box center [299, 121] width 13 height 36
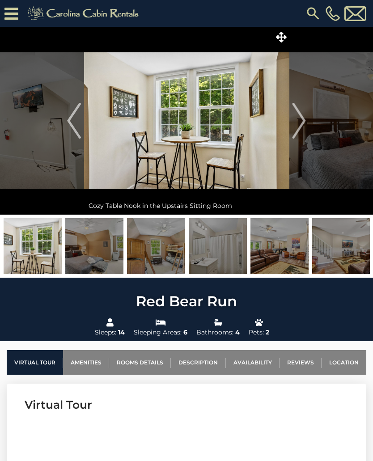
click at [302, 126] on img "Next" at bounding box center [299, 121] width 13 height 36
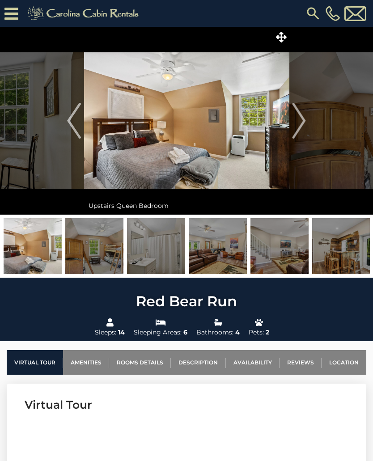
click at [301, 122] on img "Next" at bounding box center [299, 121] width 13 height 36
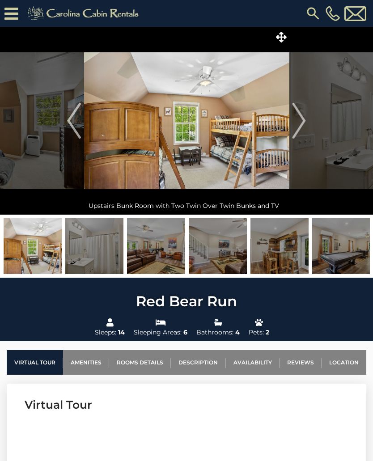
click at [74, 125] on img "Previous" at bounding box center [73, 121] width 13 height 36
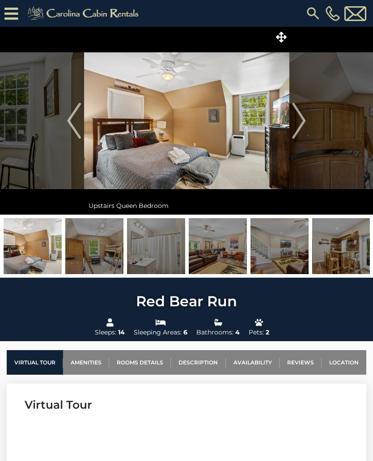
click at [300, 125] on img "Next" at bounding box center [299, 121] width 13 height 36
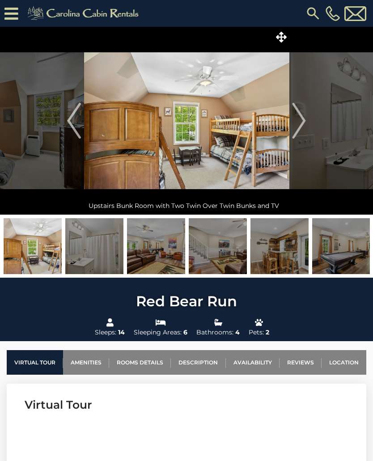
click at [301, 123] on img "Next" at bounding box center [299, 121] width 13 height 36
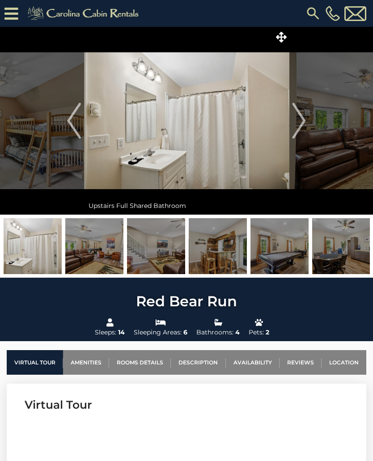
click at [302, 119] on img "Next" at bounding box center [299, 121] width 13 height 36
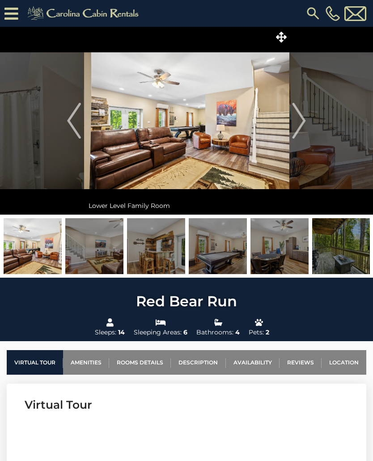
click at [303, 119] on img "Next" at bounding box center [299, 121] width 13 height 36
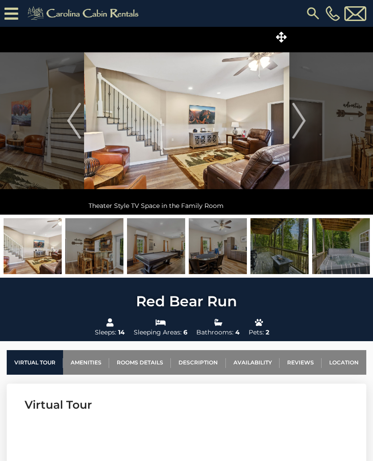
click at [302, 122] on img "Next" at bounding box center [299, 121] width 13 height 36
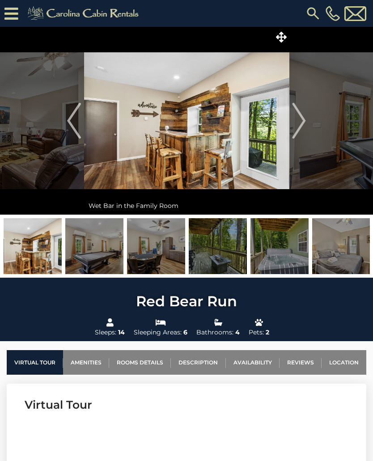
click at [300, 123] on img "Next" at bounding box center [299, 121] width 13 height 36
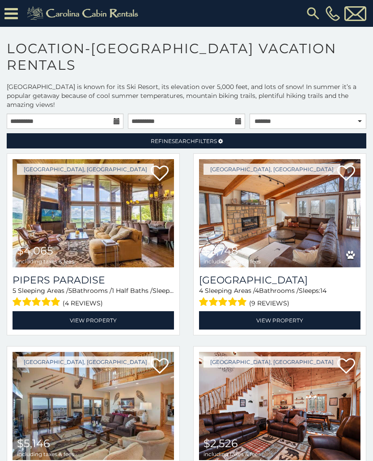
click at [203, 144] on span "Refine Search Filters" at bounding box center [184, 141] width 66 height 7
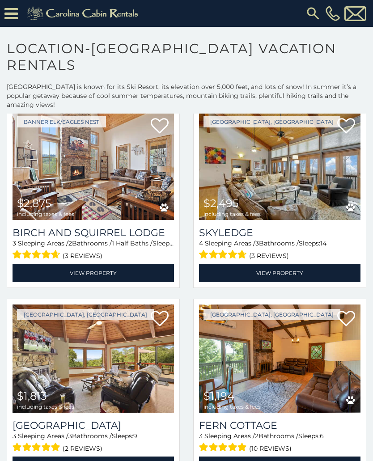
click at [77, 160] on img at bounding box center [94, 166] width 162 height 108
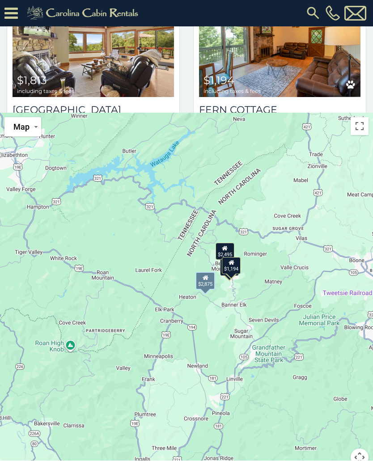
scroll to position [326, 0]
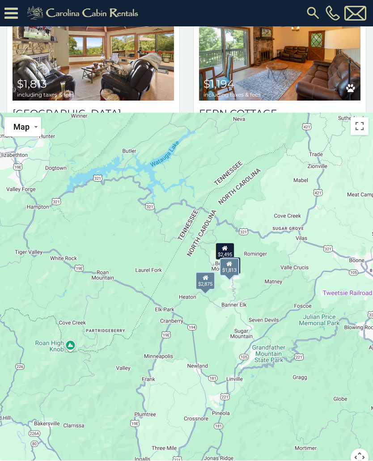
click at [135, 53] on img at bounding box center [94, 47] width 162 height 108
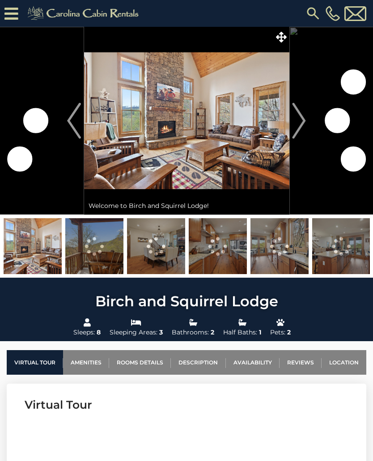
click at [300, 126] on img "Next" at bounding box center [299, 121] width 13 height 36
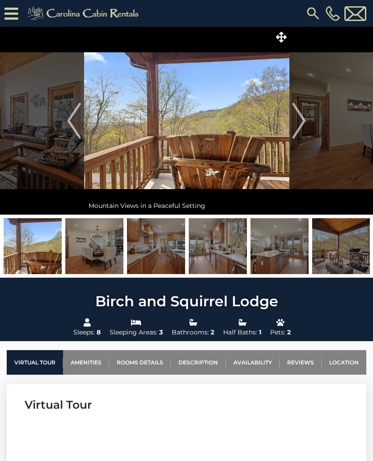
click at [303, 127] on img "Next" at bounding box center [299, 121] width 13 height 36
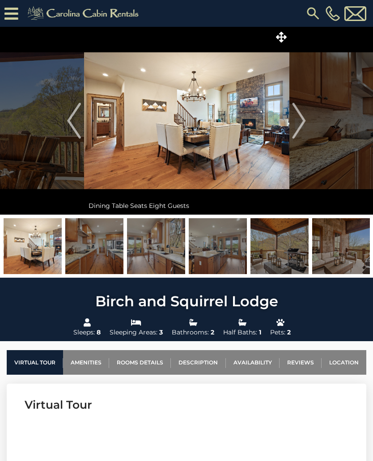
click at [302, 126] on img "Next" at bounding box center [299, 121] width 13 height 36
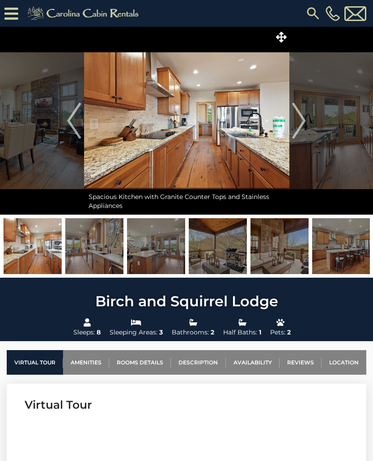
click at [302, 125] on img "Next" at bounding box center [299, 121] width 13 height 36
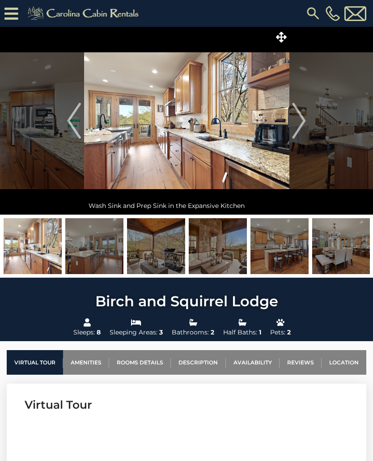
click at [301, 128] on img "Next" at bounding box center [299, 121] width 13 height 36
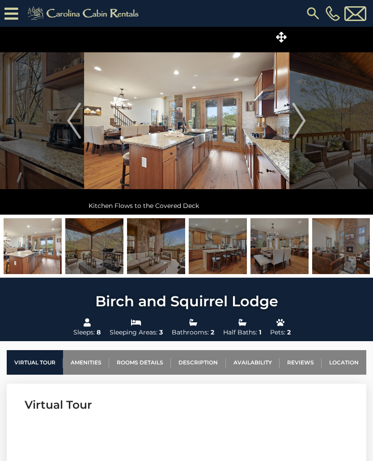
click at [301, 122] on img "Next" at bounding box center [299, 121] width 13 height 36
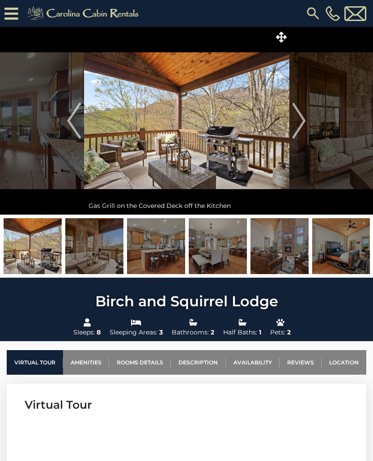
click at [302, 128] on img "Next" at bounding box center [299, 121] width 13 height 36
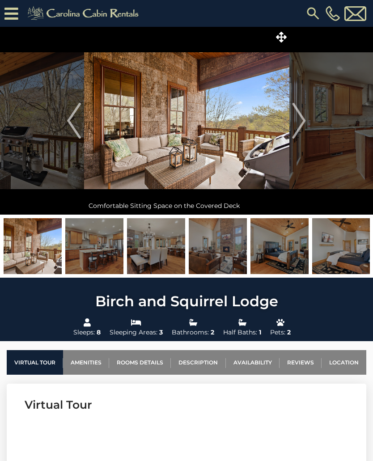
click at [301, 127] on img "Next" at bounding box center [299, 121] width 13 height 36
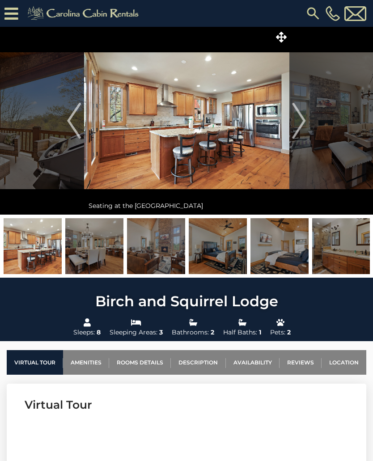
click at [300, 122] on img "Next" at bounding box center [299, 121] width 13 height 36
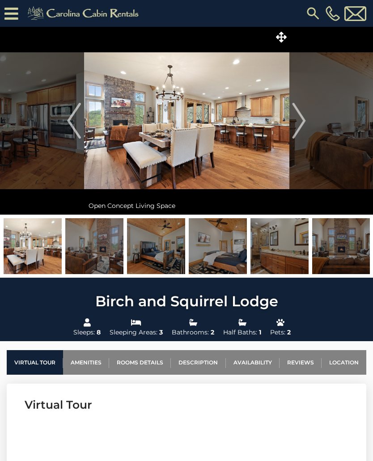
click at [302, 125] on img "Next" at bounding box center [299, 121] width 13 height 36
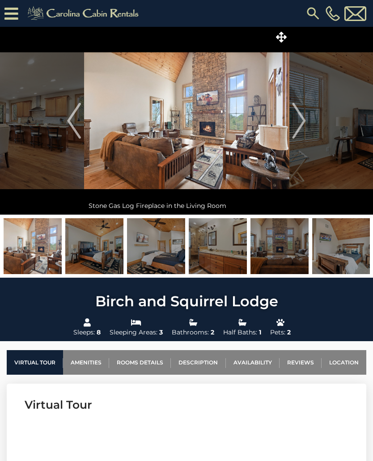
click at [301, 124] on img "Next" at bounding box center [299, 121] width 13 height 36
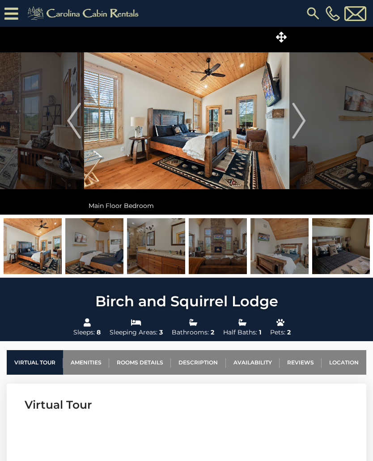
click at [301, 126] on img "Next" at bounding box center [299, 121] width 13 height 36
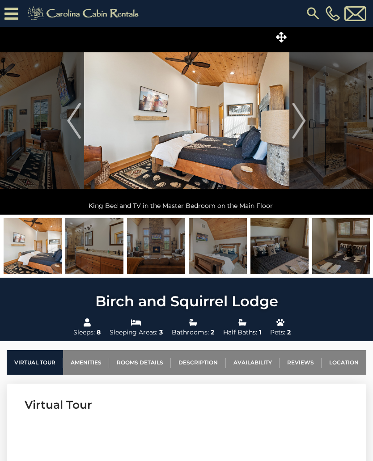
click at [299, 126] on img "Next" at bounding box center [299, 121] width 13 height 36
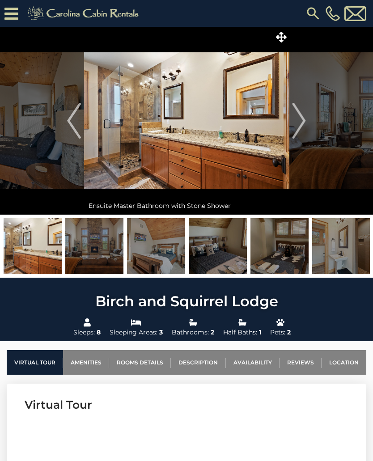
click at [298, 113] on img "Next" at bounding box center [299, 121] width 13 height 36
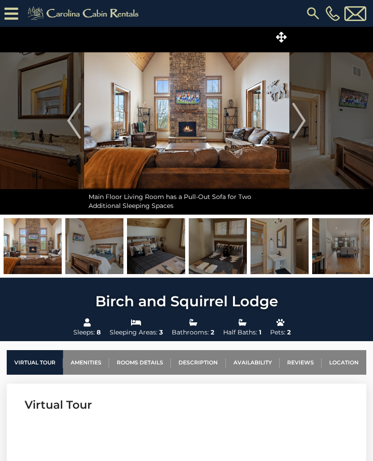
click at [301, 122] on img "Next" at bounding box center [299, 121] width 13 height 36
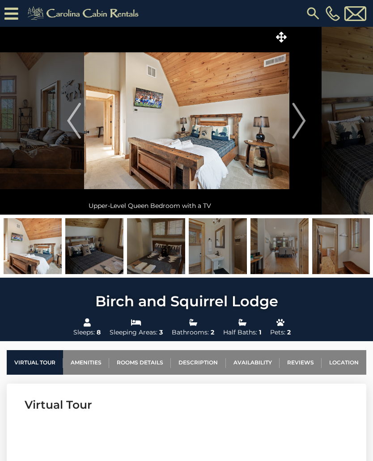
click at [299, 122] on img "Next" at bounding box center [299, 121] width 13 height 36
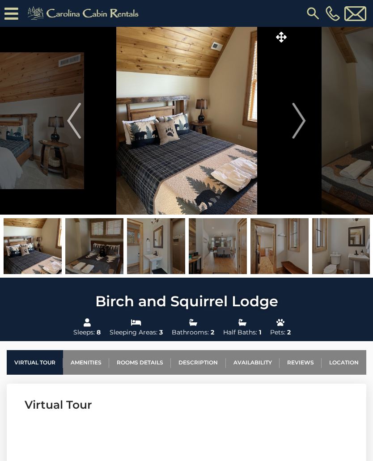
click at [302, 120] on img "Next" at bounding box center [299, 121] width 13 height 36
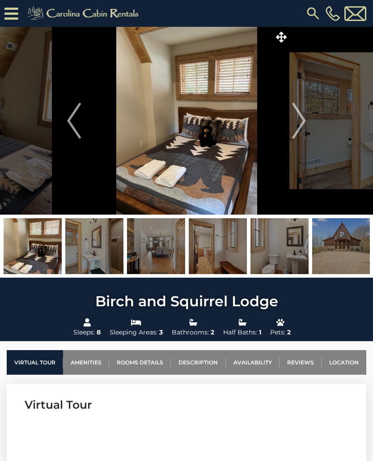
click at [299, 122] on img "Next" at bounding box center [299, 121] width 13 height 36
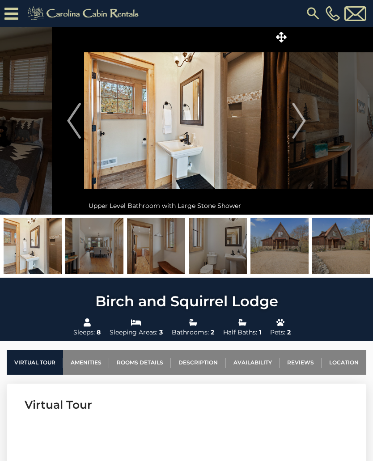
click at [298, 124] on img "Next" at bounding box center [299, 121] width 13 height 36
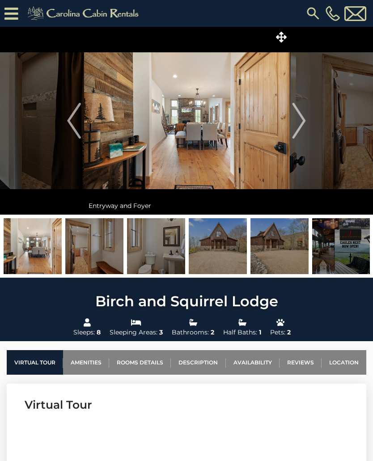
click at [301, 127] on img "Next" at bounding box center [299, 121] width 13 height 36
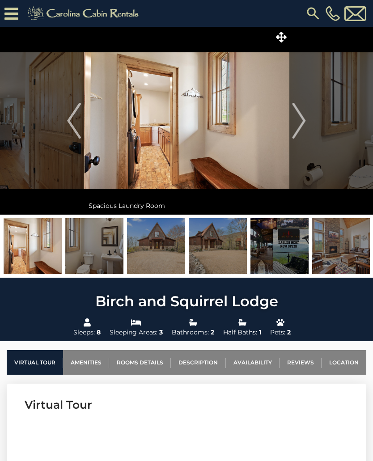
click at [301, 129] on img "Next" at bounding box center [299, 121] width 13 height 36
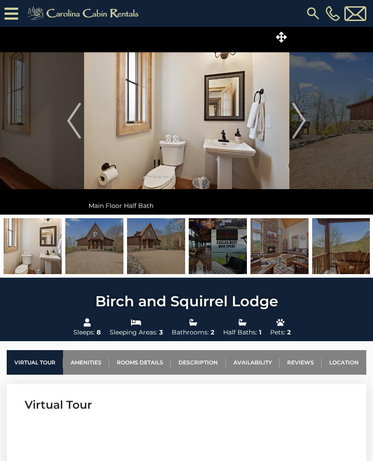
click at [302, 125] on img "Next" at bounding box center [299, 121] width 13 height 36
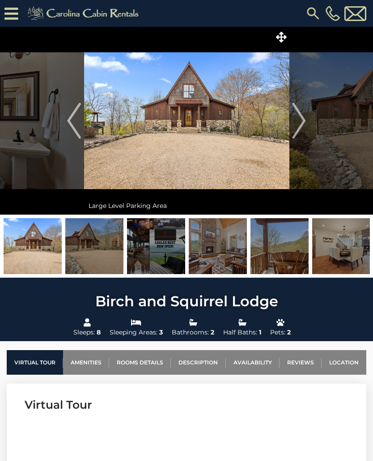
click at [302, 124] on img "Next" at bounding box center [299, 121] width 13 height 36
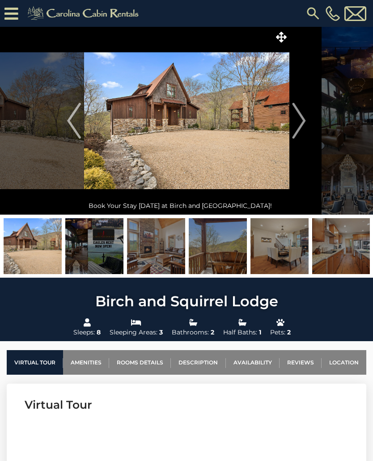
click at [300, 121] on img "Next" at bounding box center [299, 121] width 13 height 36
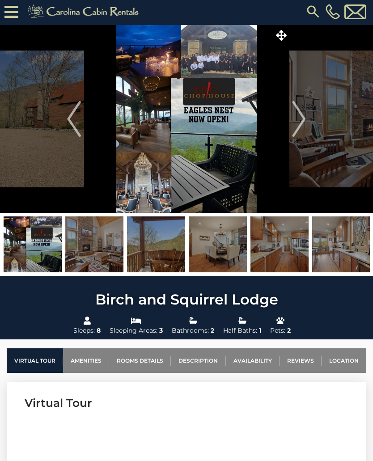
scroll to position [9, 0]
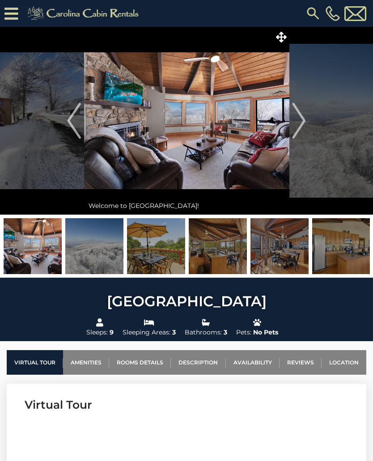
click at [302, 122] on img "Next" at bounding box center [299, 121] width 13 height 36
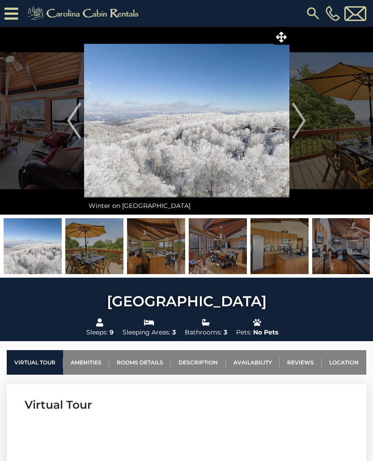
click at [302, 120] on img "Next" at bounding box center [299, 121] width 13 height 36
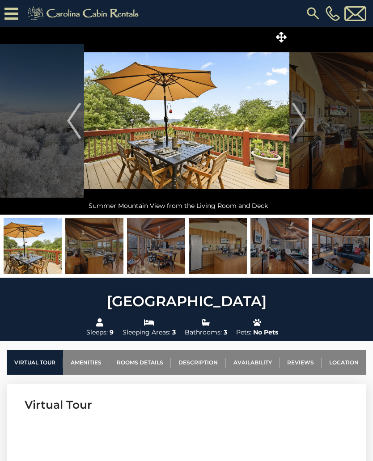
click at [303, 124] on img "Next" at bounding box center [299, 121] width 13 height 36
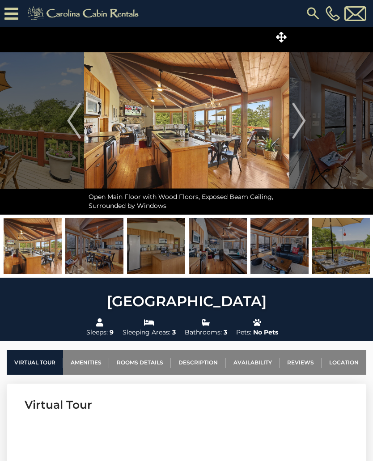
click at [302, 125] on img "Next" at bounding box center [299, 121] width 13 height 36
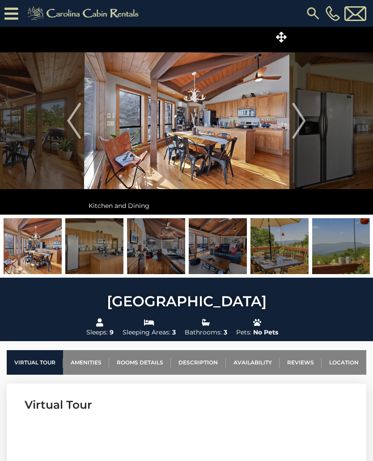
click at [305, 122] on img "Next" at bounding box center [299, 121] width 13 height 36
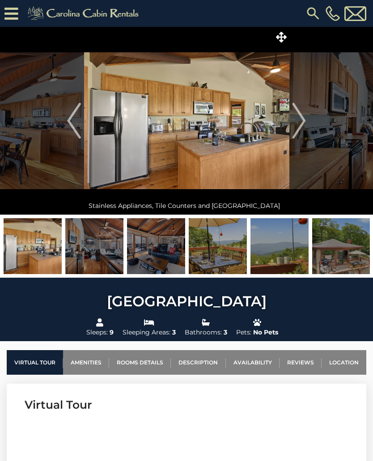
click at [305, 123] on img "Next" at bounding box center [299, 121] width 13 height 36
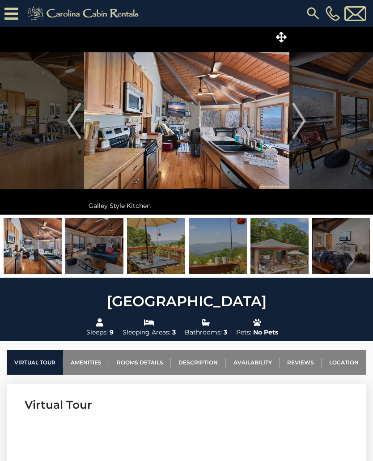
click at [304, 124] on img "Next" at bounding box center [299, 121] width 13 height 36
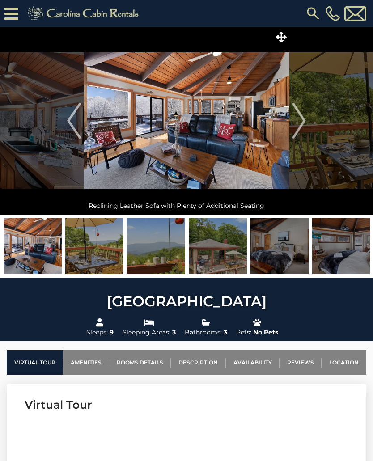
click at [307, 122] on button "Next" at bounding box center [299, 121] width 20 height 188
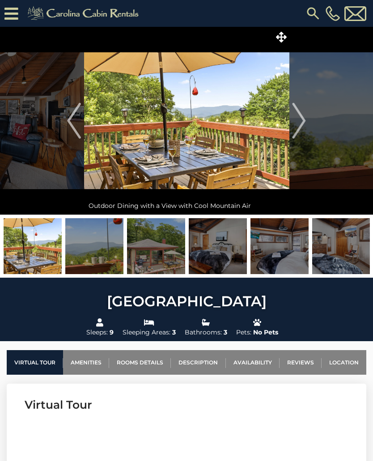
click at [302, 124] on img "Next" at bounding box center [299, 121] width 13 height 36
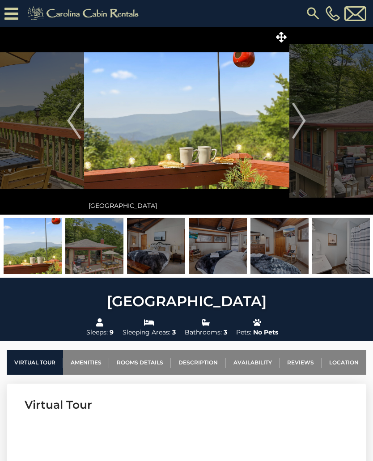
click at [303, 122] on img "Next" at bounding box center [299, 121] width 13 height 36
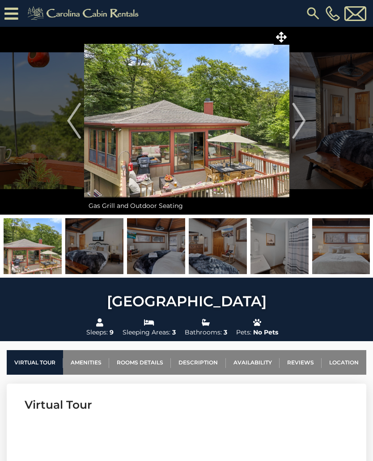
click at [301, 124] on img "Next" at bounding box center [299, 121] width 13 height 36
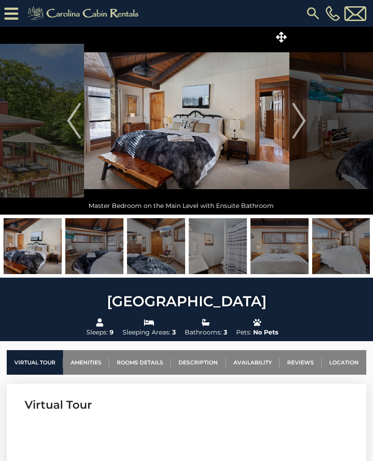
click at [303, 126] on img "Next" at bounding box center [299, 121] width 13 height 36
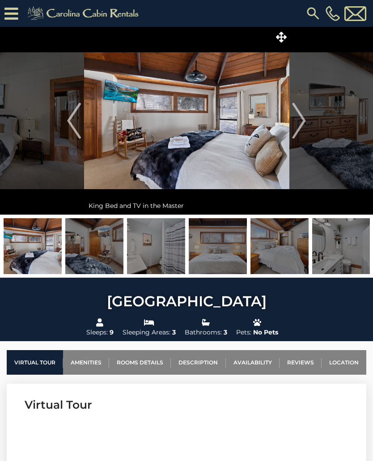
click at [304, 123] on img "Next" at bounding box center [299, 121] width 13 height 36
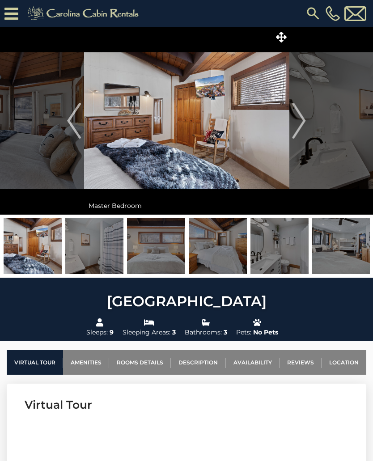
click at [305, 120] on img "Next" at bounding box center [299, 121] width 13 height 36
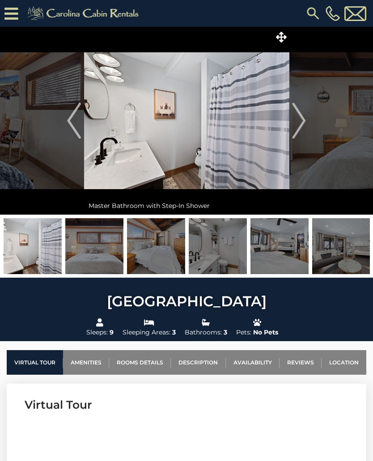
click at [305, 123] on img "Next" at bounding box center [299, 121] width 13 height 36
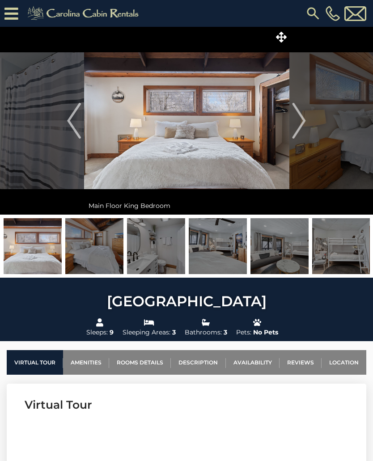
click at [307, 120] on button "Next" at bounding box center [299, 121] width 20 height 188
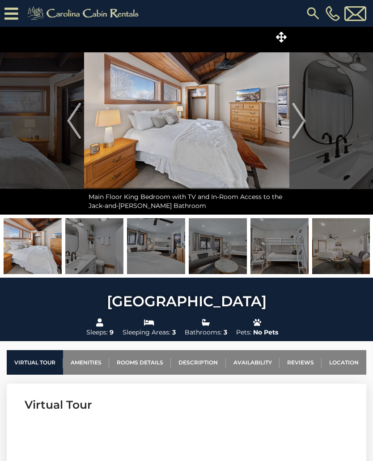
click at [305, 123] on img "Next" at bounding box center [299, 121] width 13 height 36
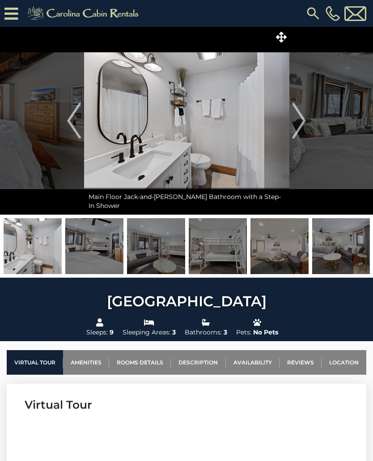
click at [303, 124] on img "Next" at bounding box center [299, 121] width 13 height 36
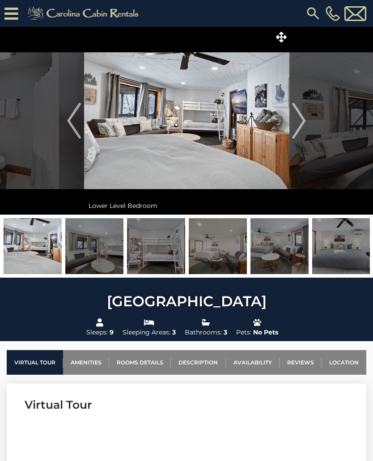
click at [305, 124] on img "Next" at bounding box center [299, 121] width 13 height 36
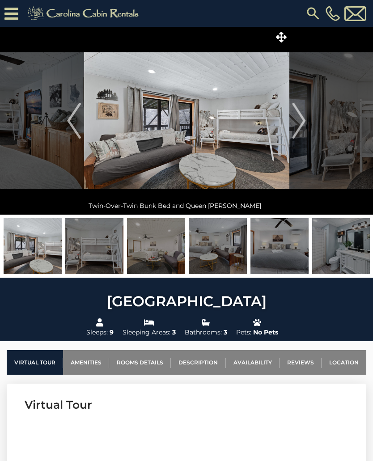
click at [309, 123] on button "Next" at bounding box center [299, 121] width 20 height 188
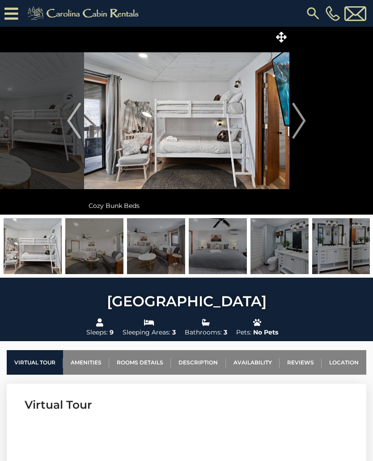
click at [306, 122] on img "Next" at bounding box center [299, 121] width 13 height 36
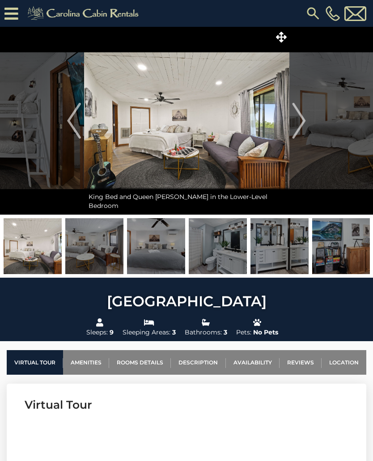
click at [307, 125] on button "Next" at bounding box center [299, 121] width 20 height 188
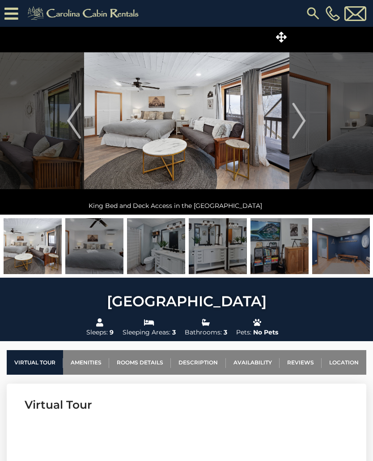
click at [306, 123] on button "Next" at bounding box center [299, 121] width 20 height 188
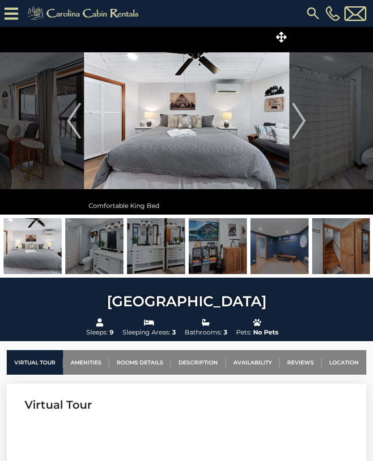
click at [306, 122] on img "Next" at bounding box center [299, 121] width 13 height 36
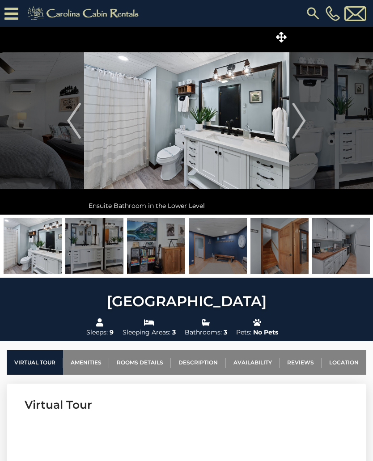
click at [303, 124] on img "Next" at bounding box center [299, 121] width 13 height 36
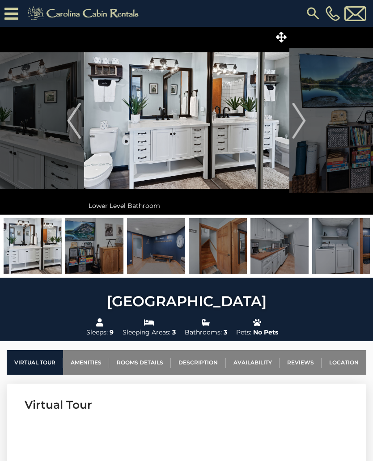
click at [304, 122] on img "Next" at bounding box center [299, 121] width 13 height 36
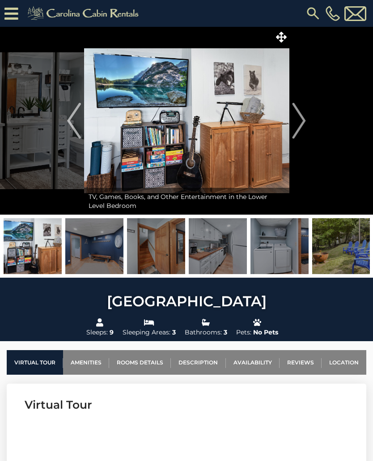
click at [302, 122] on img "Next" at bounding box center [299, 121] width 13 height 36
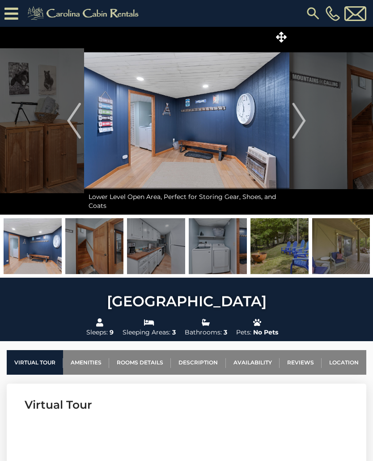
click at [305, 123] on img "Next" at bounding box center [299, 121] width 13 height 36
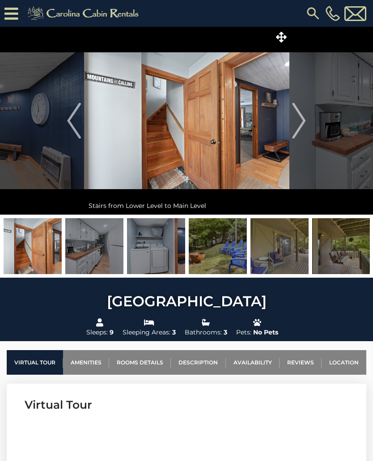
click at [304, 123] on img "Next" at bounding box center [299, 121] width 13 height 36
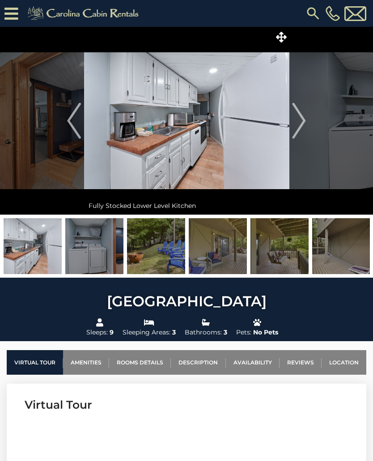
click at [306, 119] on img "Next" at bounding box center [299, 121] width 13 height 36
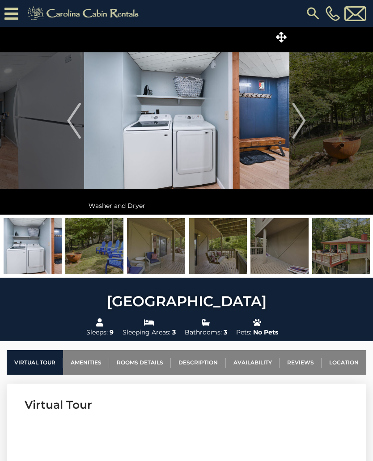
click at [302, 125] on img "Next" at bounding box center [299, 121] width 13 height 36
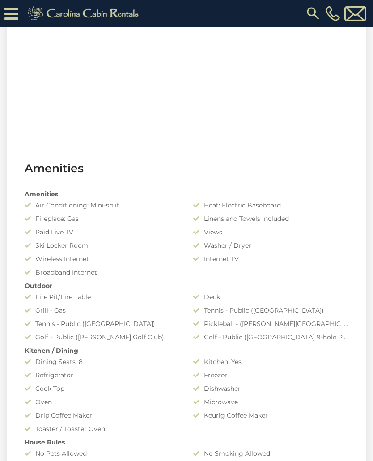
scroll to position [523, 0]
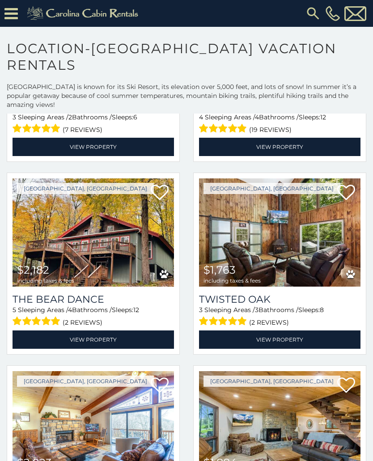
scroll to position [945, 0]
